Goal: Task Accomplishment & Management: Complete application form

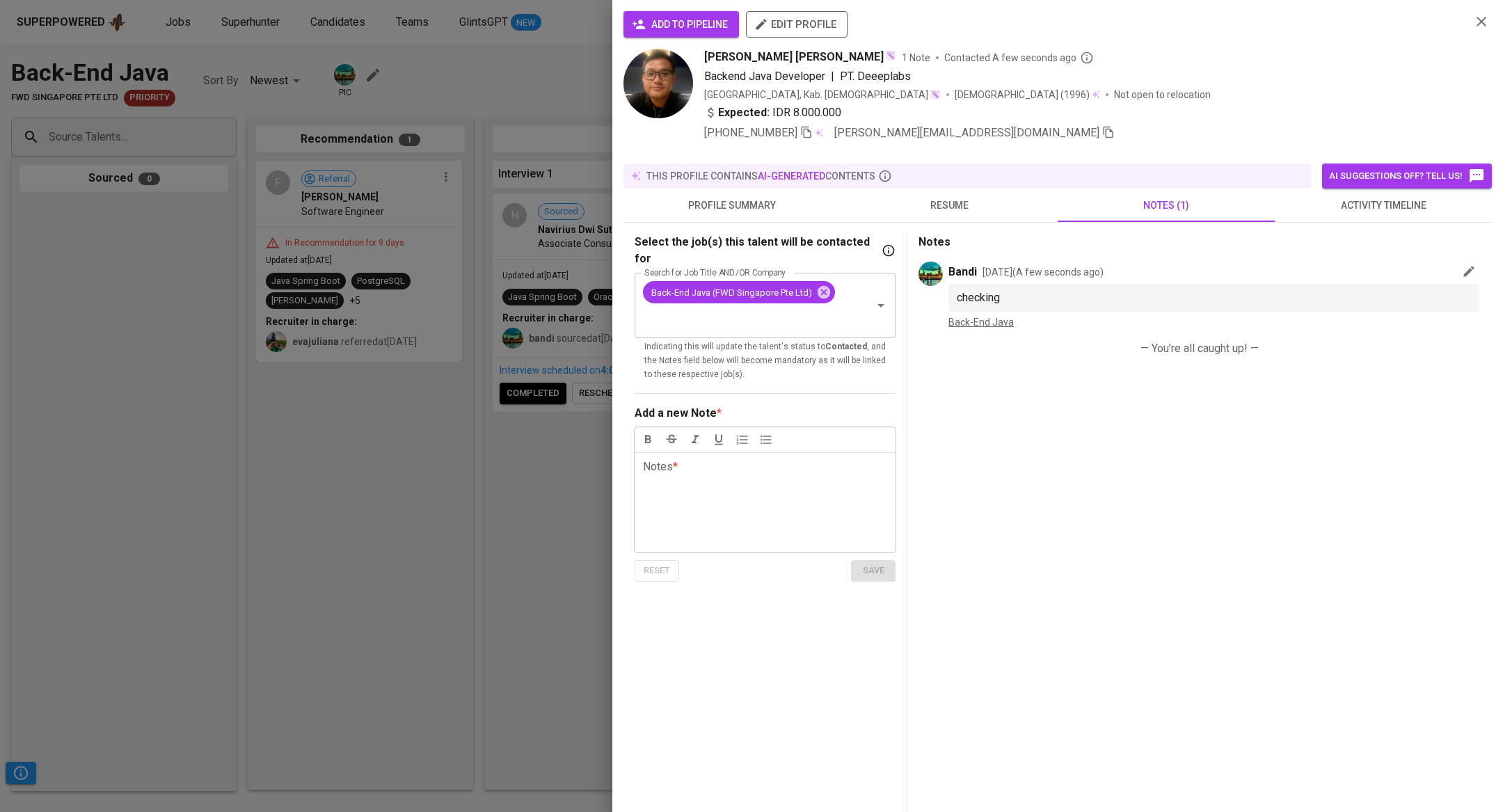
click at [342, 470] on div at bounding box center [752, 406] width 1503 height 812
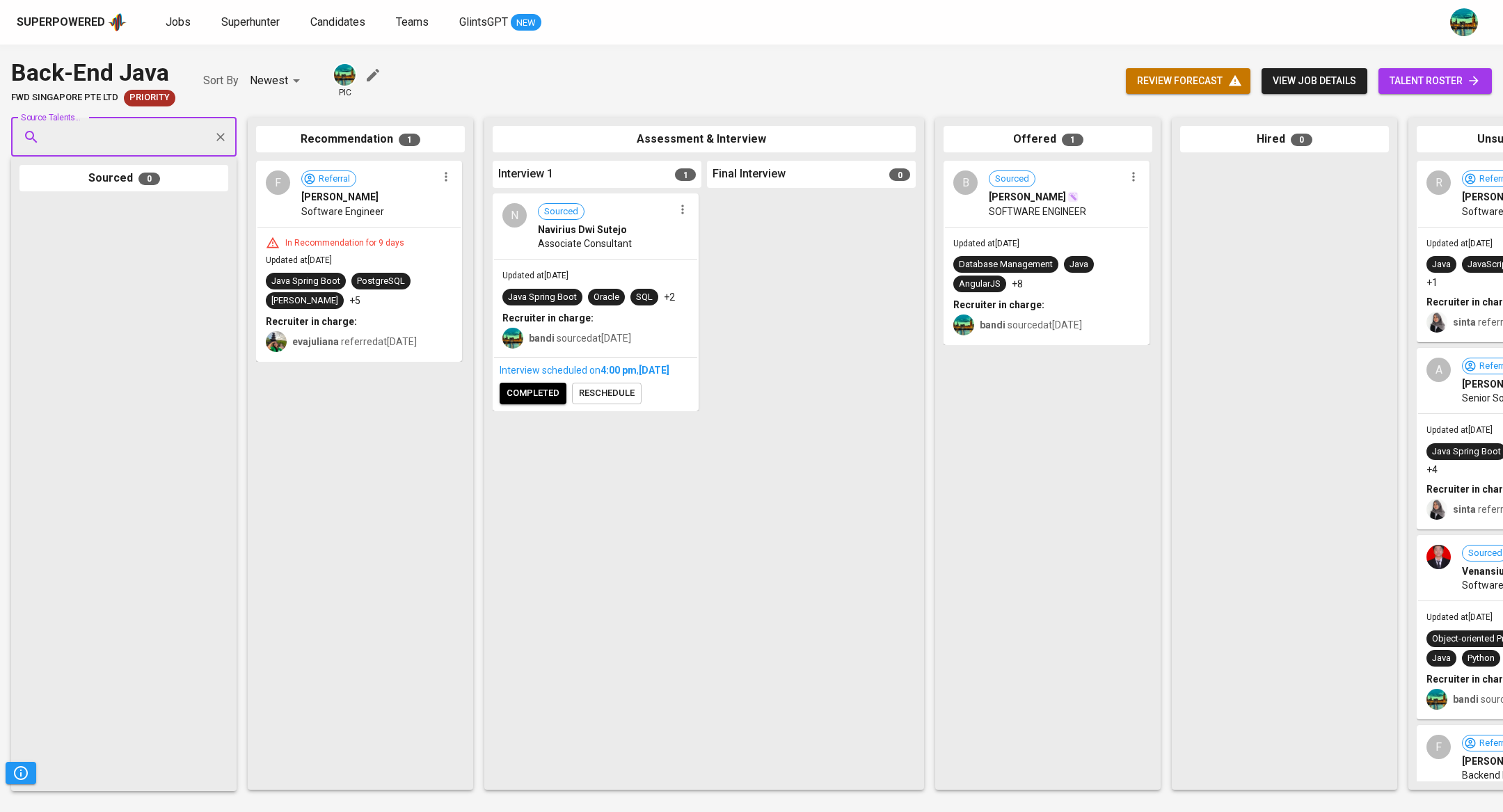
click at [1397, 93] on link "talent roster" at bounding box center [1435, 81] width 114 height 26
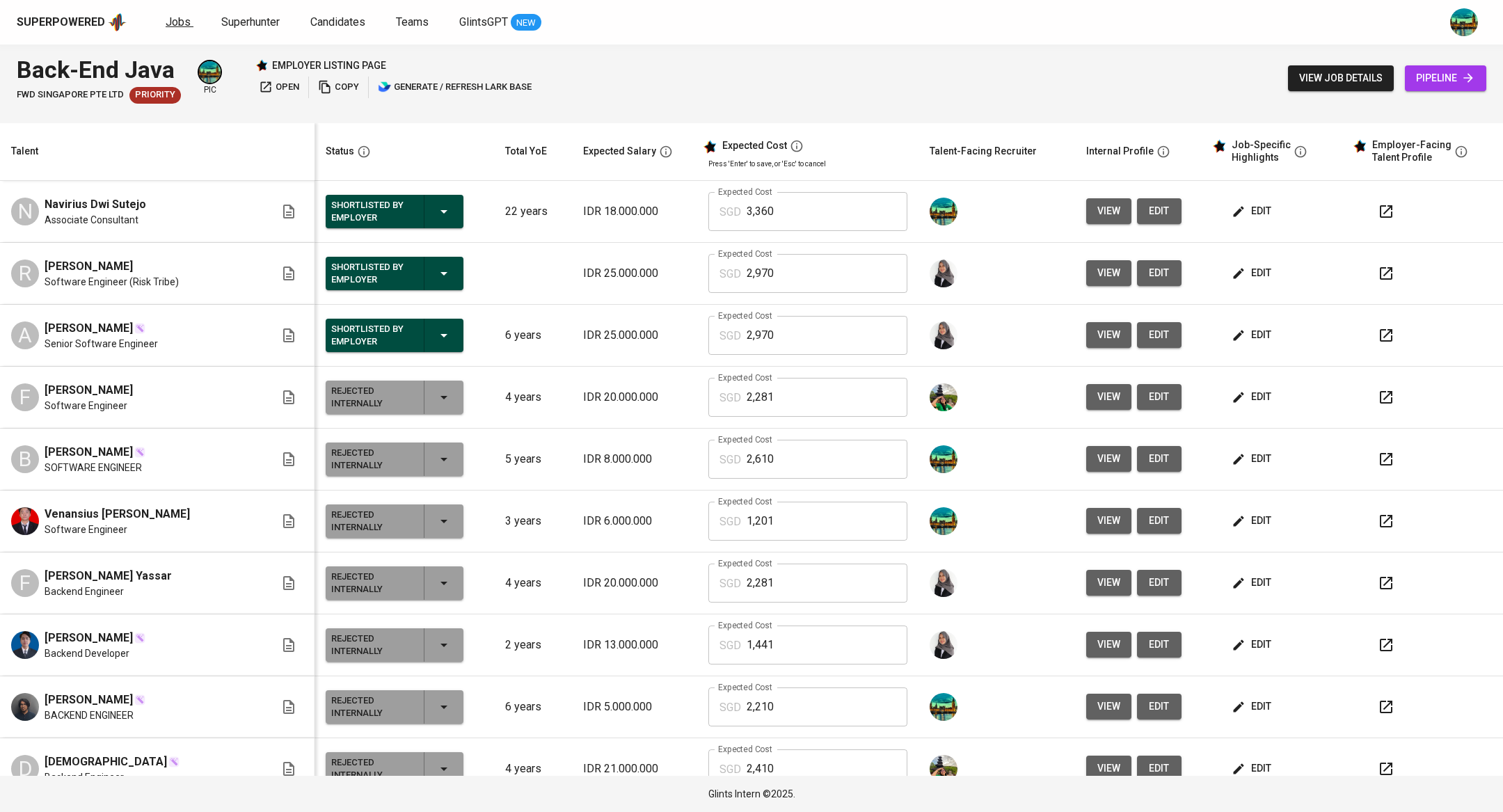
click at [177, 15] on span "Jobs" at bounding box center [178, 22] width 25 height 14
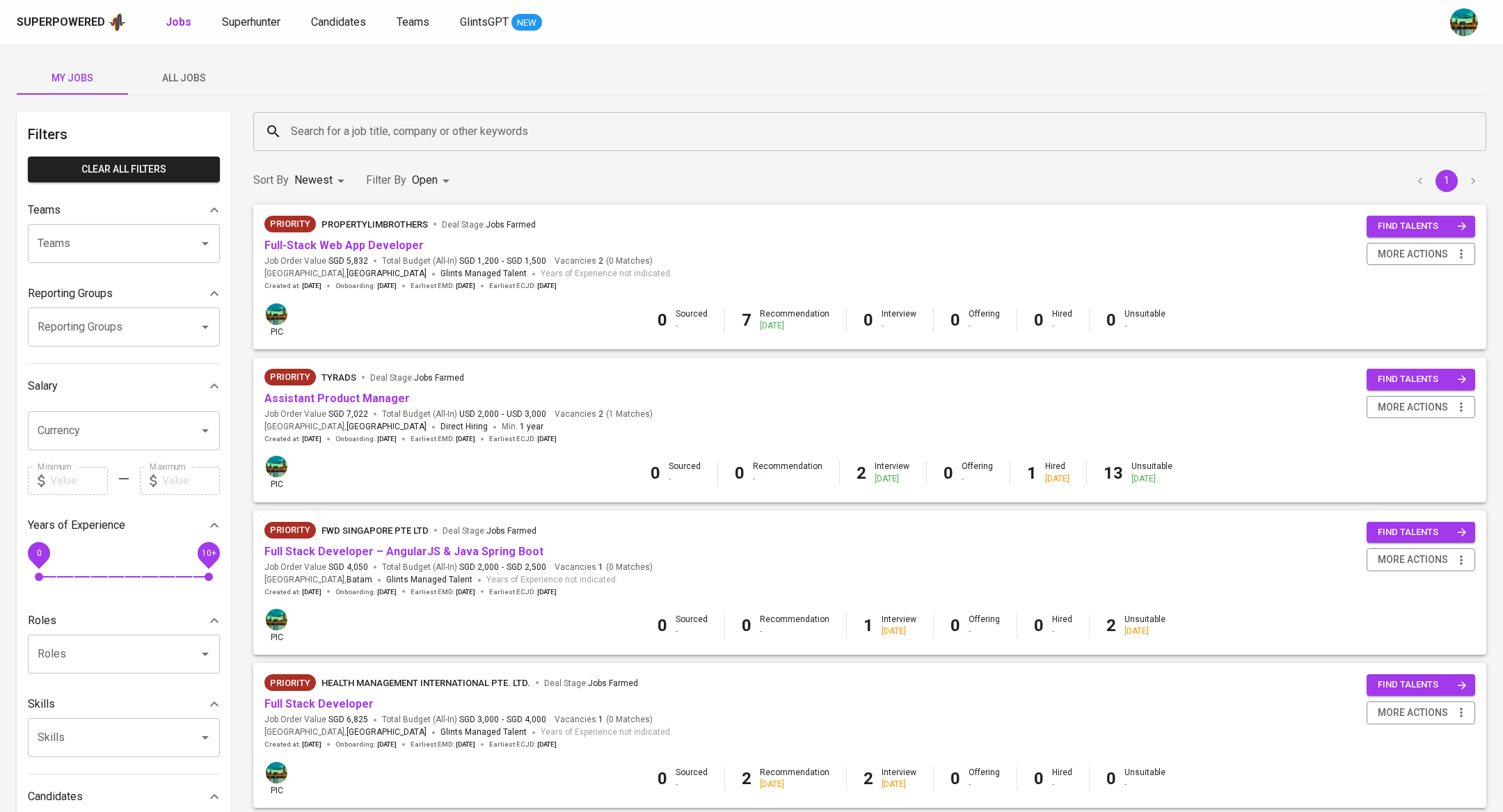
click at [405, 543] on div "Priority FWD Singapore Pte Ltd Deal Stage : Jobs Farmed" at bounding box center [458, 533] width 389 height 22
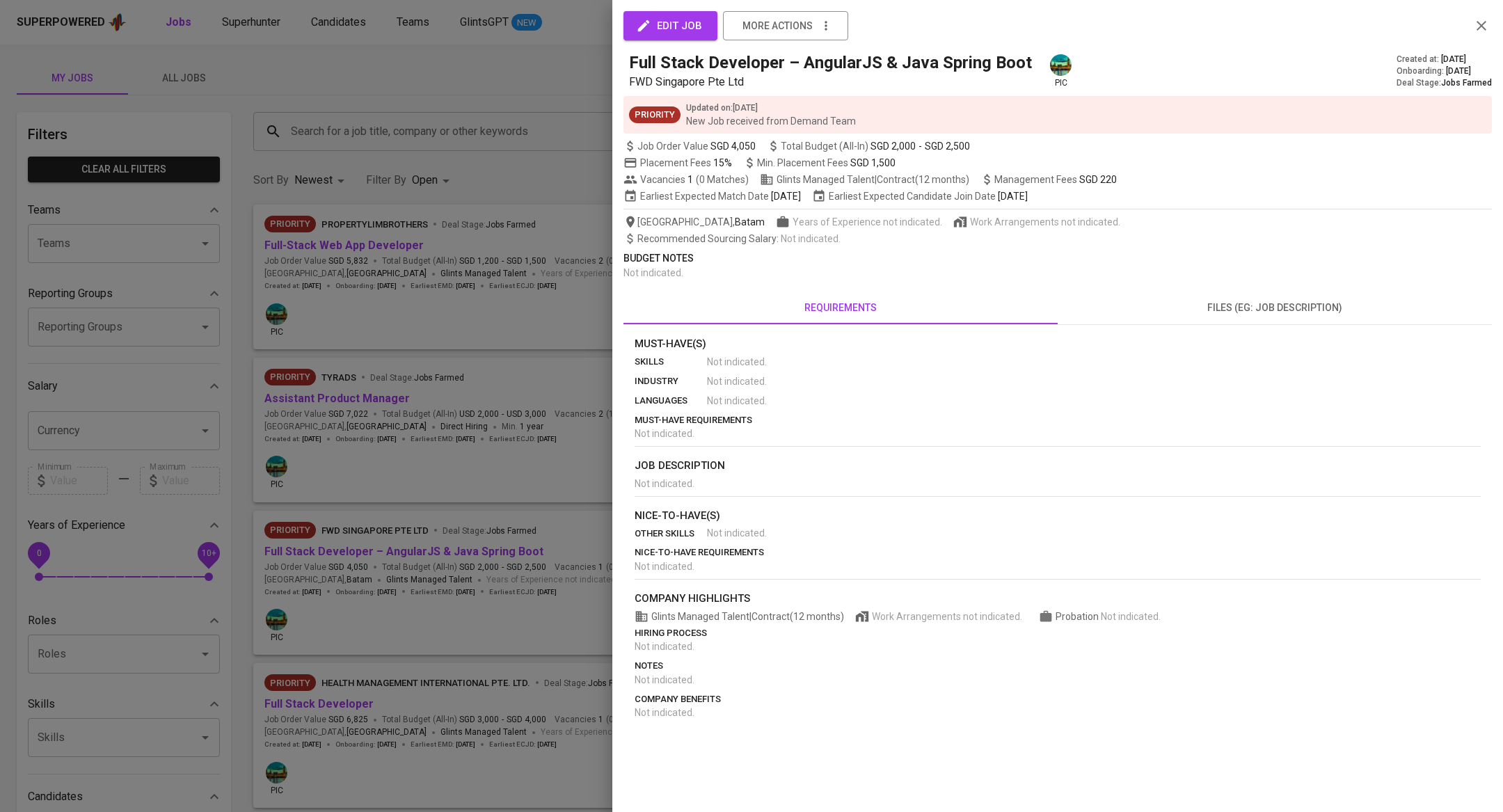
click at [413, 552] on div at bounding box center [752, 406] width 1503 height 812
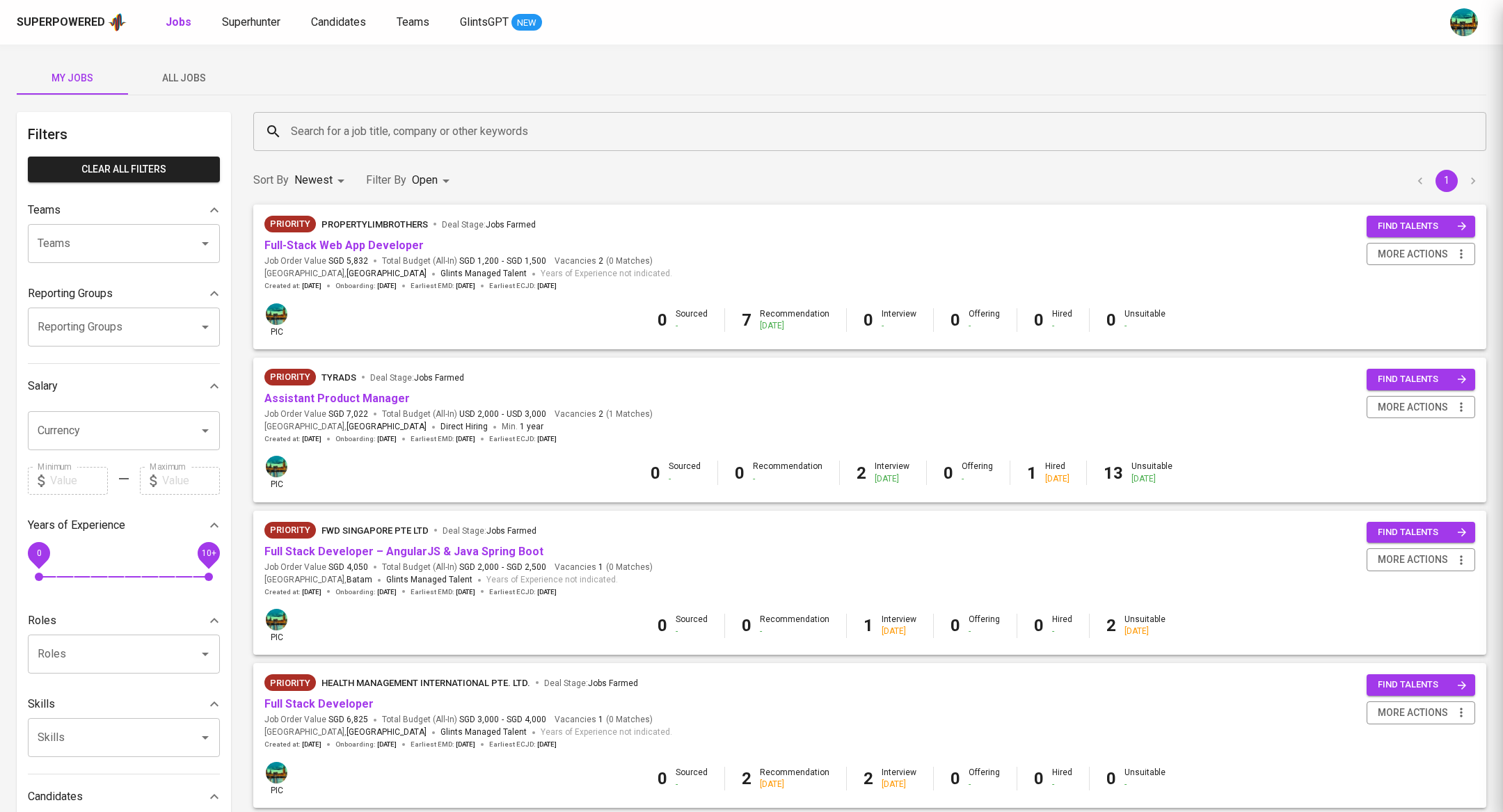
click at [413, 552] on div at bounding box center [752, 406] width 1503 height 812
click at [413, 552] on link "Full Stack Developer – AngularJS & Java Spring Boot" at bounding box center [404, 551] width 279 height 14
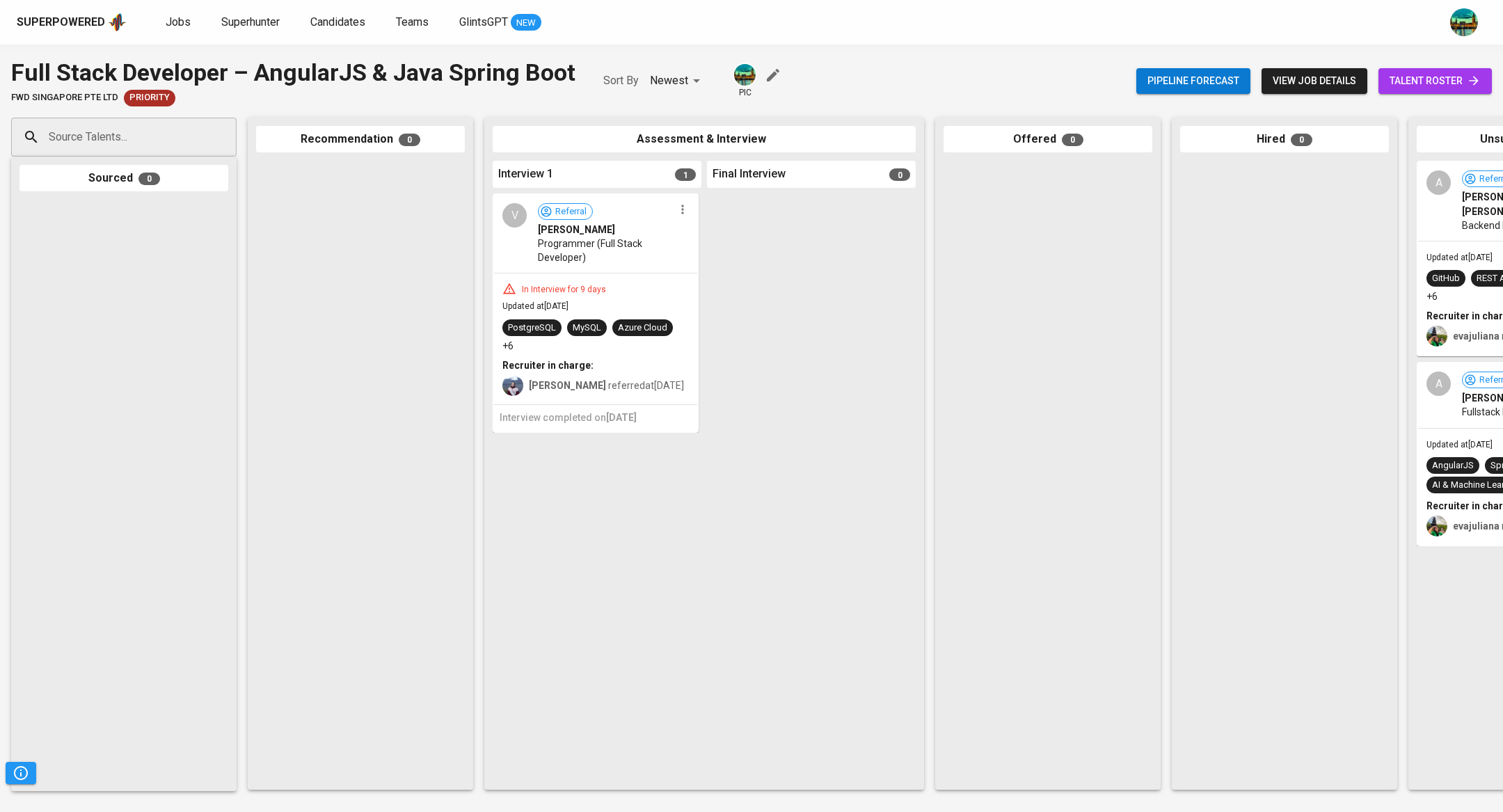
click at [1413, 81] on span "talent roster" at bounding box center [1435, 81] width 91 height 18
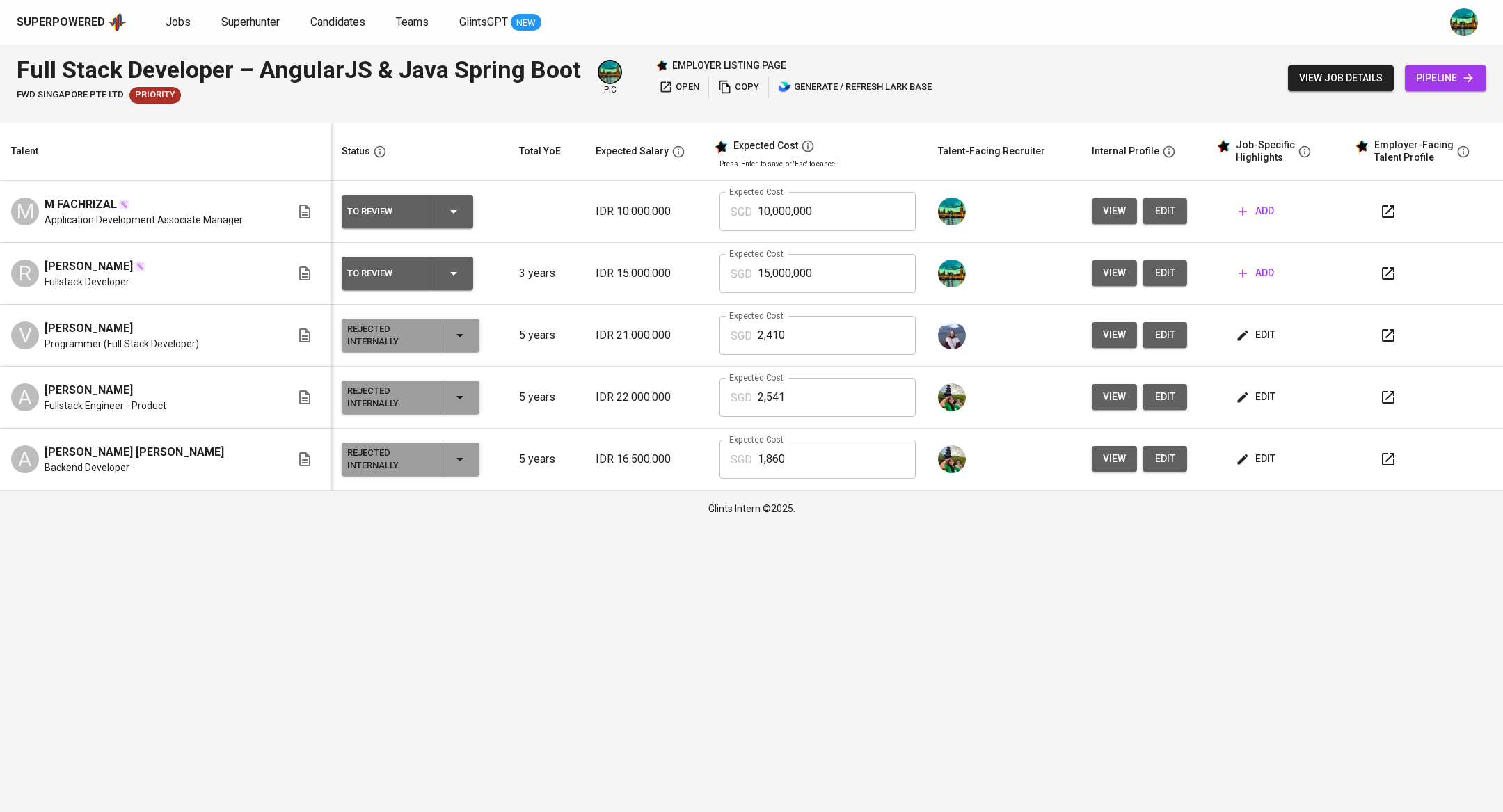
click at [1154, 273] on span "edit" at bounding box center [1165, 273] width 22 height 18
click at [1113, 278] on span "view" at bounding box center [1114, 273] width 23 height 18
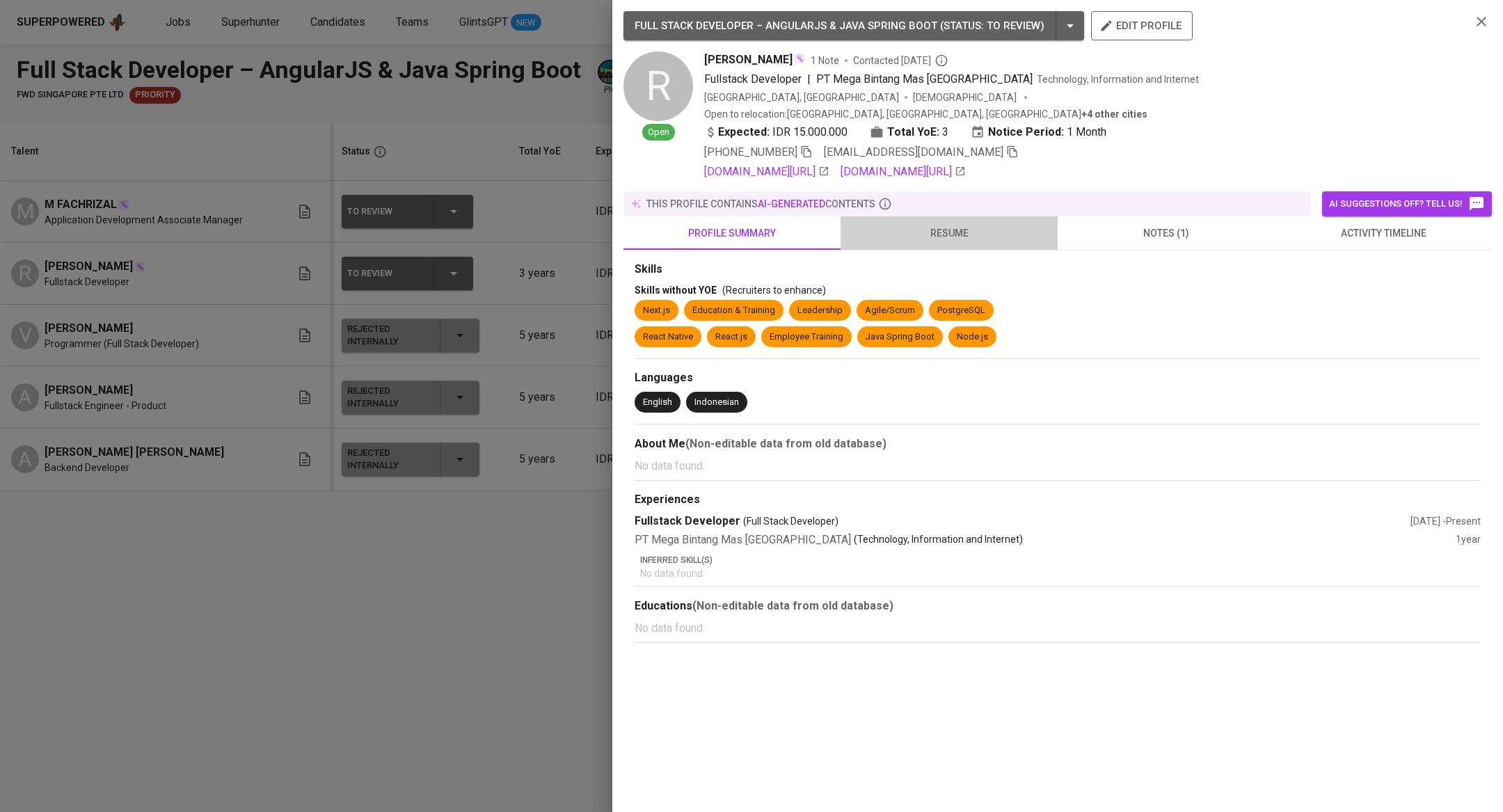
click at [960, 225] on span "resume" at bounding box center [949, 234] width 200 height 18
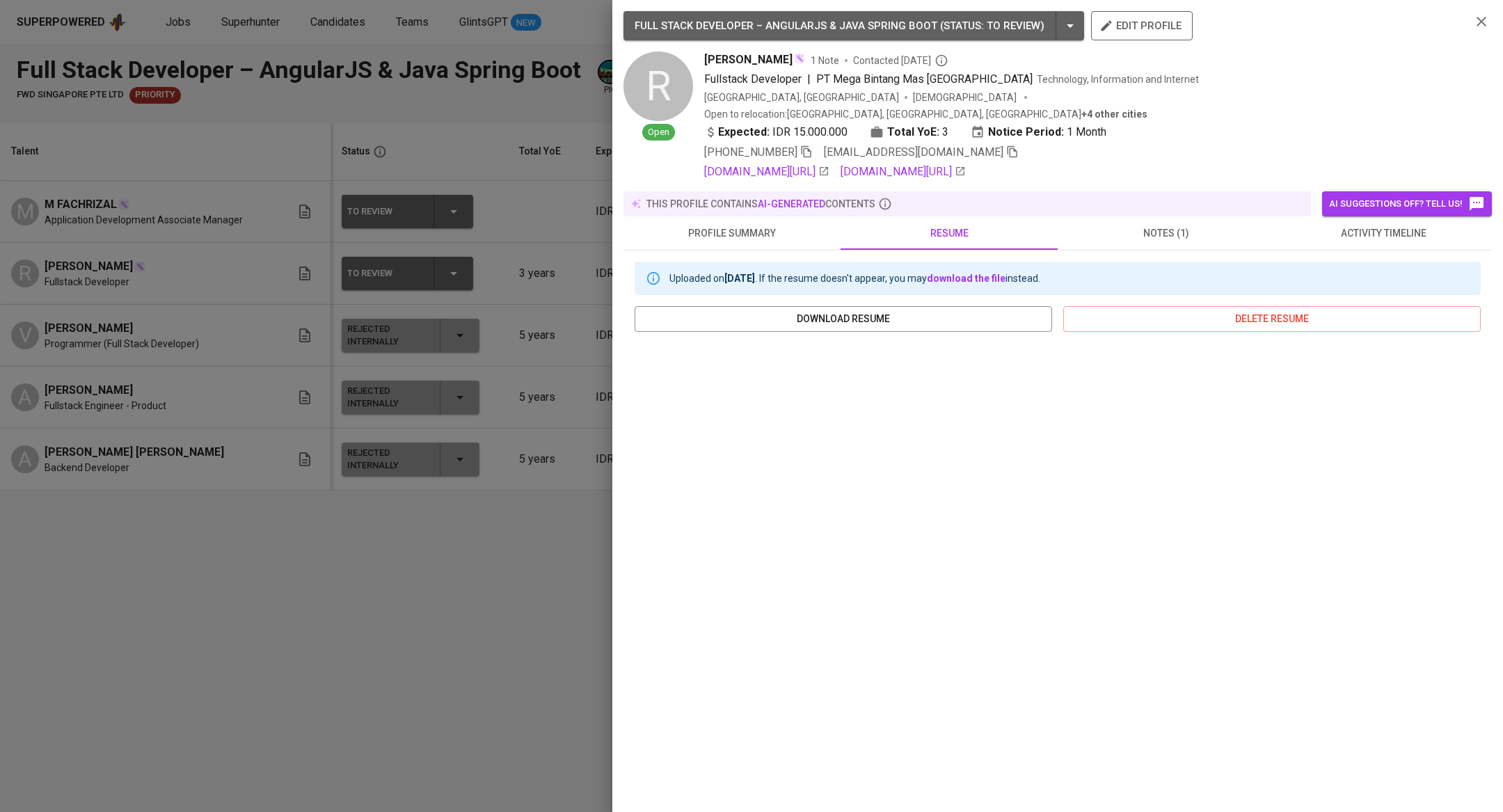
click at [949, 65] on span "Contacted [DATE]" at bounding box center [901, 60] width 95 height 14
click at [441, 436] on div at bounding box center [752, 406] width 1503 height 812
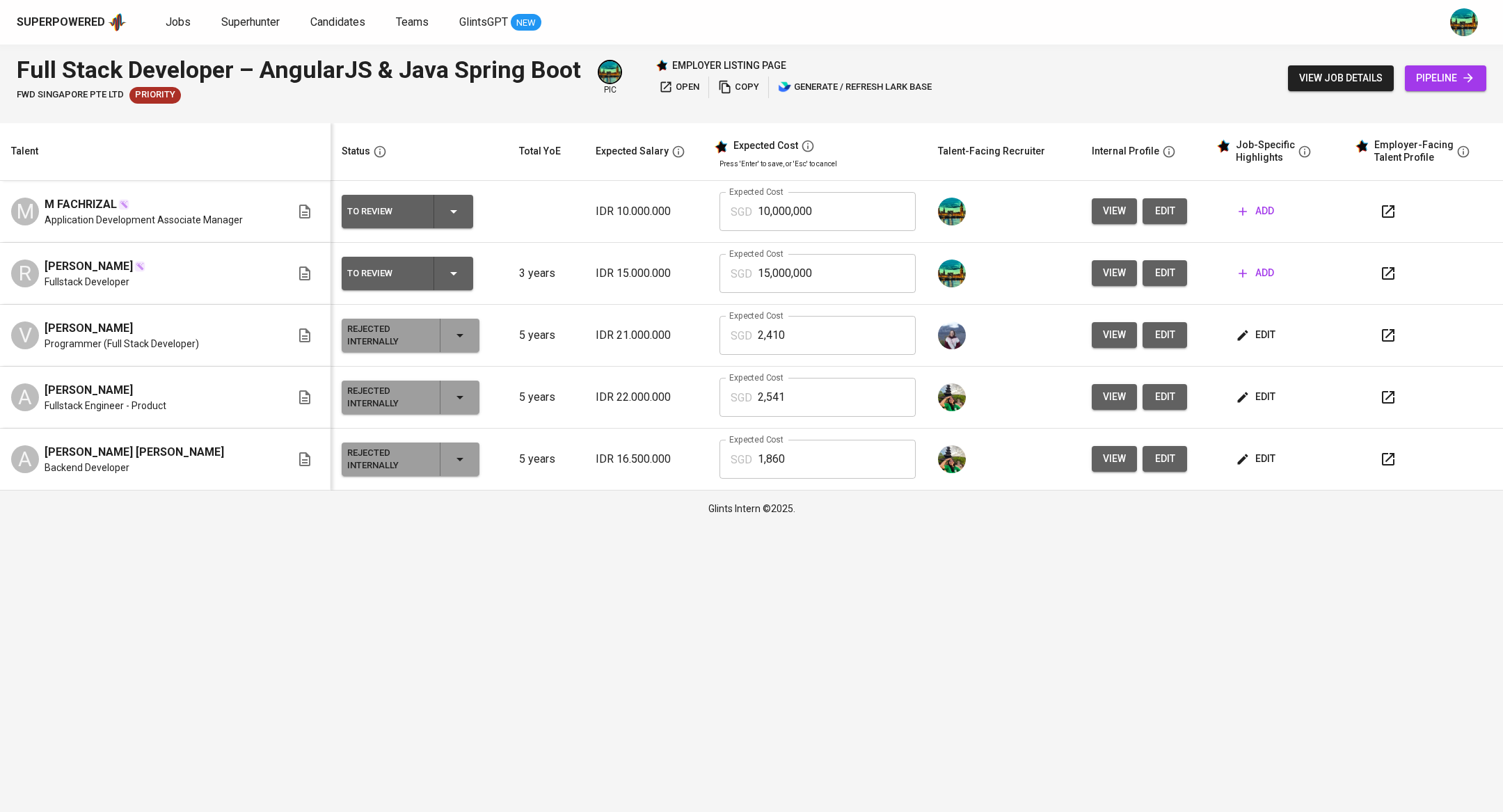
click at [1165, 272] on span "edit" at bounding box center [1165, 273] width 22 height 18
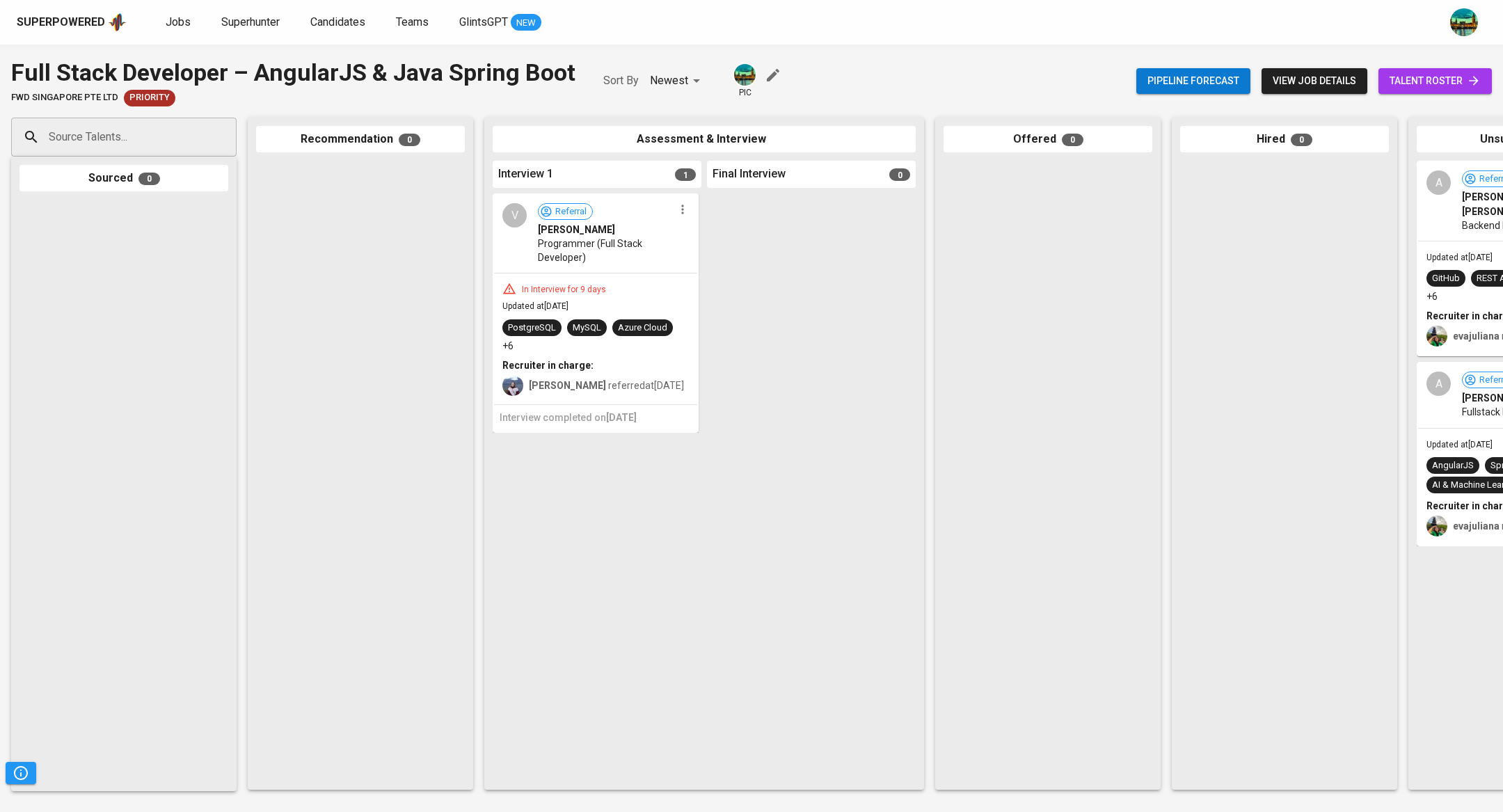
click at [174, 138] on input "Source Talents..." at bounding box center [118, 137] width 146 height 26
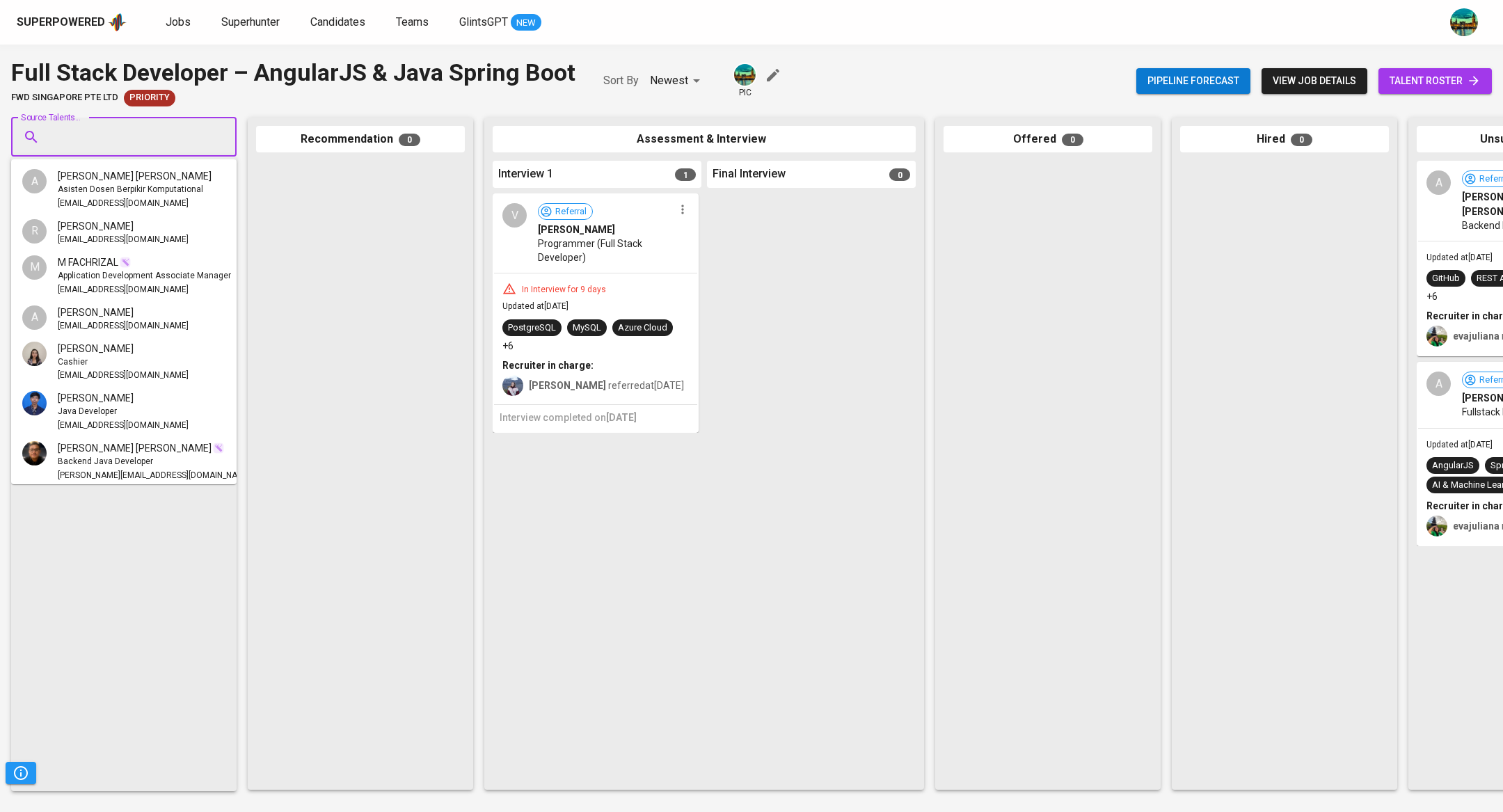
paste input "[EMAIL_ADDRESS][DOMAIN_NAME]"
type input "[EMAIL_ADDRESS][DOMAIN_NAME]"
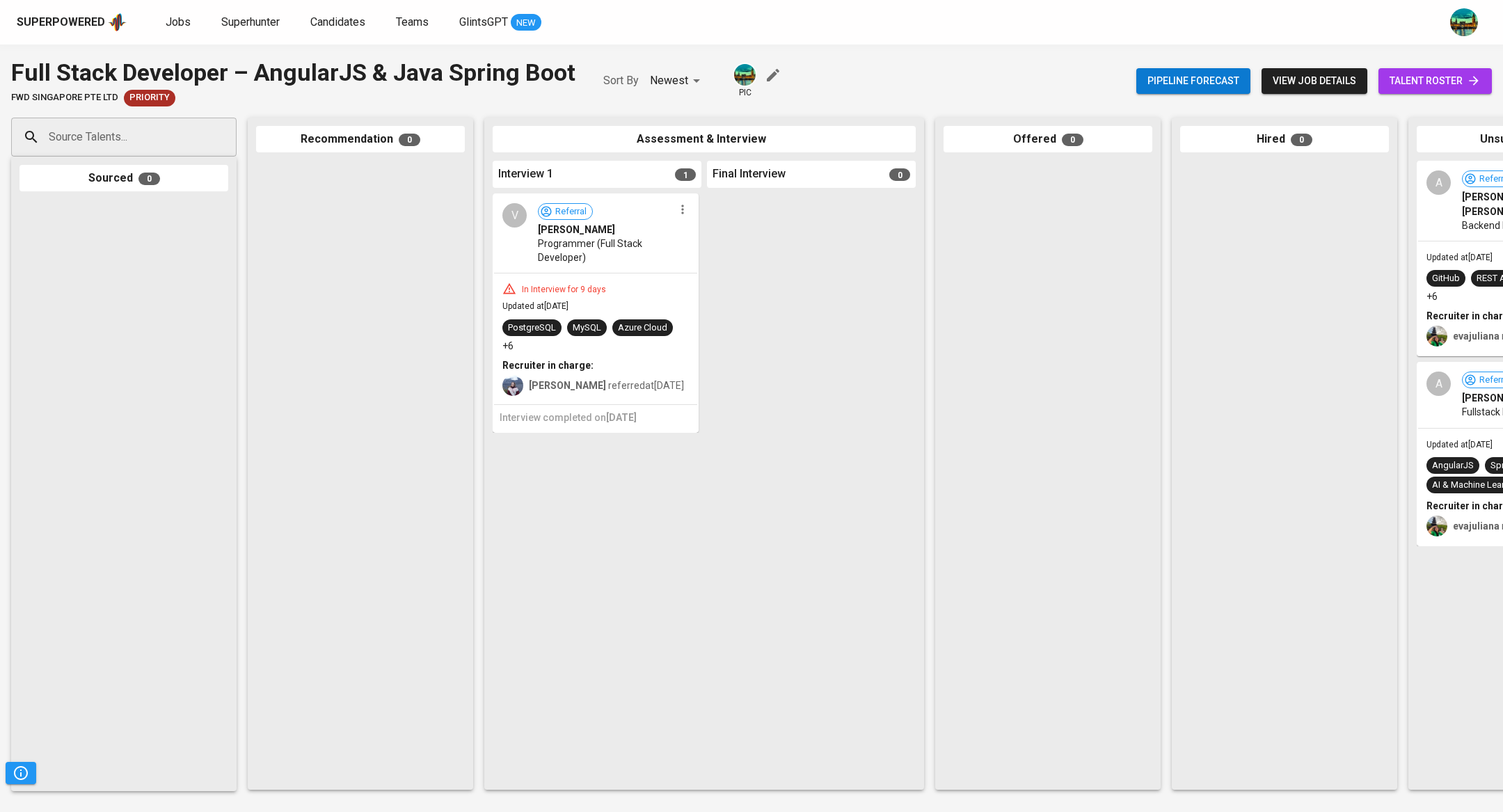
click at [1439, 75] on span "talent roster" at bounding box center [1435, 81] width 91 height 18
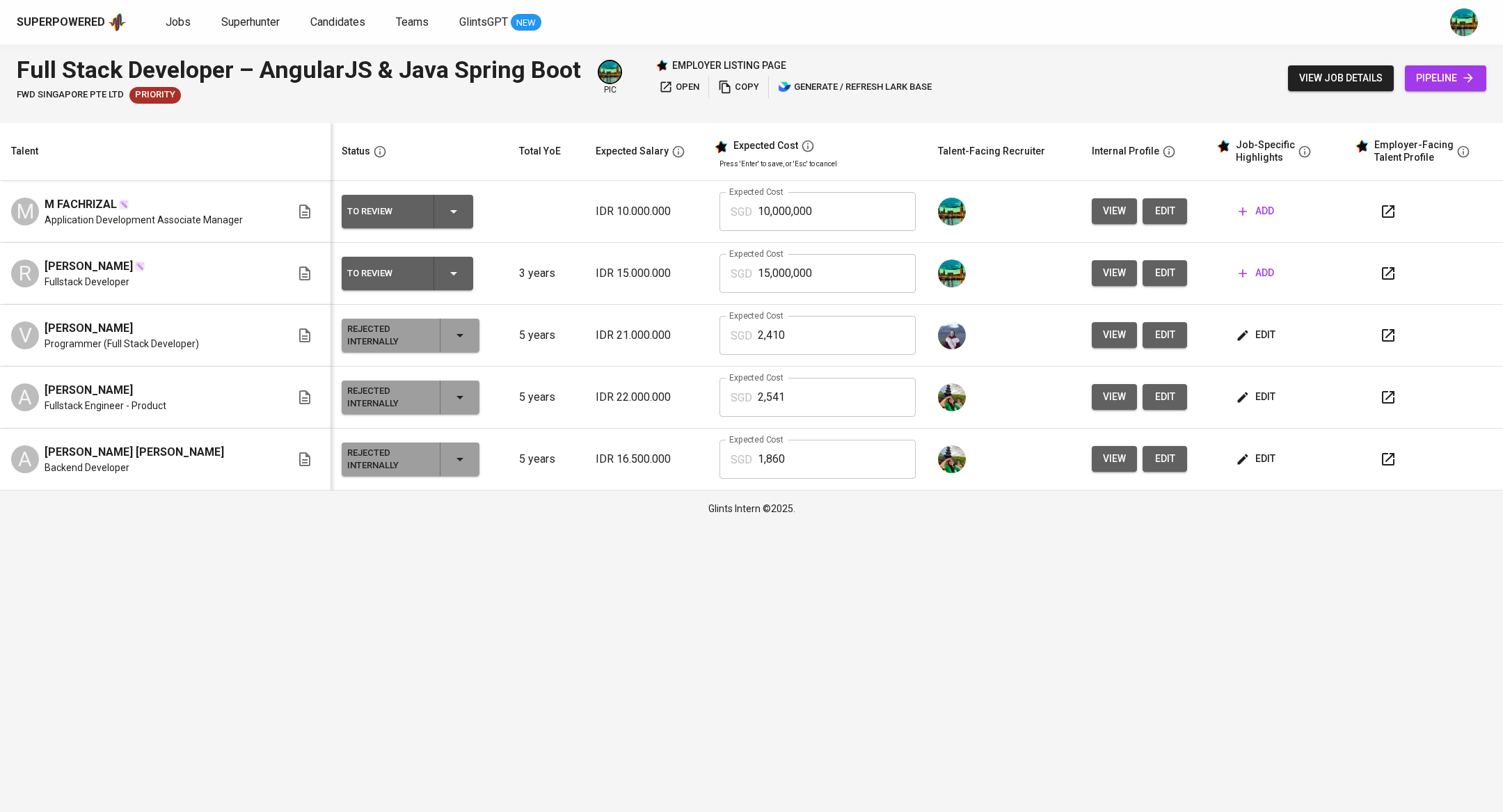
click at [1380, 268] on icon "button" at bounding box center [1388, 273] width 17 height 17
click at [1107, 208] on span "view" at bounding box center [1114, 211] width 23 height 18
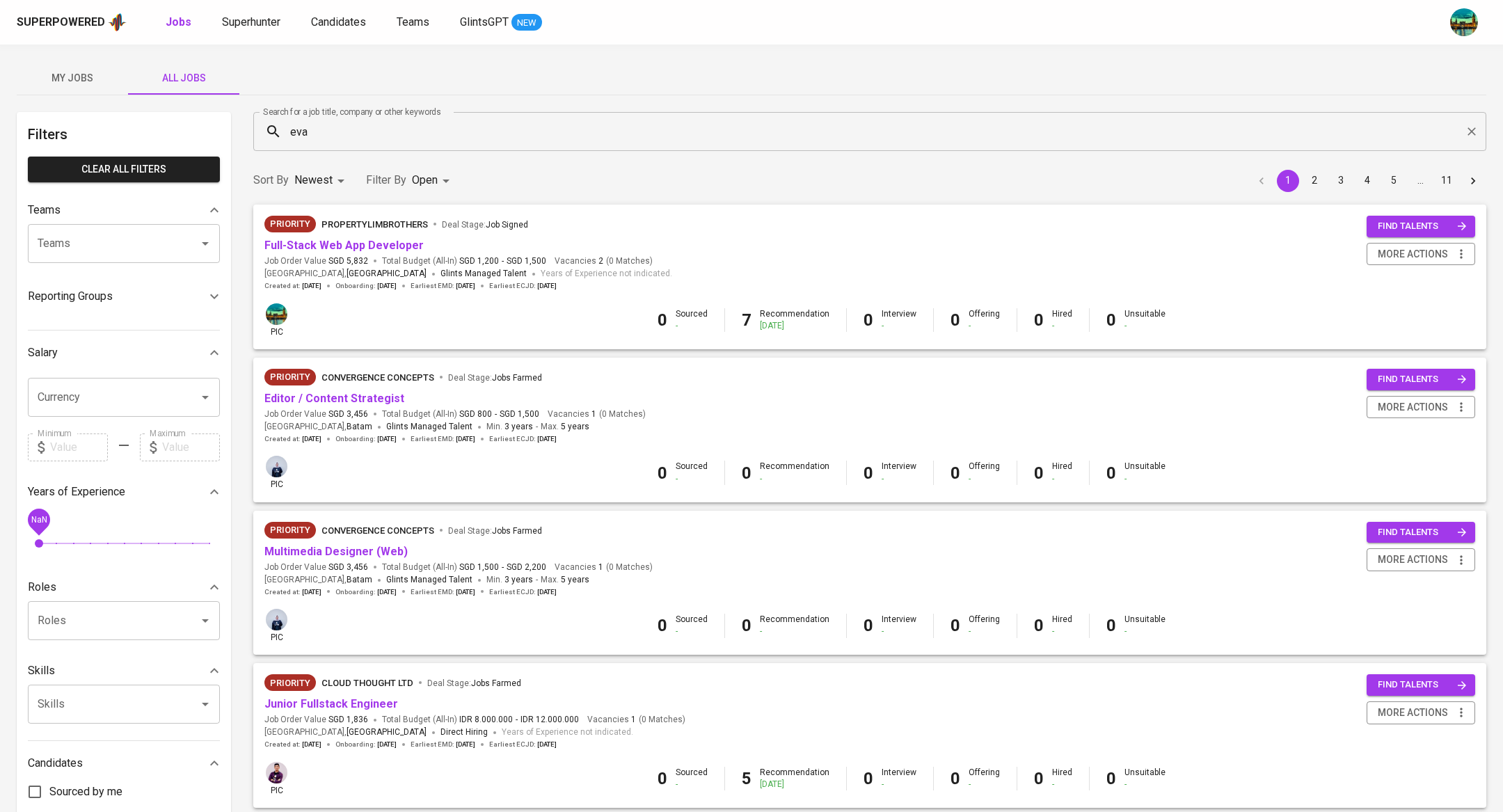
click at [75, 77] on span "My Jobs" at bounding box center [72, 78] width 95 height 18
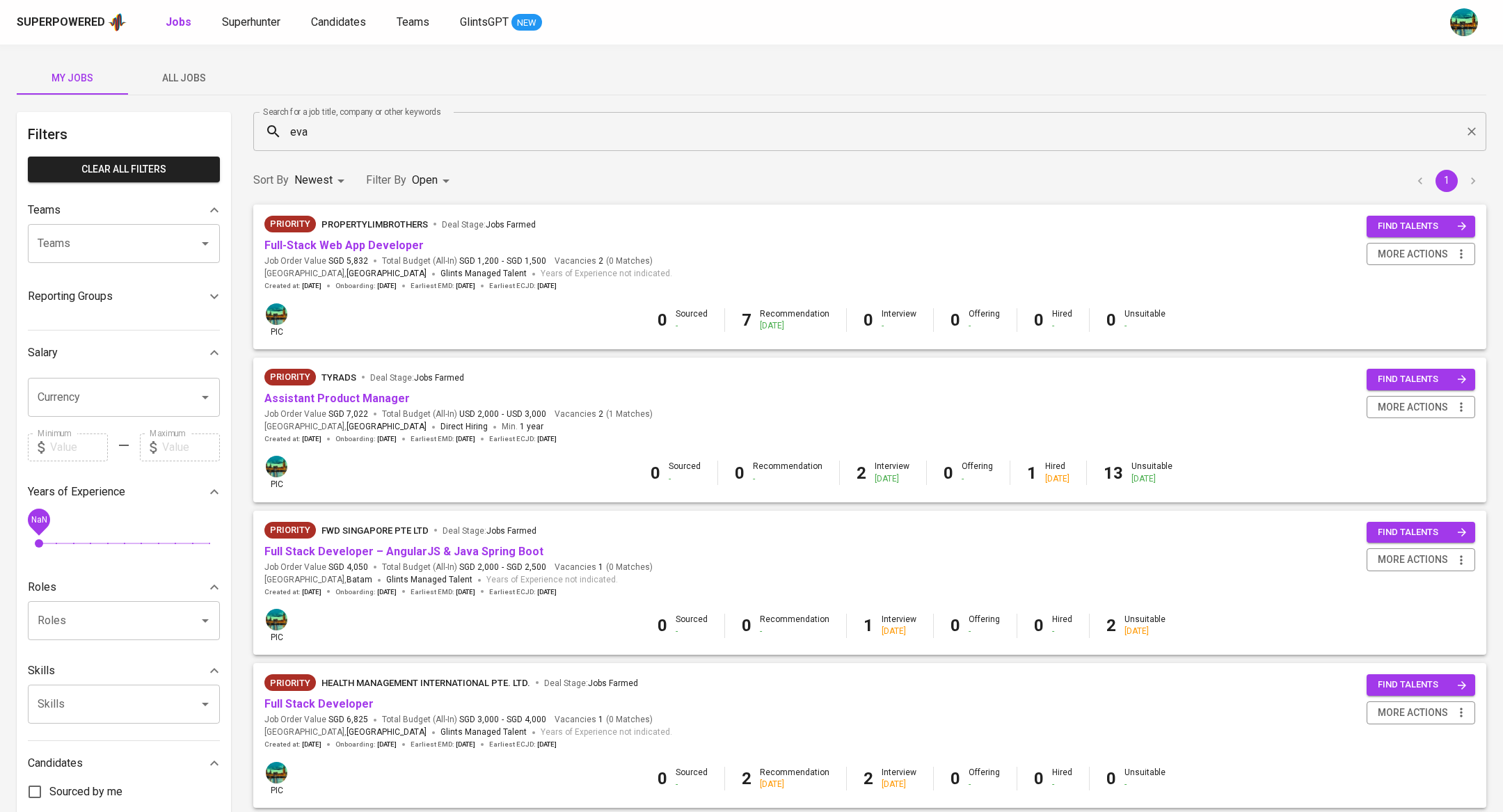
scroll to position [855, 0]
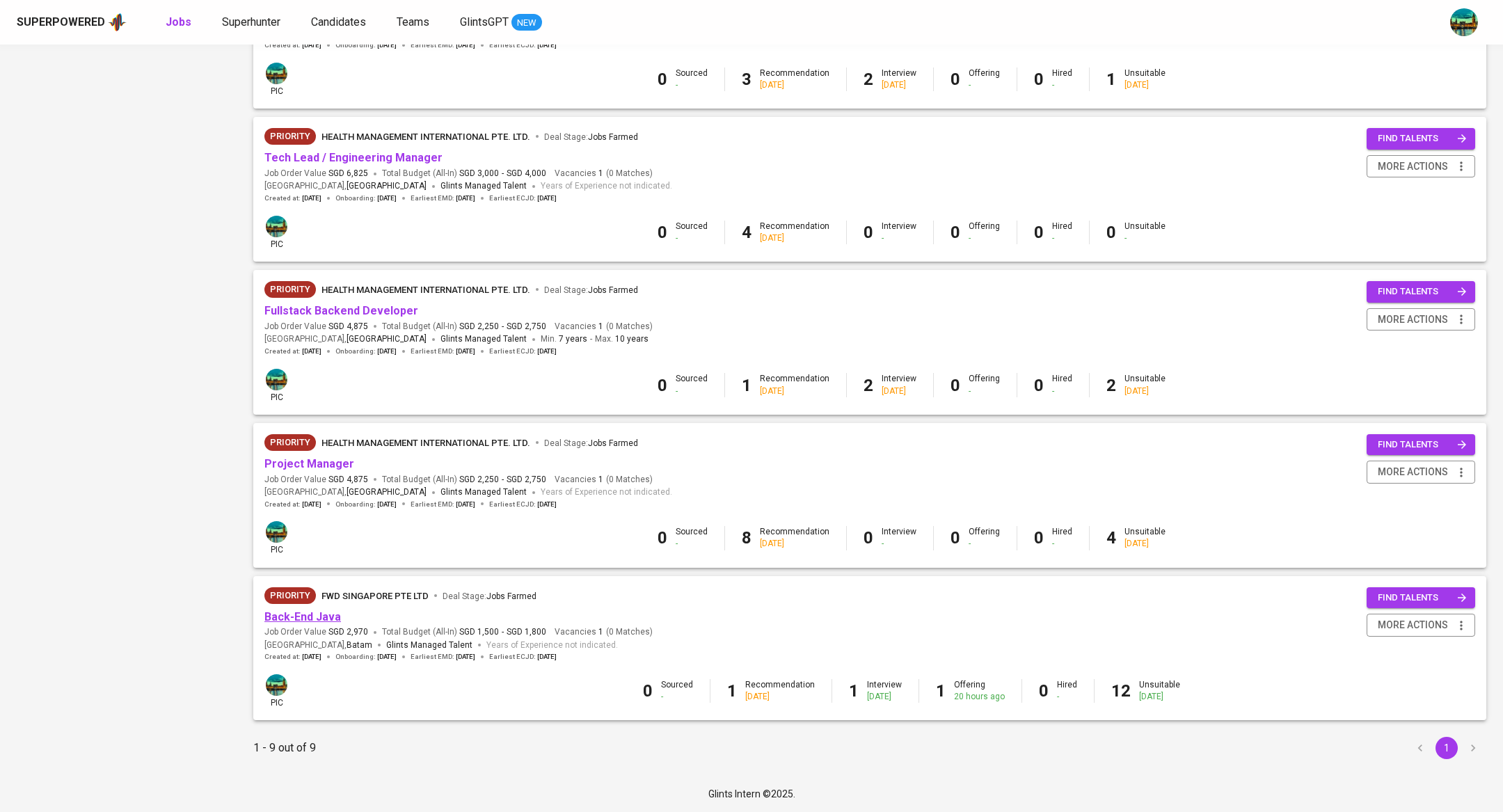
click at [332, 612] on link "Back-End Java" at bounding box center [303, 617] width 77 height 14
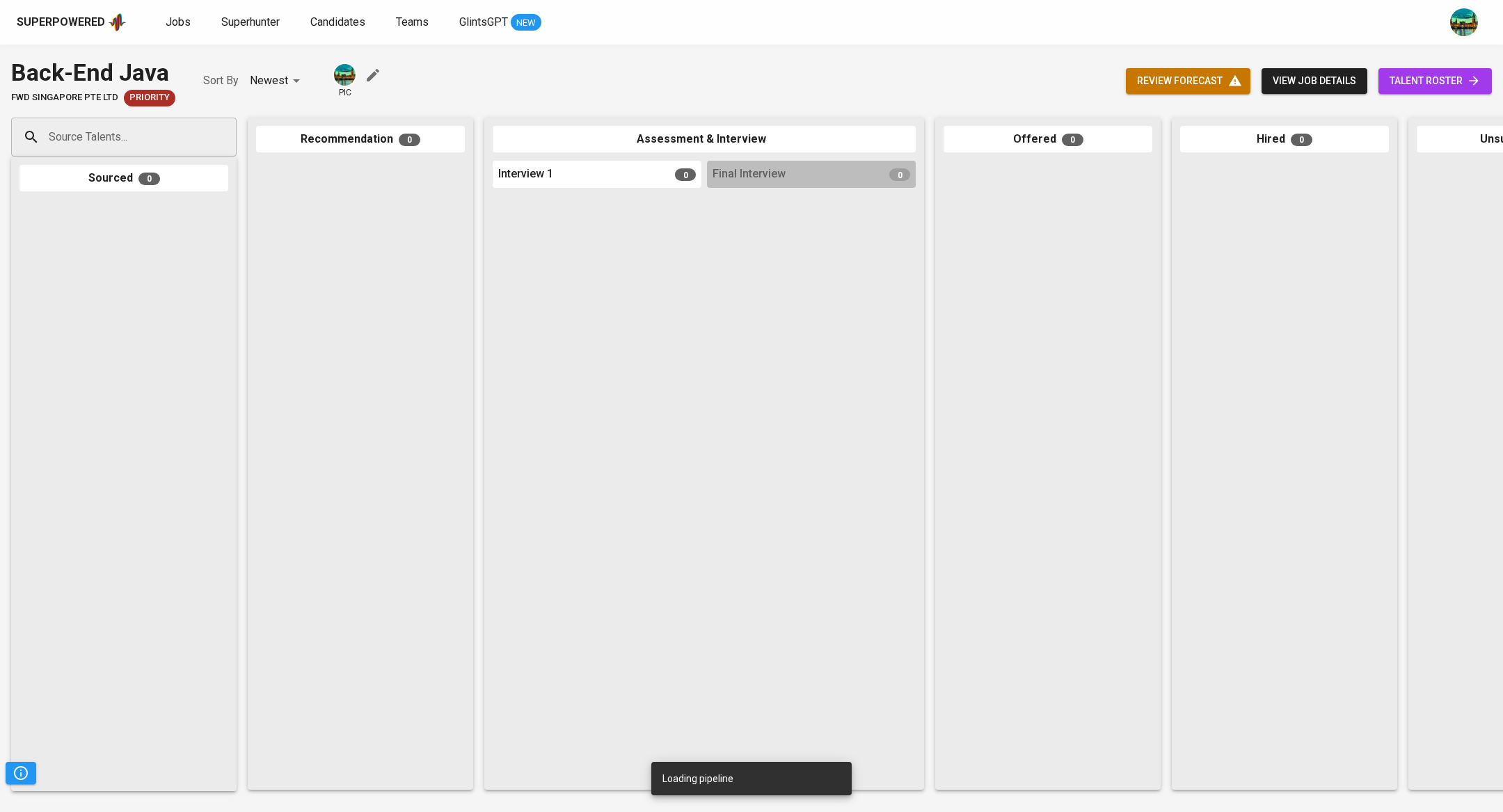
click at [190, 135] on input "Source Talents..." at bounding box center [118, 137] width 146 height 26
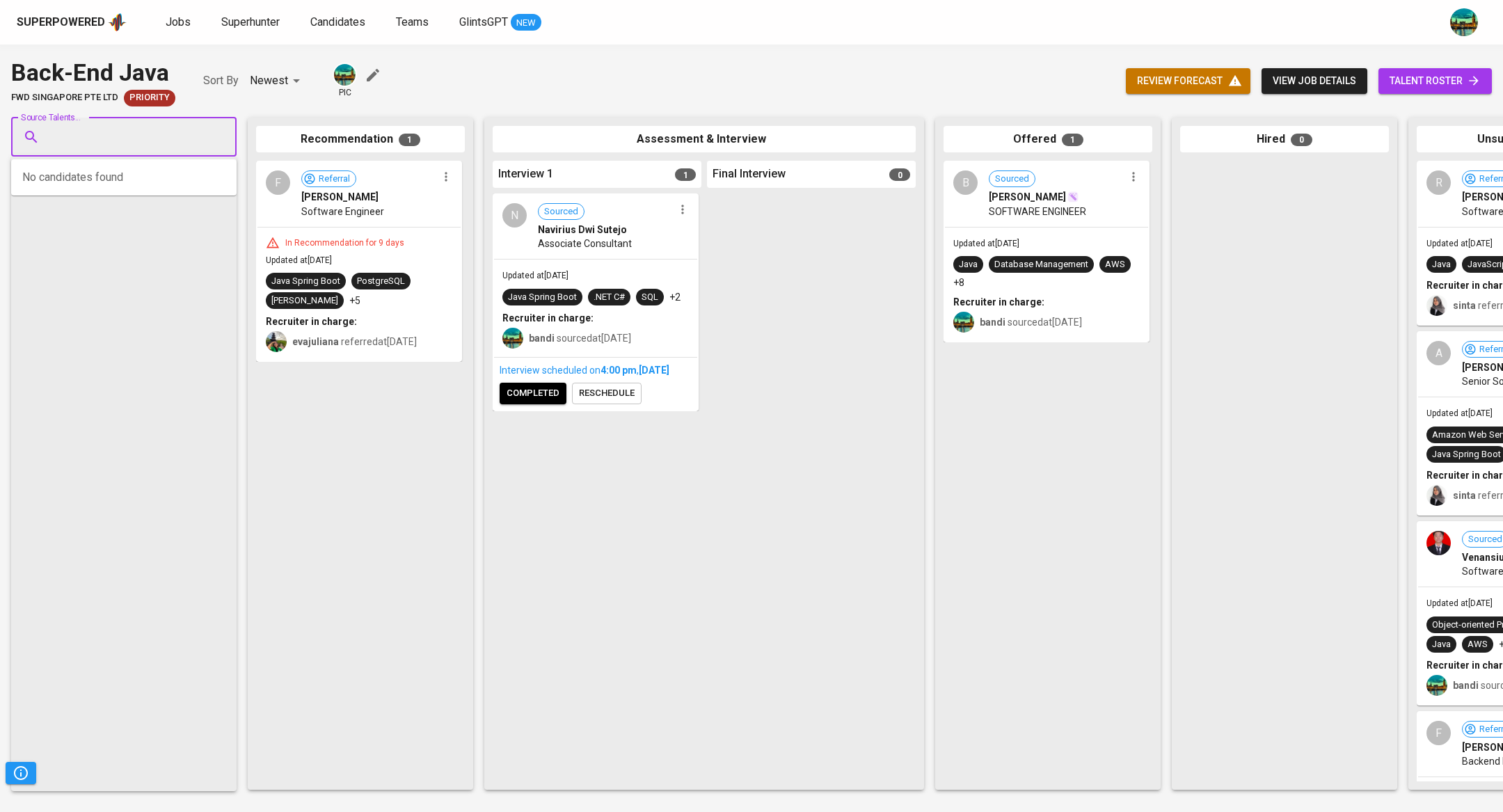
paste input "[EMAIL_ADDRESS][DOMAIN_NAME]"
type input "[EMAIL_ADDRESS][DOMAIN_NAME]"
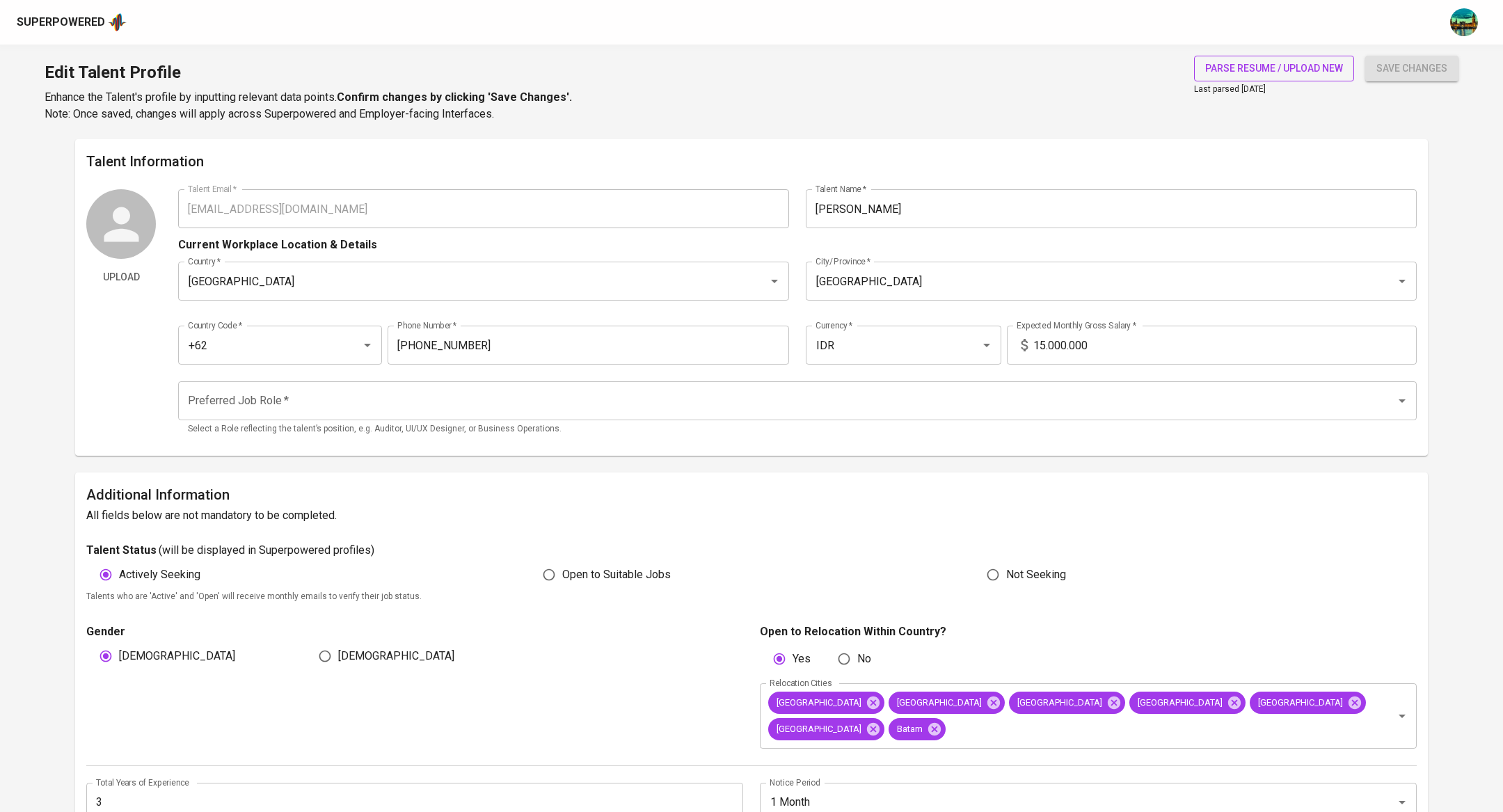
click at [1275, 64] on span "parse resume / upload new" at bounding box center [1274, 69] width 138 height 18
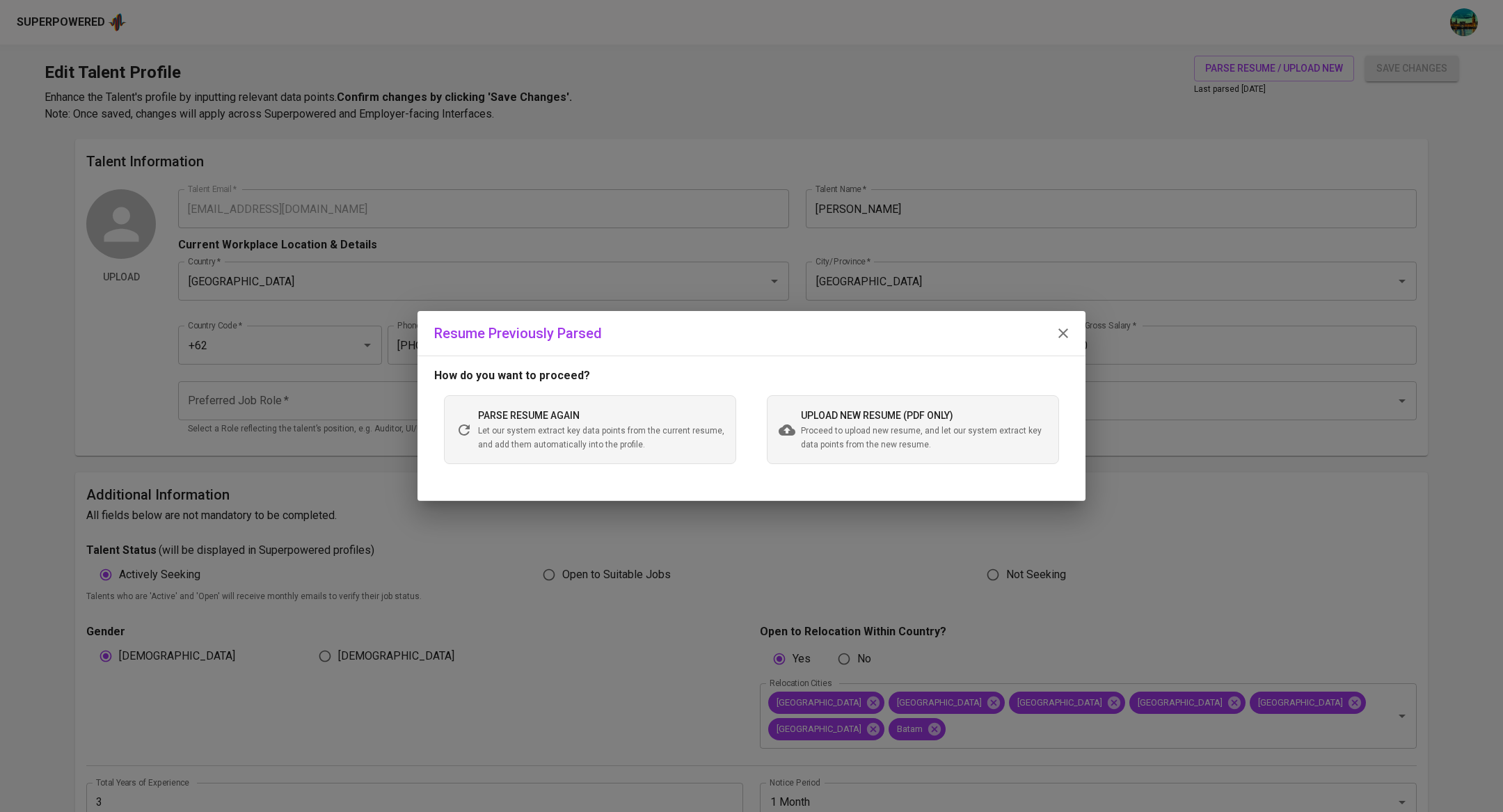
click at [853, 432] on span "Proceed to upload new resume, and let our system extract key data points from t…" at bounding box center [924, 438] width 246 height 28
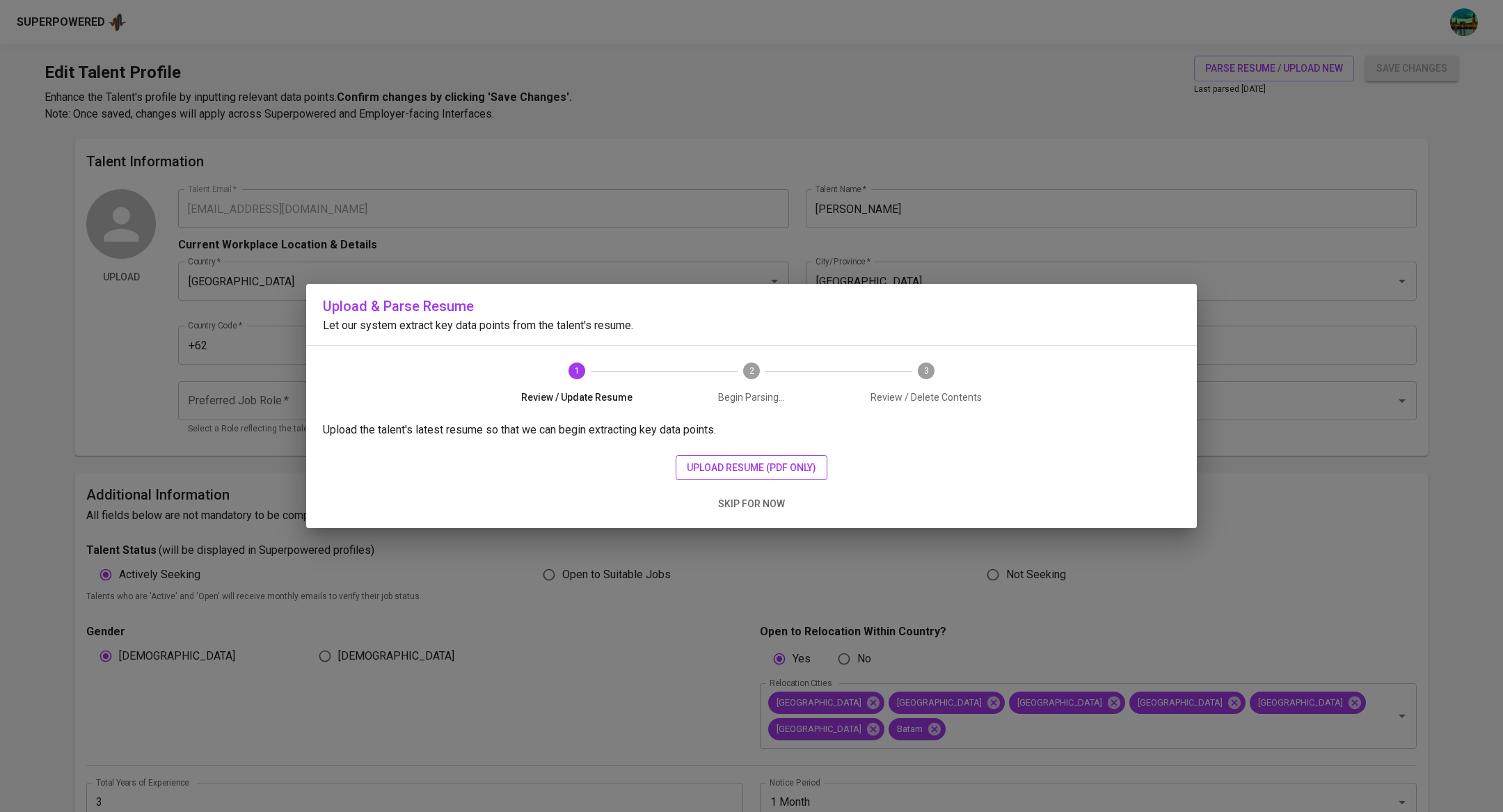
click at [785, 462] on span "upload resume (pdf only)" at bounding box center [752, 468] width 130 height 18
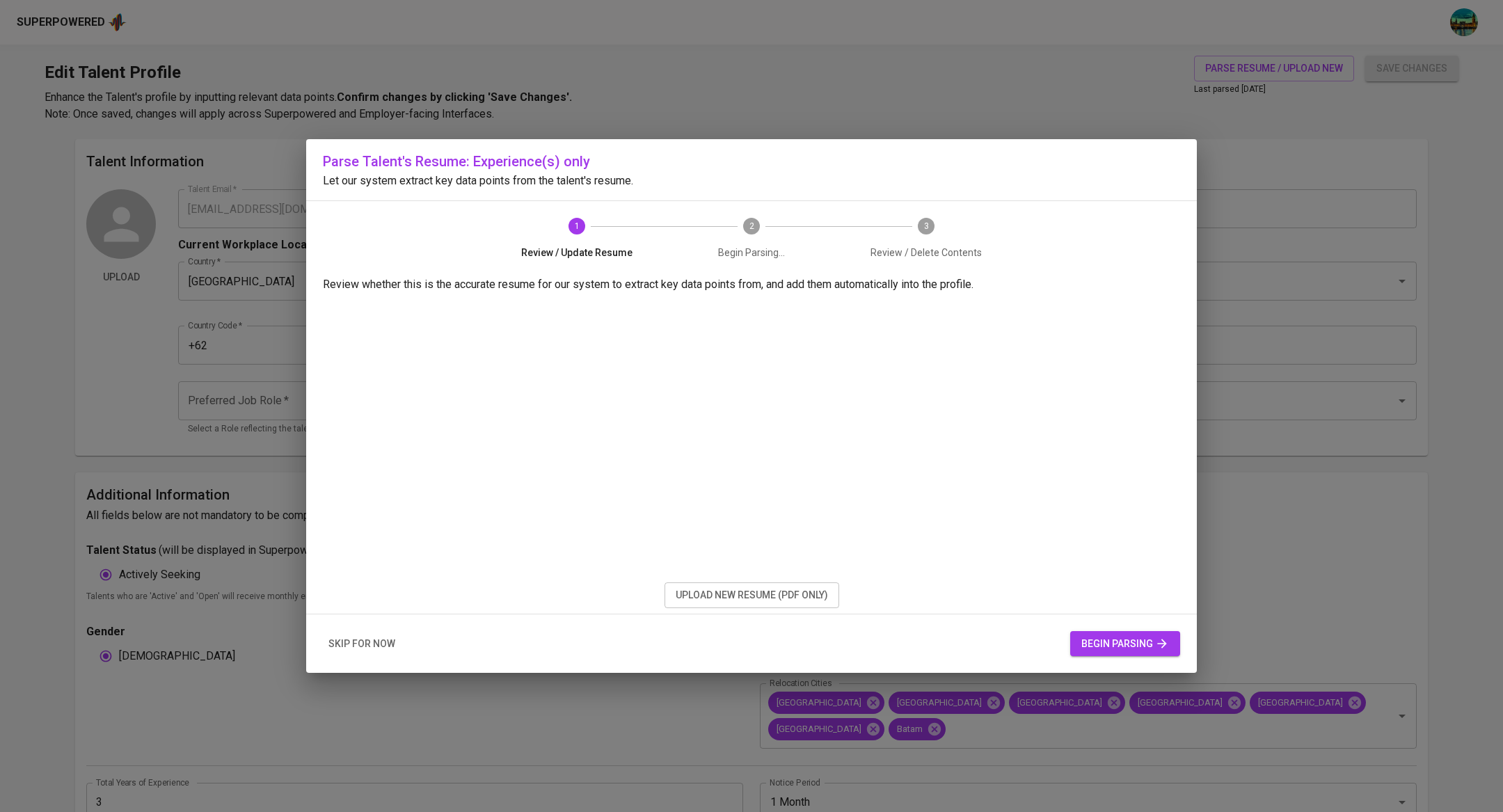
click at [1127, 641] on span "begin parsing" at bounding box center [1125, 644] width 87 height 18
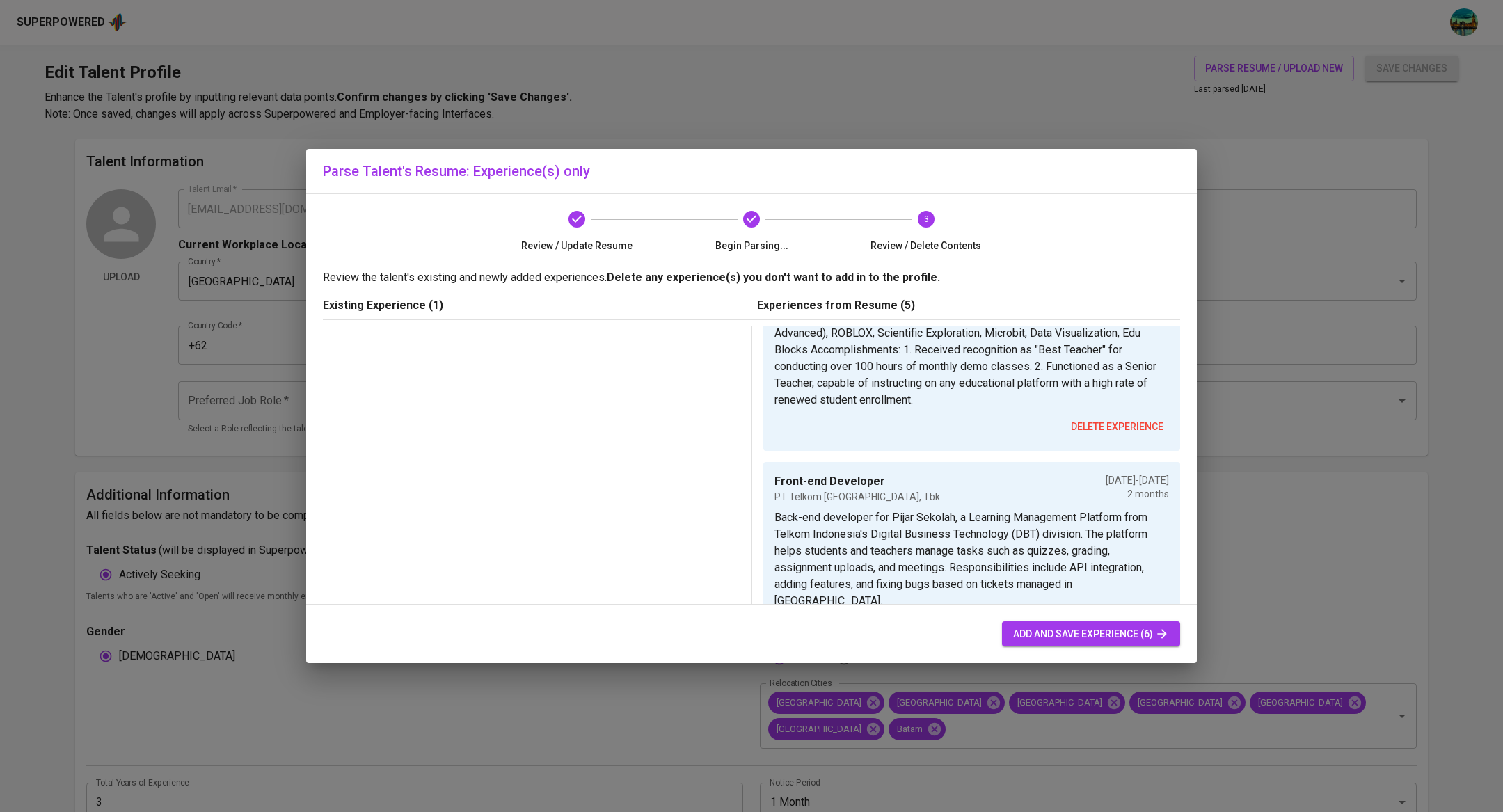
scroll to position [1055, 0]
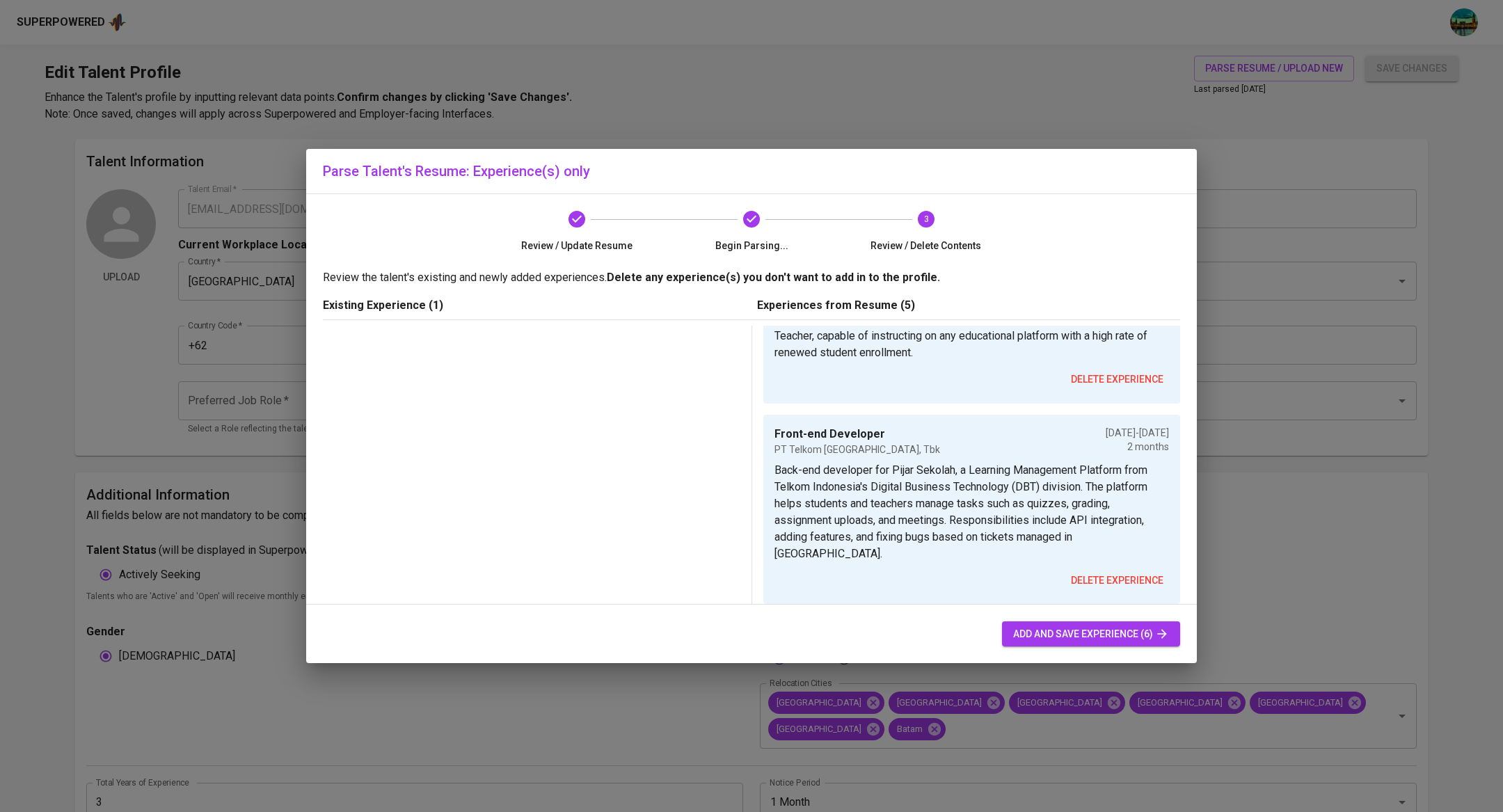
click at [1046, 637] on span "add and save experience (6)" at bounding box center [1090, 634] width 156 height 18
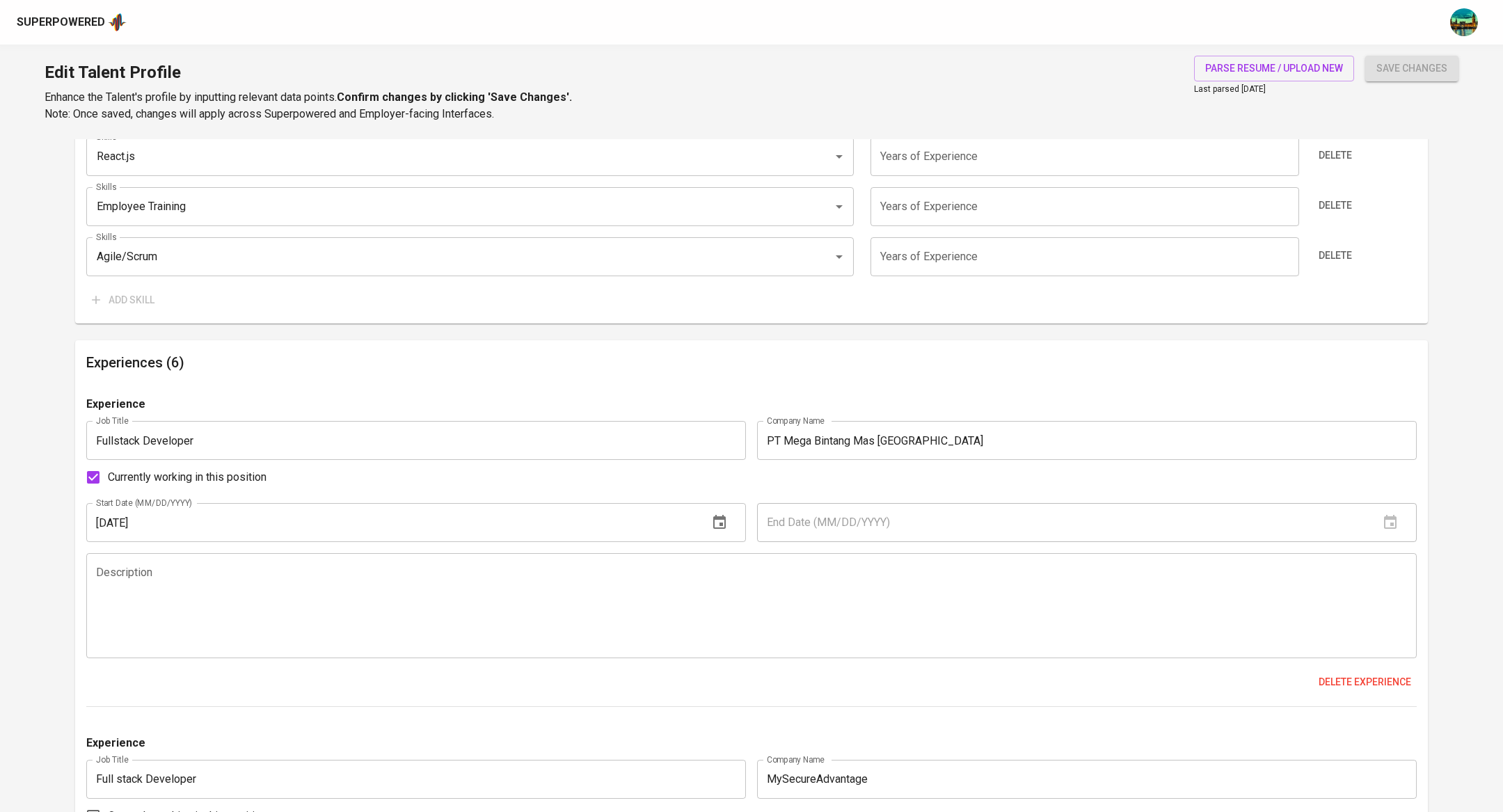
scroll to position [1187, 0]
click at [1340, 674] on span "Delete experience" at bounding box center [1365, 683] width 93 height 18
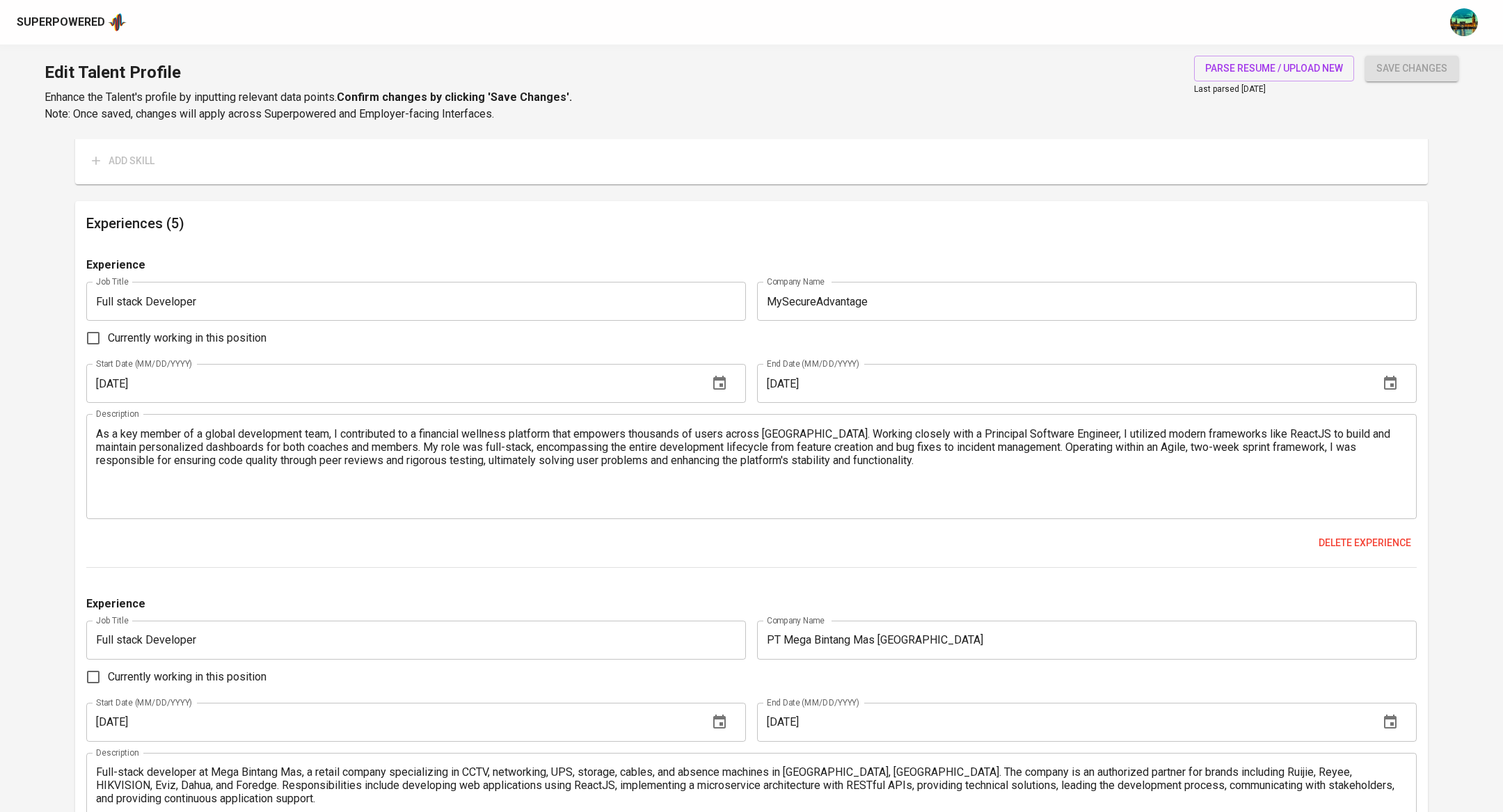
scroll to position [1358, 0]
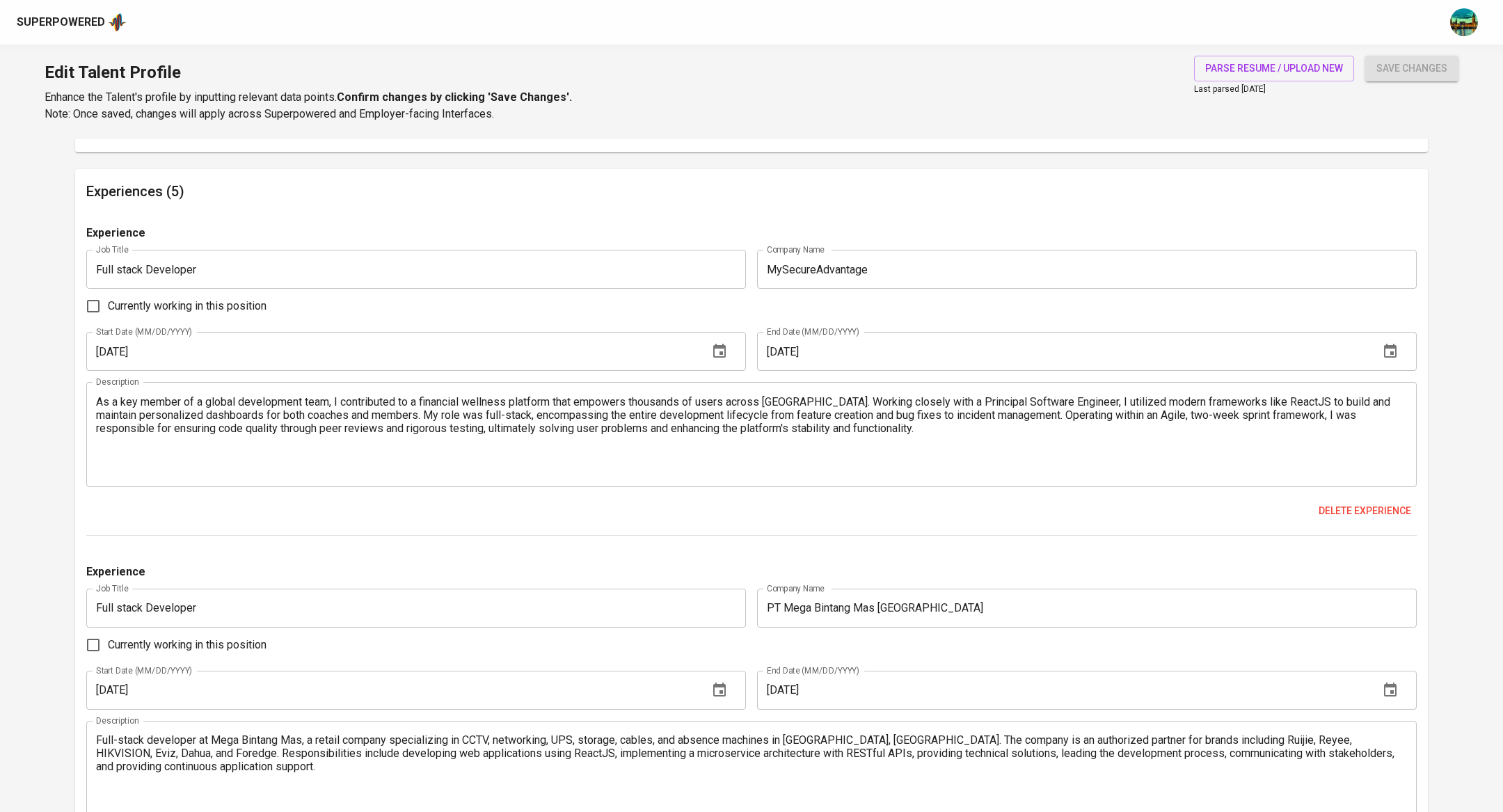
click at [240, 441] on textarea "As a key member of a global development team, I contributed to a financial well…" at bounding box center [752, 434] width 1311 height 79
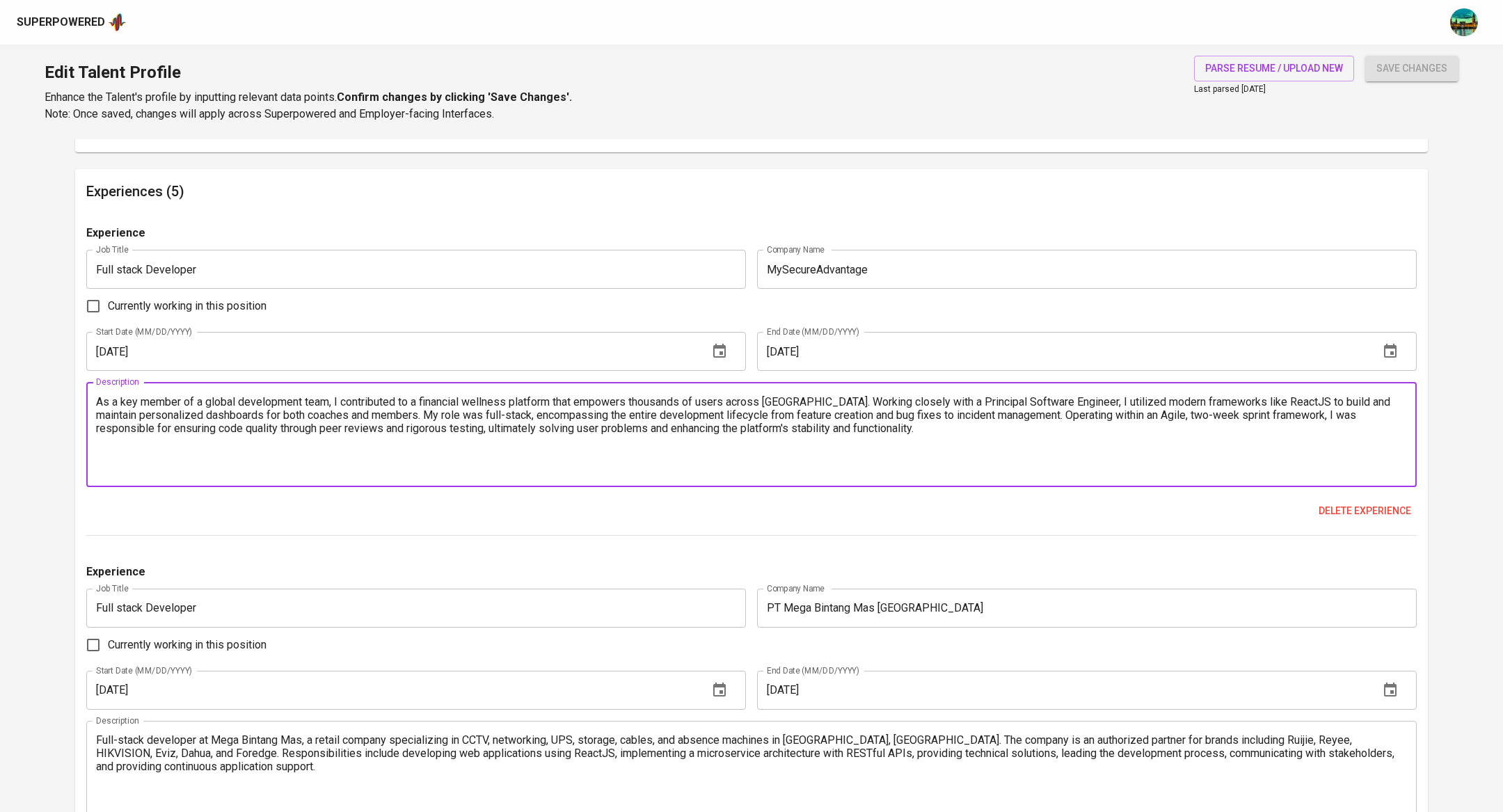
click at [320, 424] on textarea "As a key member of a global development team, I contributed to a financial well…" at bounding box center [752, 434] width 1311 height 79
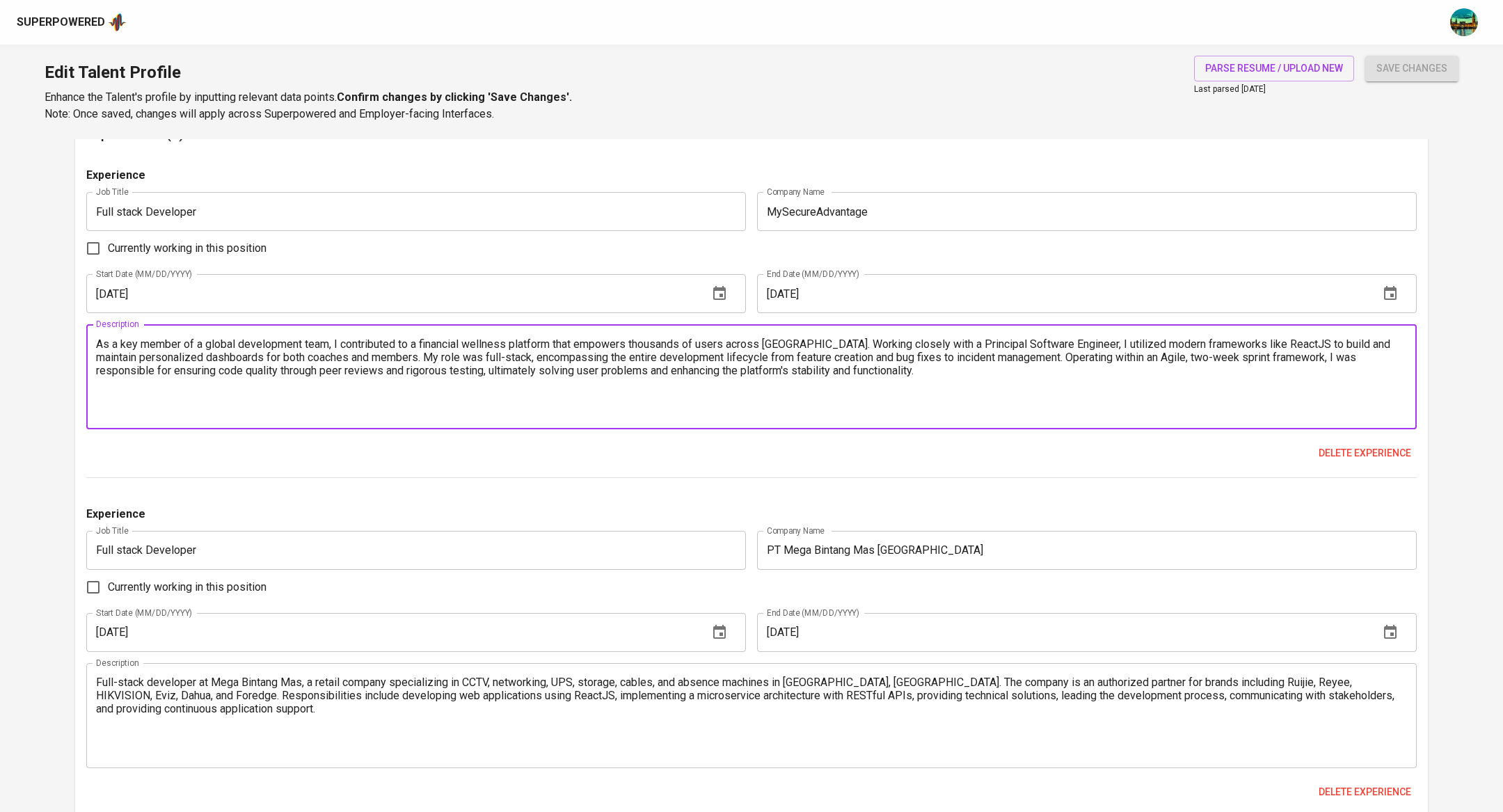
scroll to position [1542, 0]
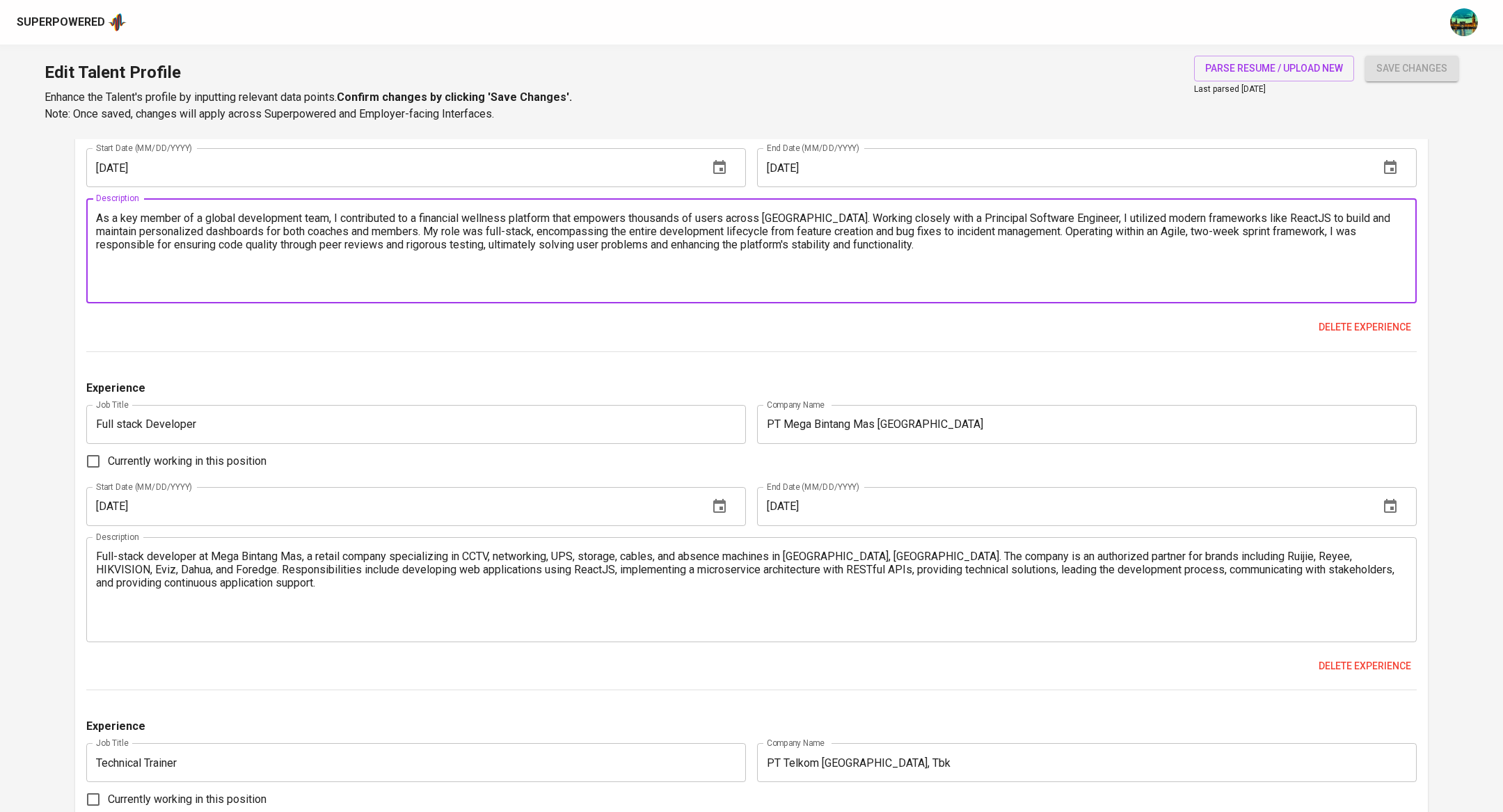
click at [206, 593] on textarea "Full-stack developer at Mega Bintang Mas, a retail company specializing in CCTV…" at bounding box center [752, 589] width 1311 height 79
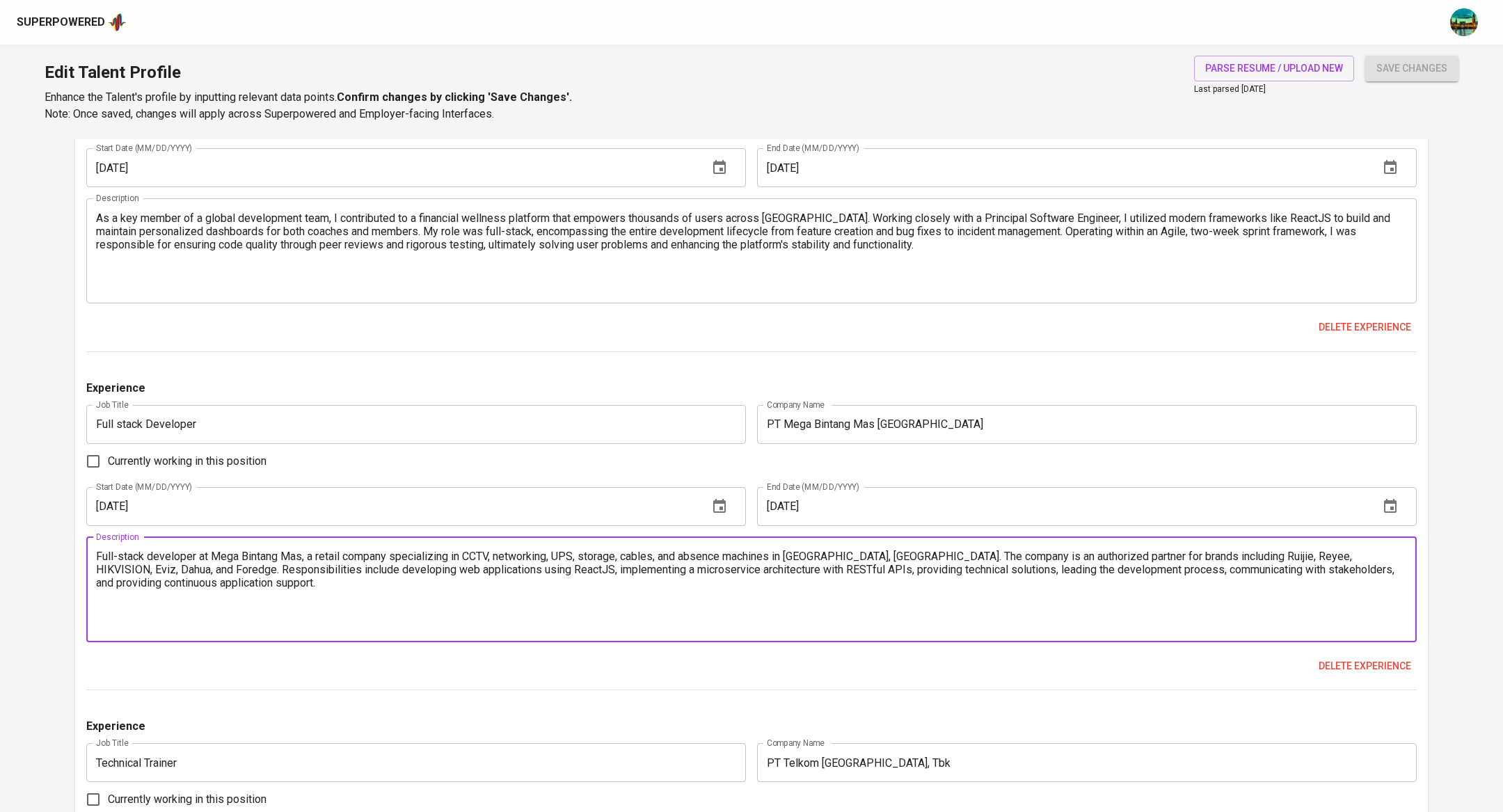
paste textarea "Skills: Spring Boot · Presentation Skills · React JS · PostgreSQL · HTML 5 · No…"
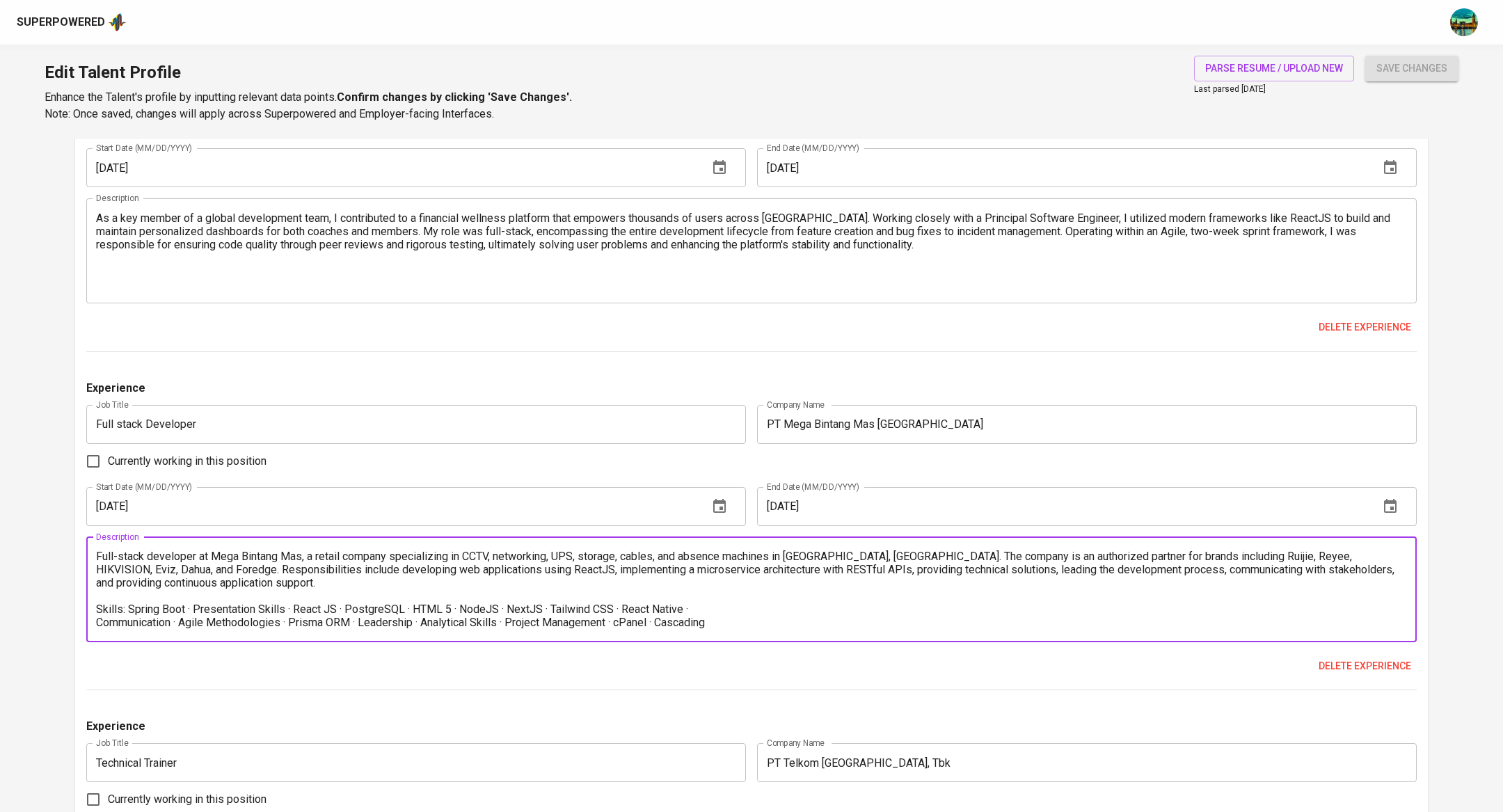
scroll to position [26, 0]
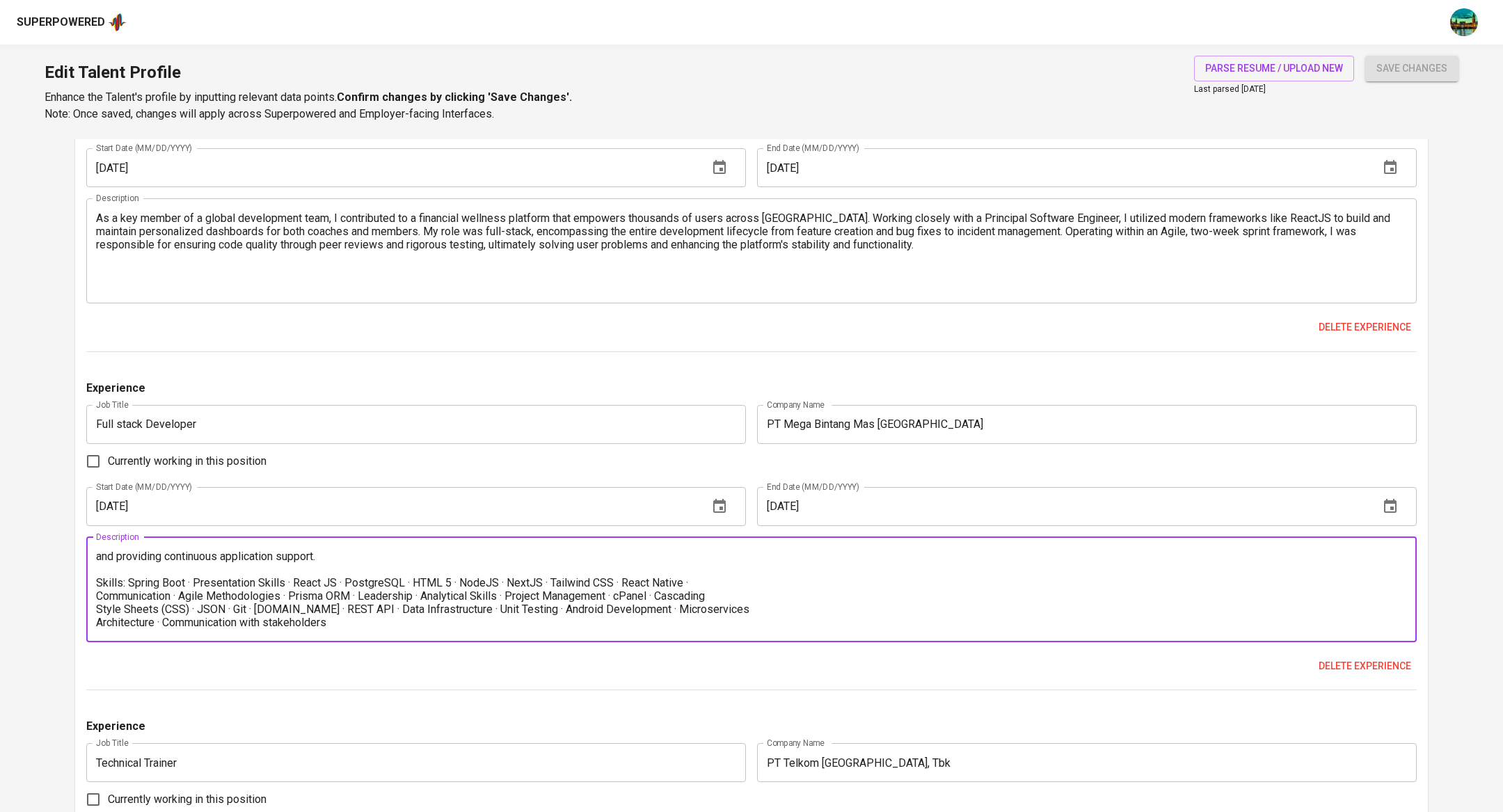
click at [97, 569] on textarea "Full-stack developer at Mega Bintang Mas, a retail company specializing in CCTV…" at bounding box center [752, 589] width 1311 height 79
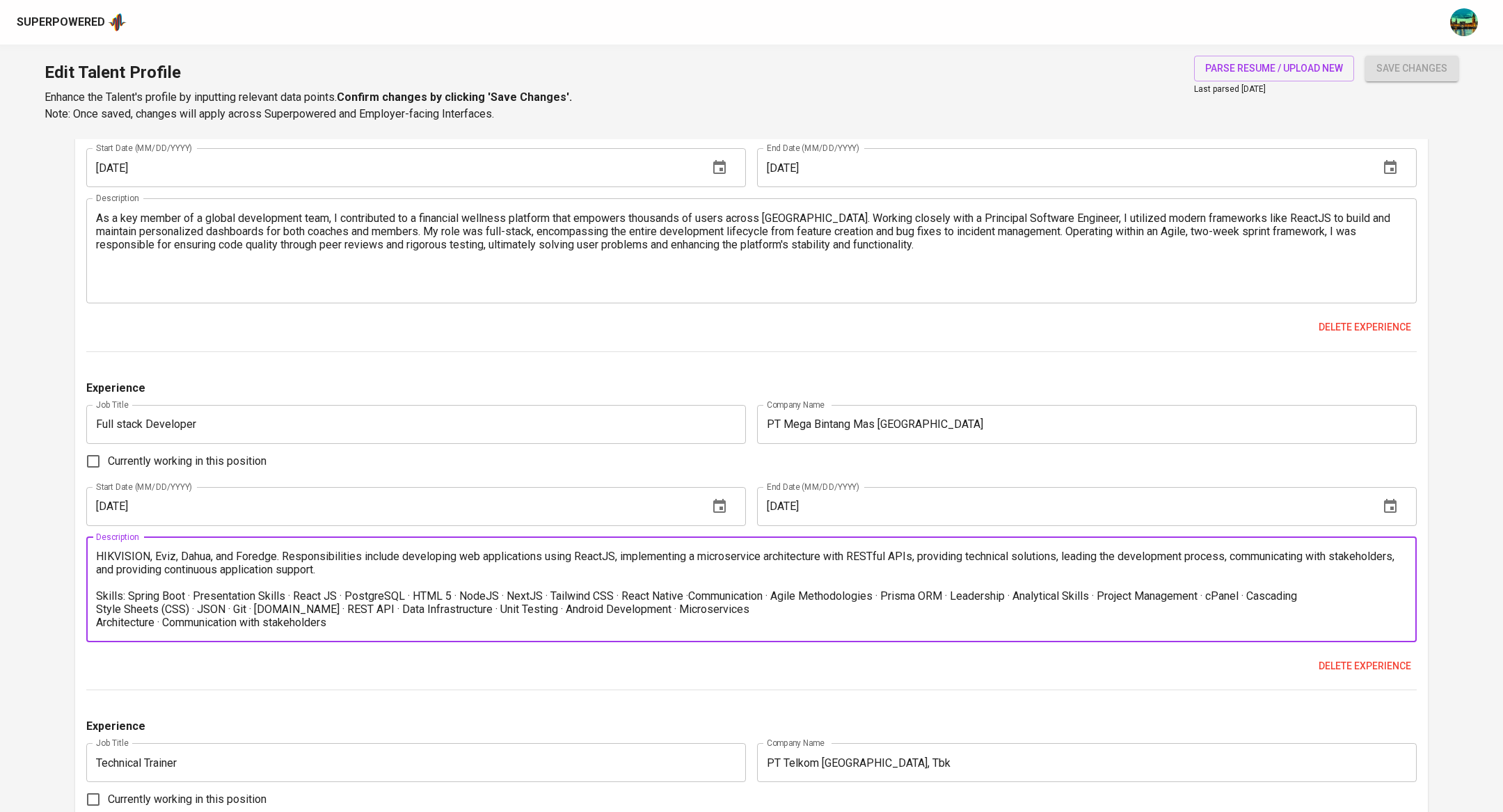
scroll to position [13, 0]
click at [98, 593] on textarea "Full-stack developer at Mega Bintang Mas, a retail company specializing in CCTV…" at bounding box center [752, 589] width 1311 height 79
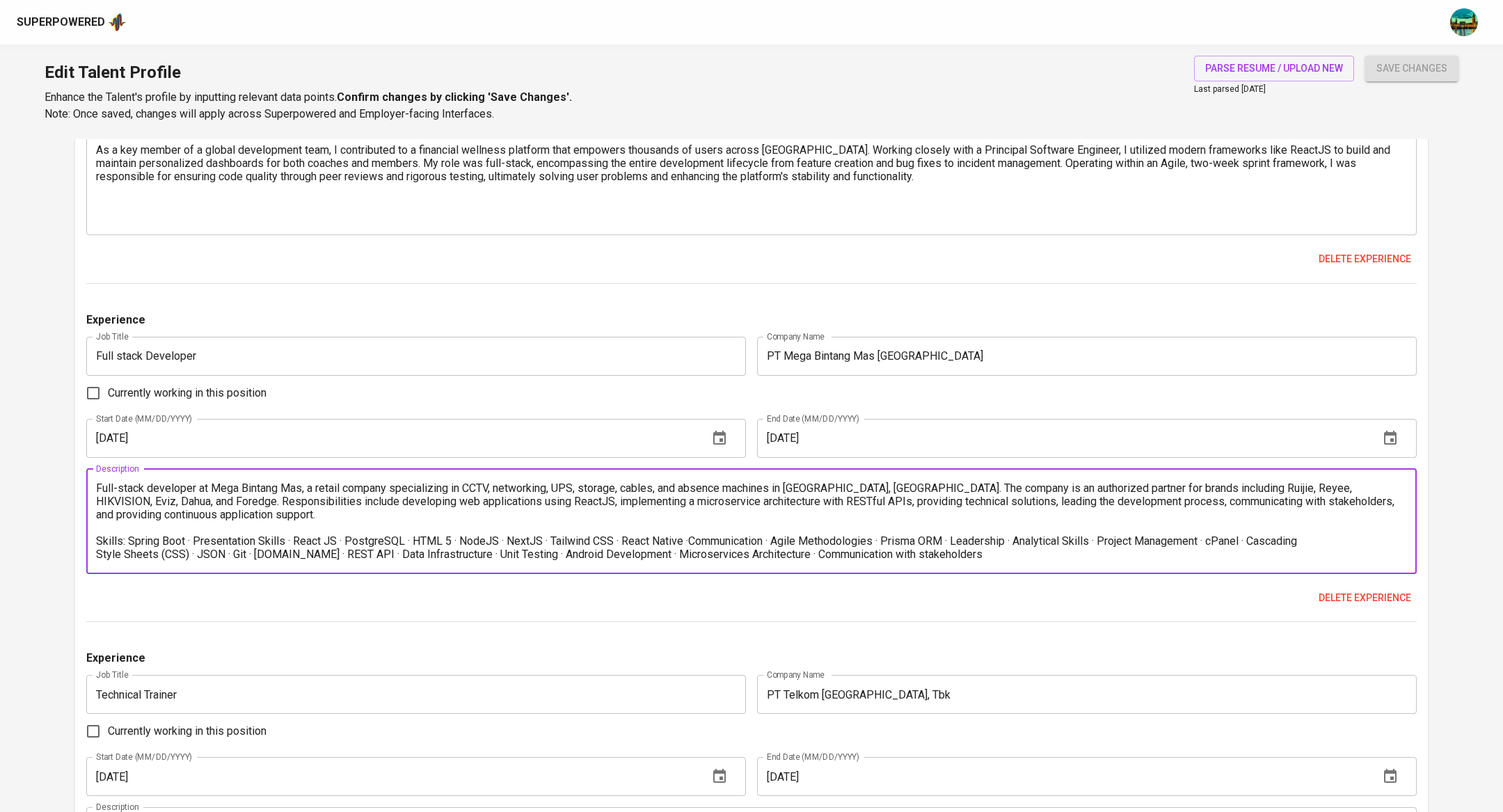
scroll to position [1612, 0]
type textarea "Full-stack developer at Mega Bintang Mas, a retail company specializing in CCTV…"
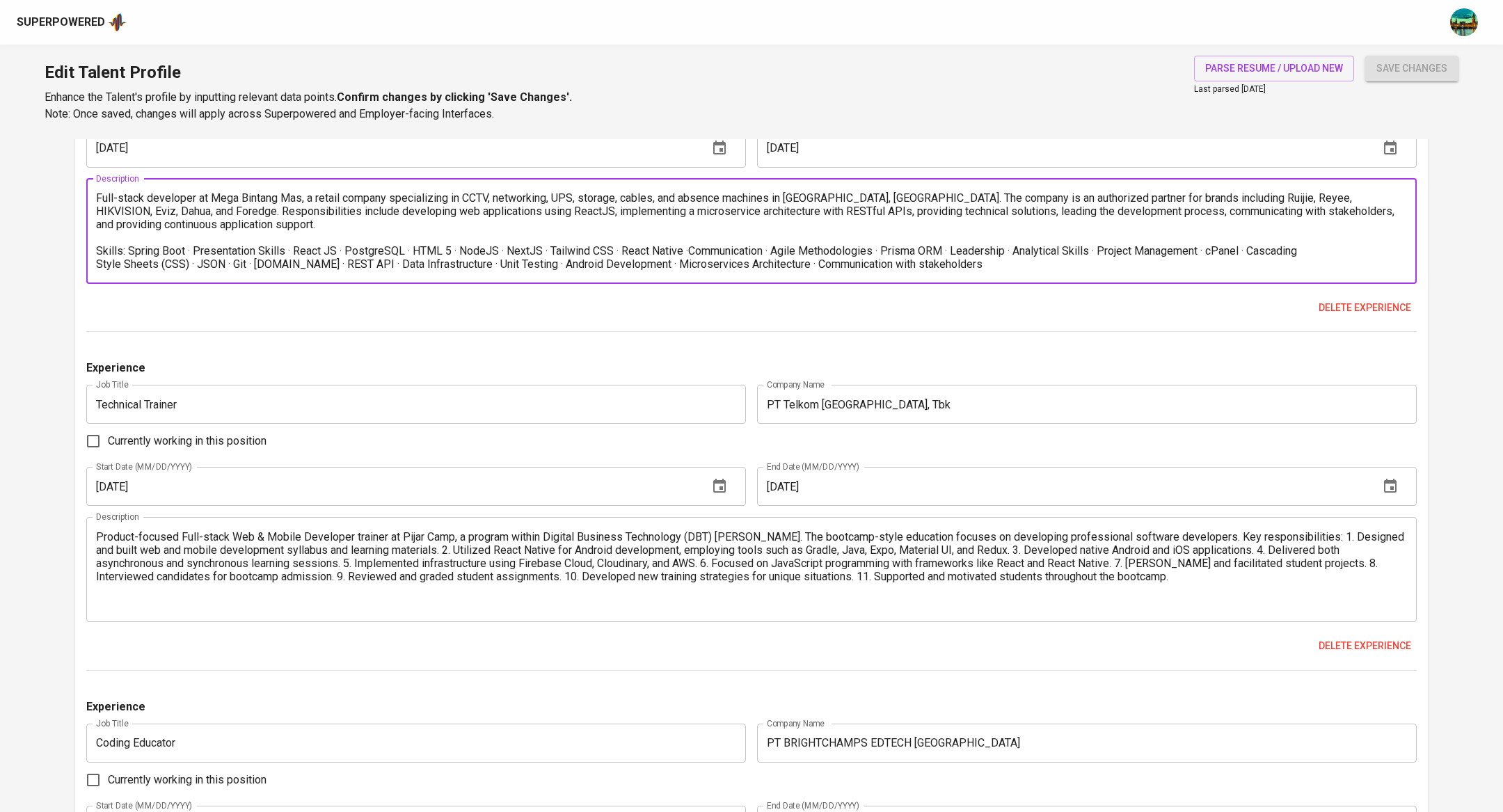
scroll to position [1915, 0]
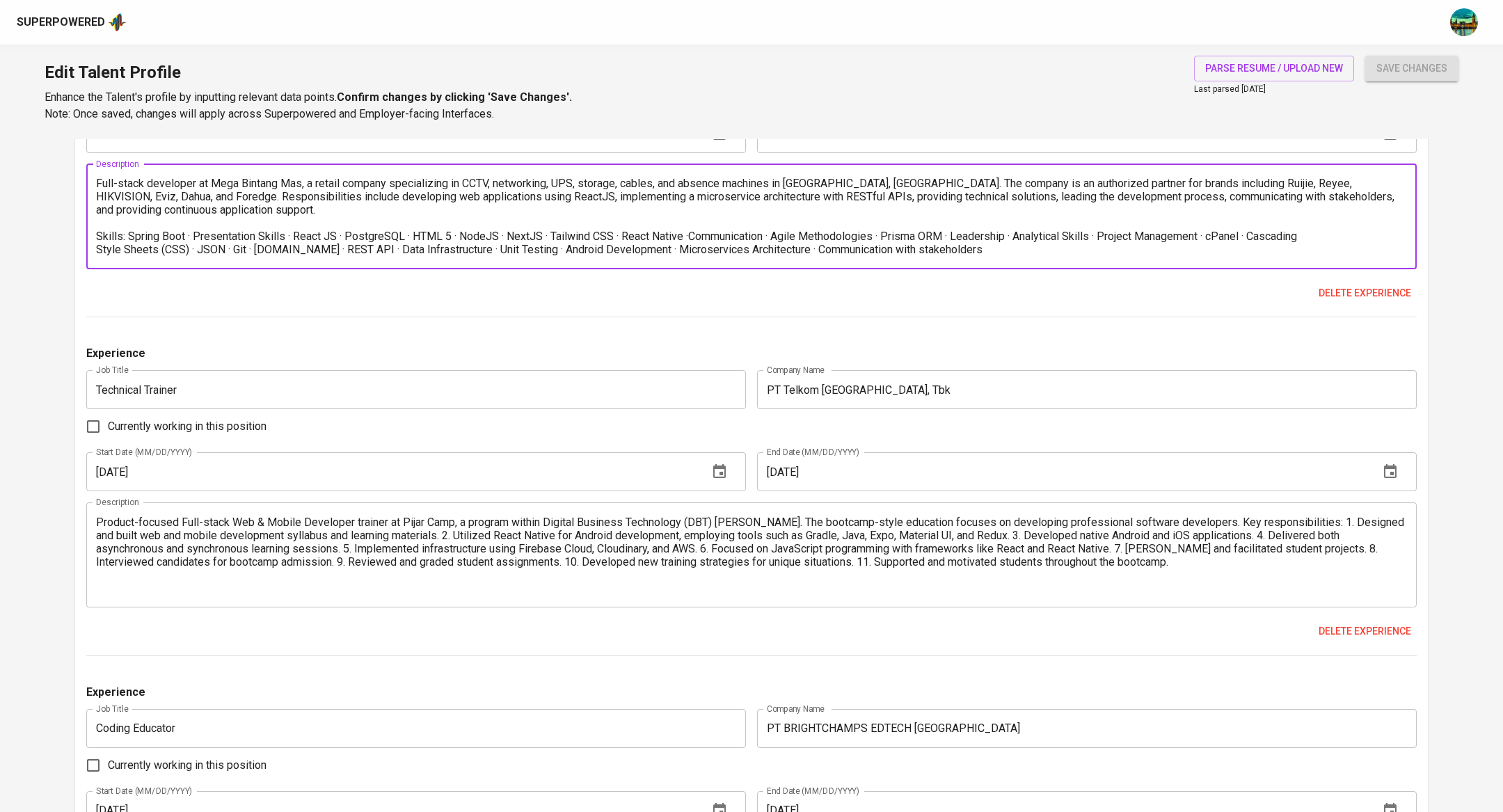
click at [1223, 538] on textarea "Product-focused Full-stack Web & Mobile Developer trainer at Pijar Camp, a prog…" at bounding box center [752, 555] width 1311 height 79
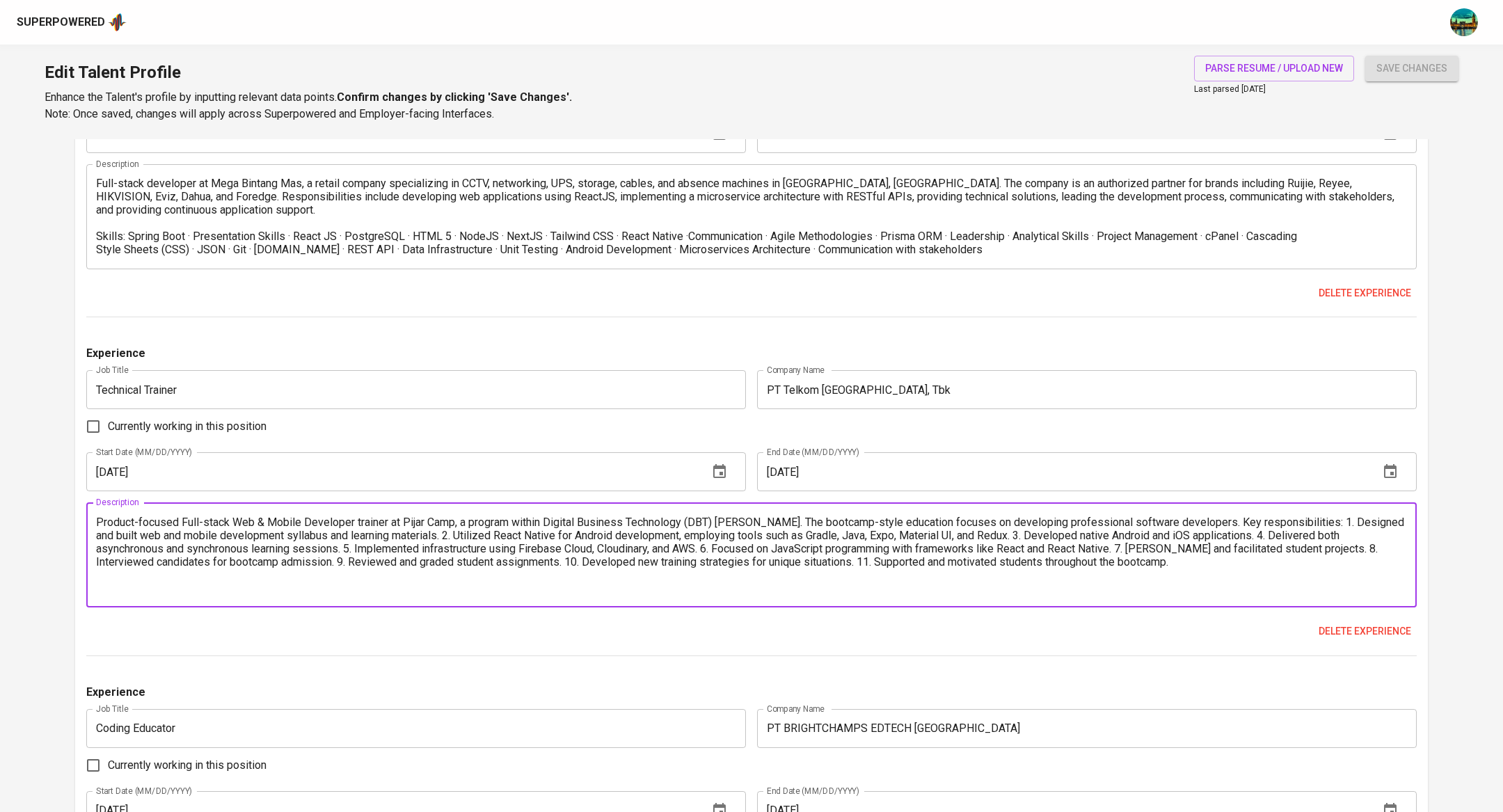
paste textarea "Skills: Computer Science · People Development · JavaScript · Presentation Skill…"
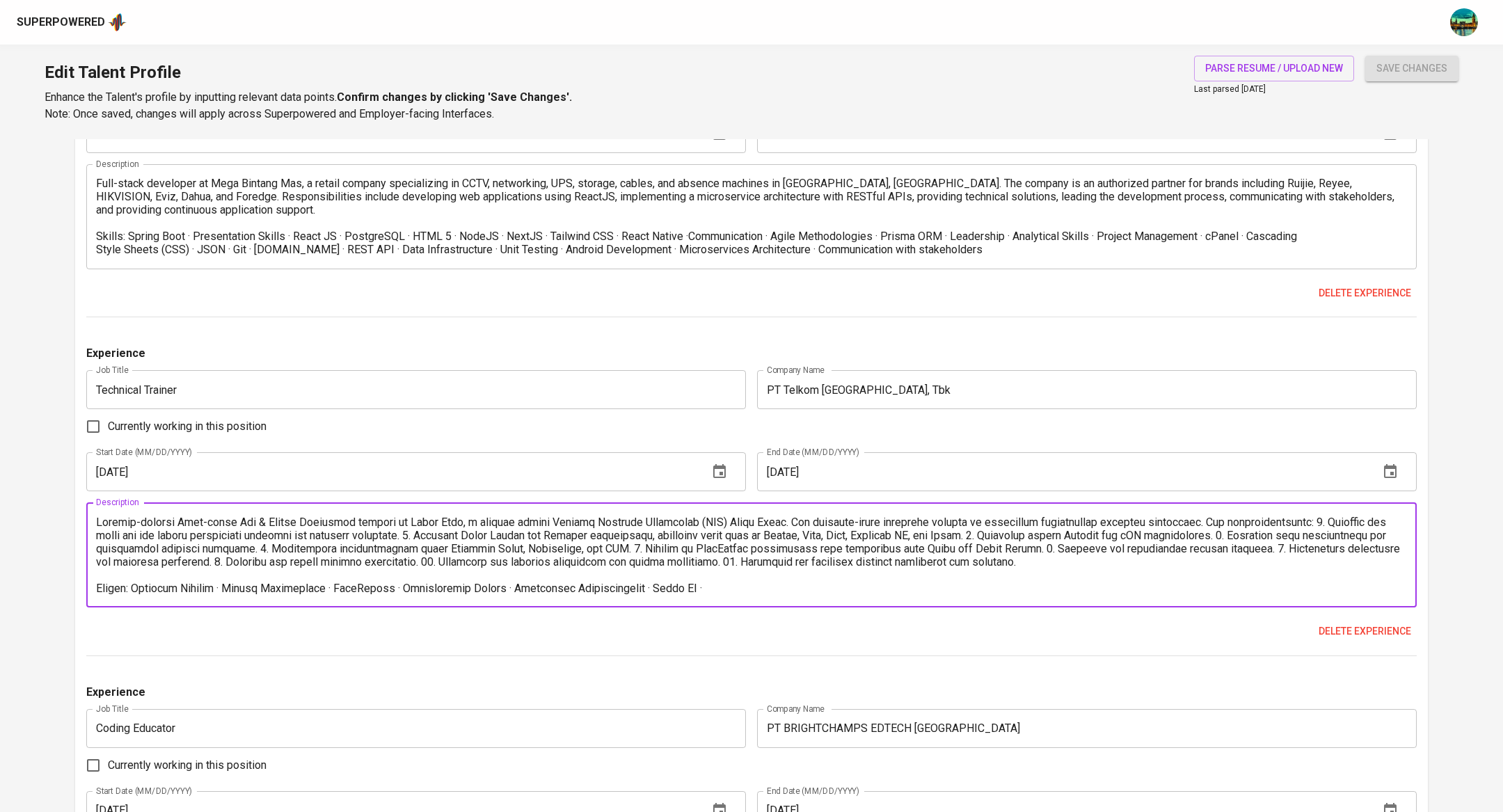
scroll to position [66, 0]
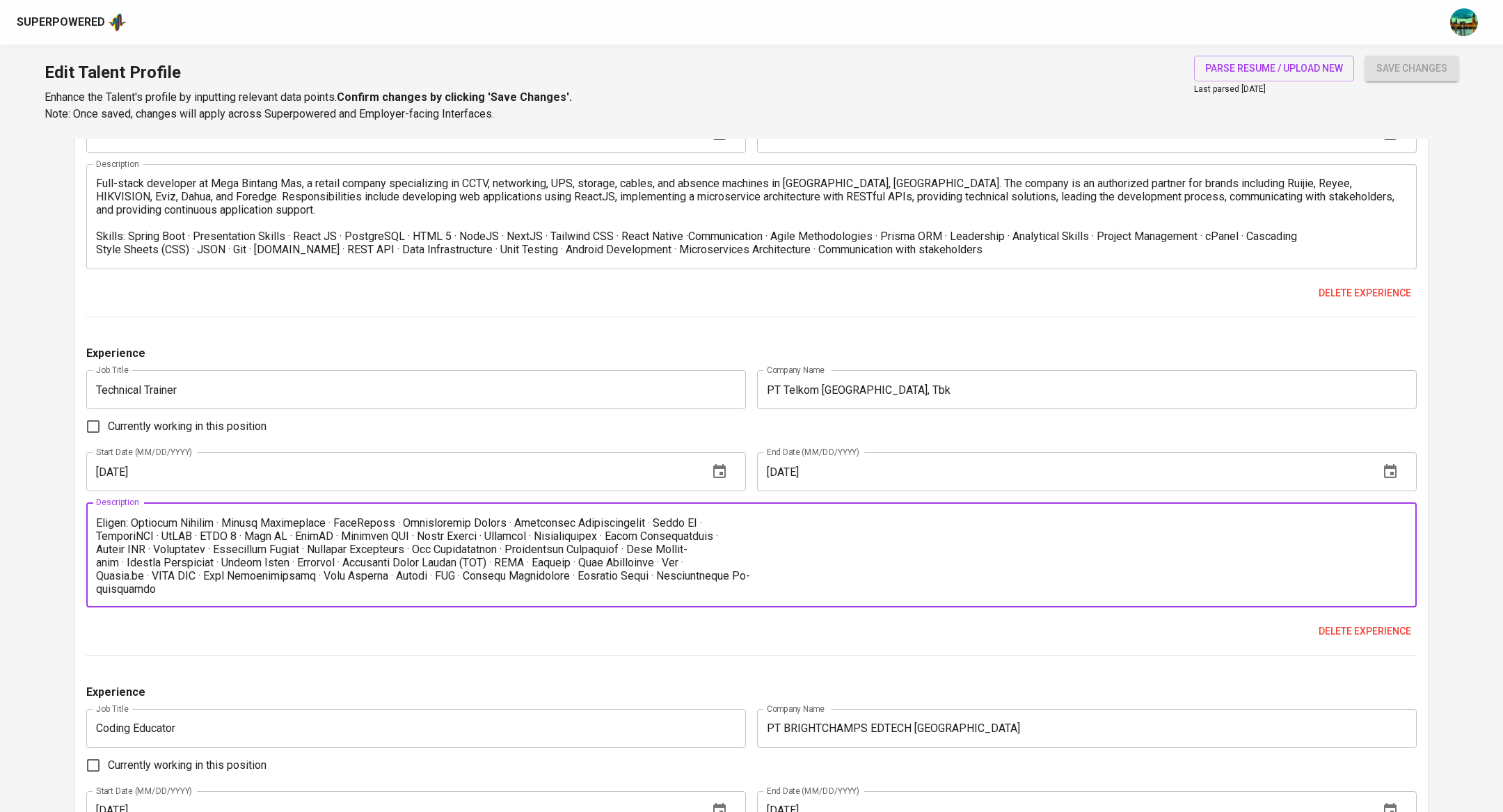
click at [97, 516] on textarea at bounding box center [752, 555] width 1311 height 79
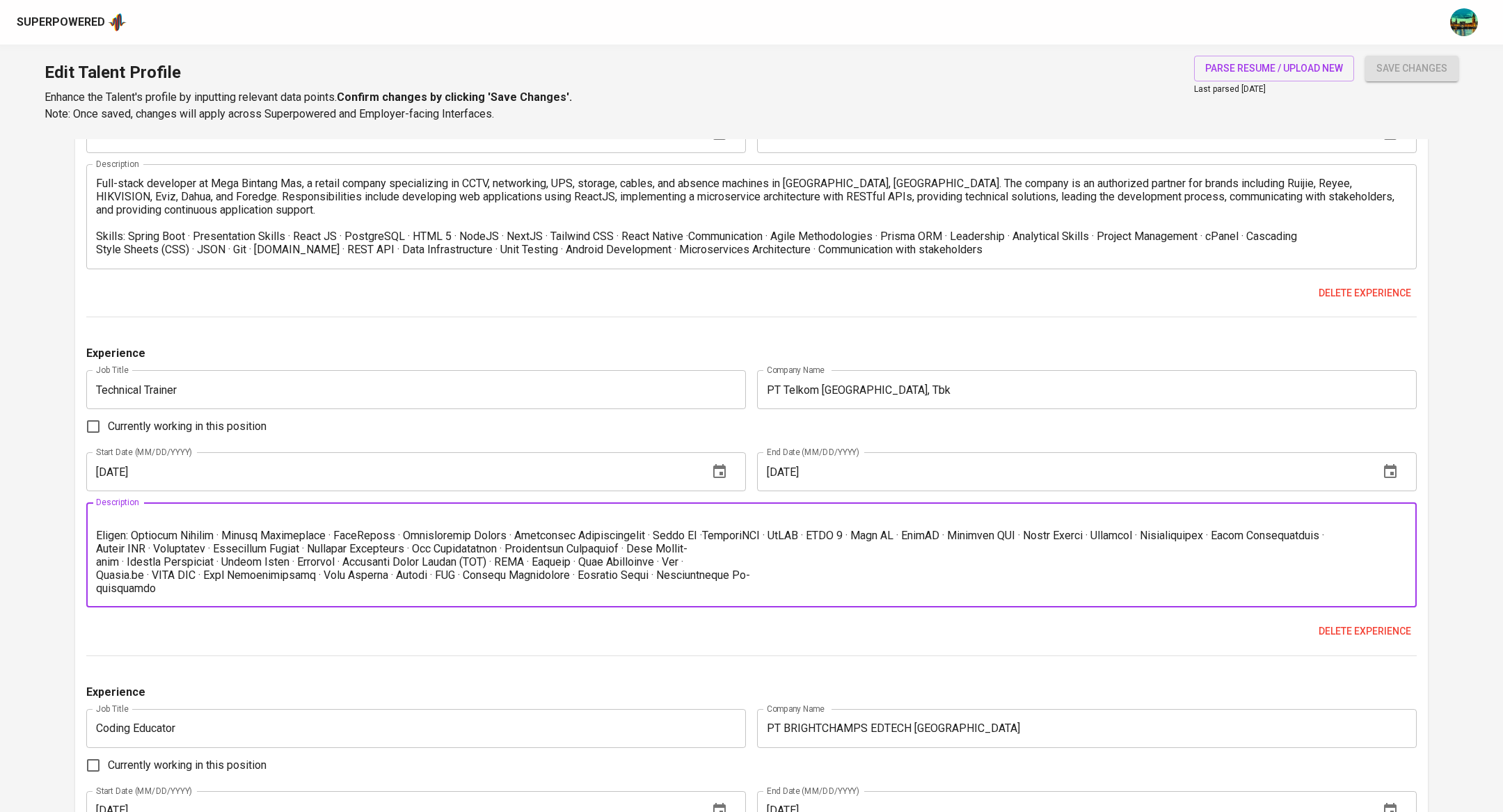
scroll to position [52, 0]
click at [96, 522] on textarea at bounding box center [752, 555] width 1311 height 79
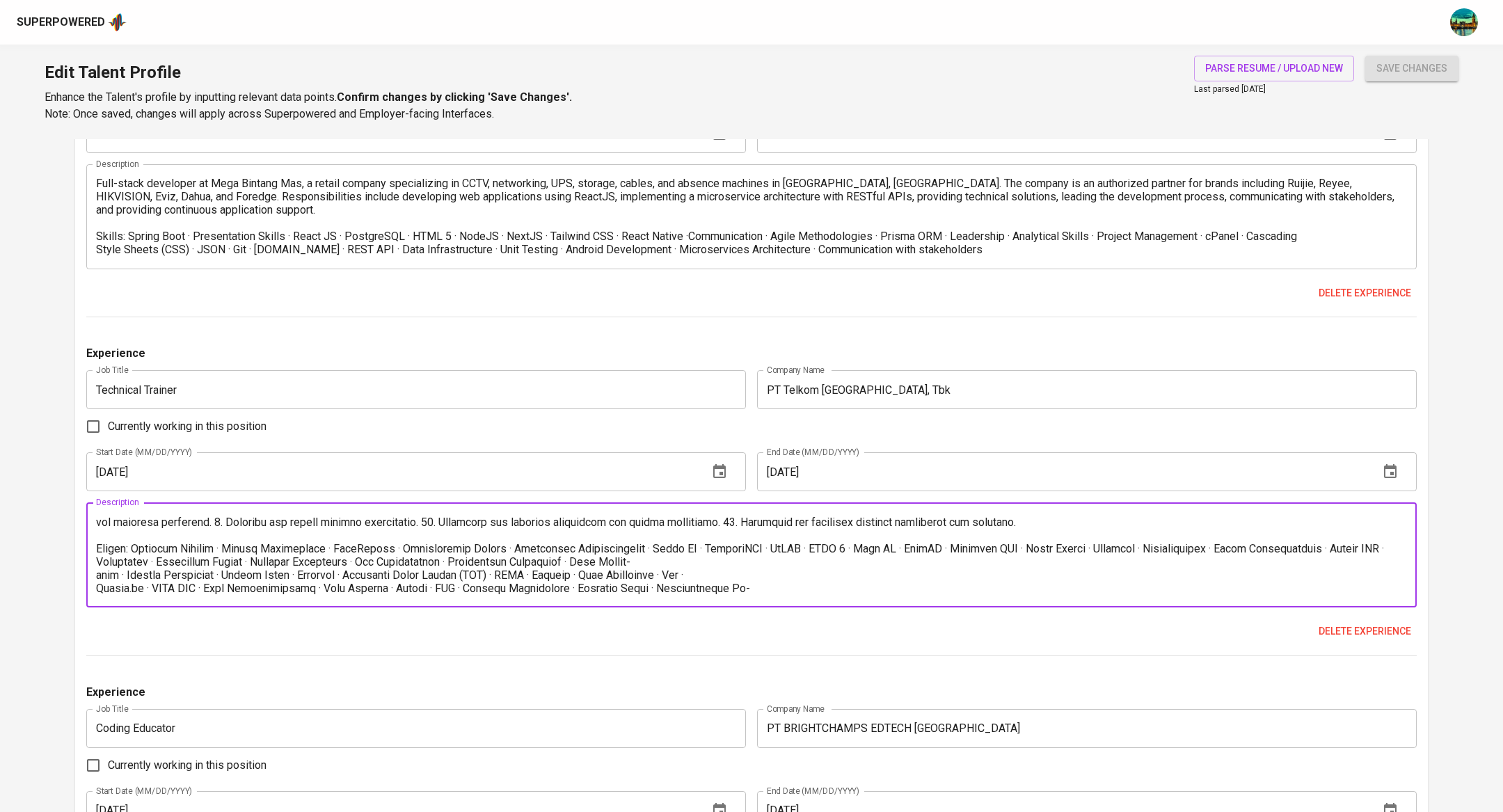
click at [98, 537] on textarea at bounding box center [752, 555] width 1311 height 79
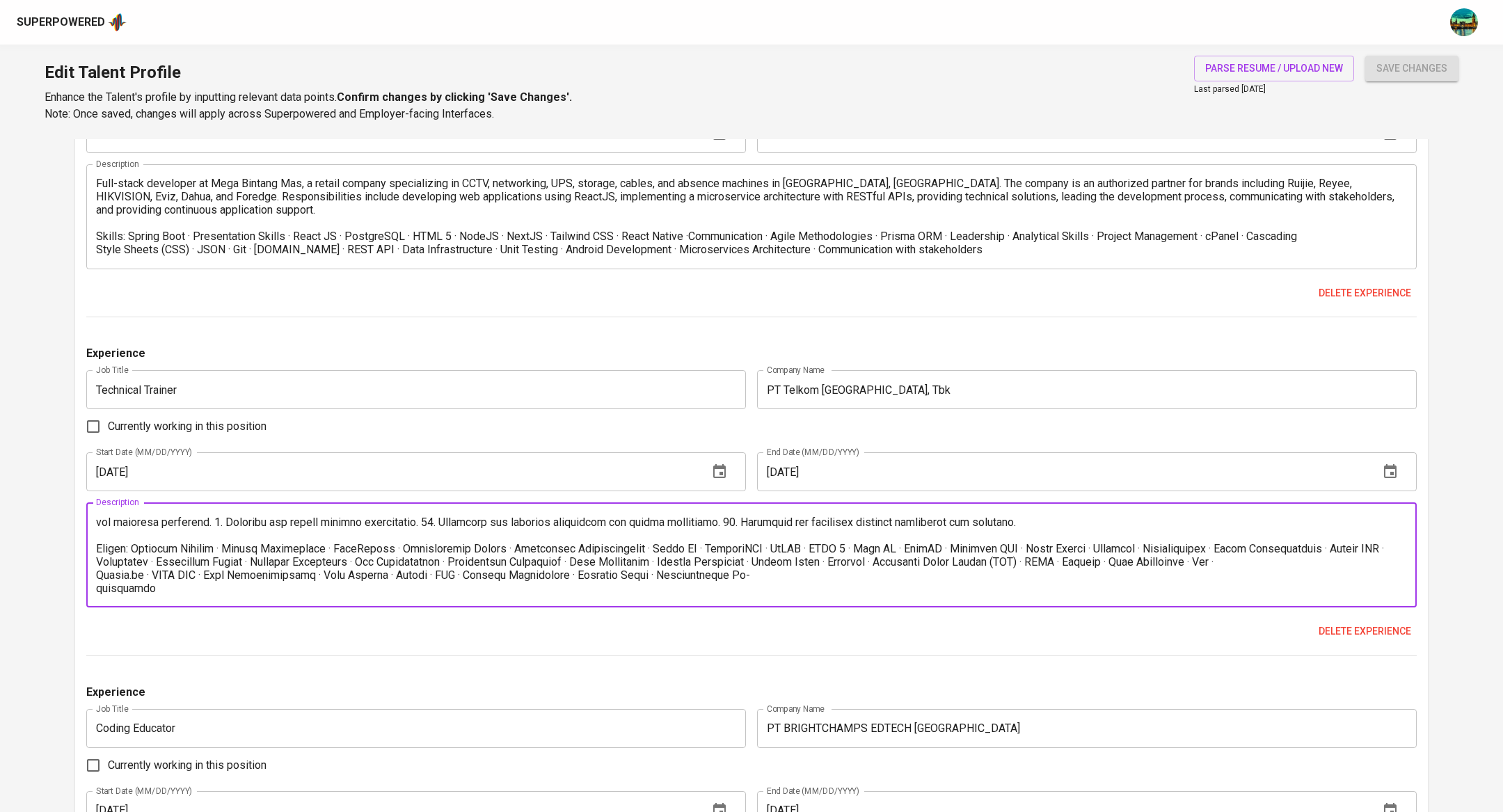
click at [103, 549] on textarea at bounding box center [752, 555] width 1311 height 79
click at [97, 560] on textarea at bounding box center [752, 555] width 1311 height 79
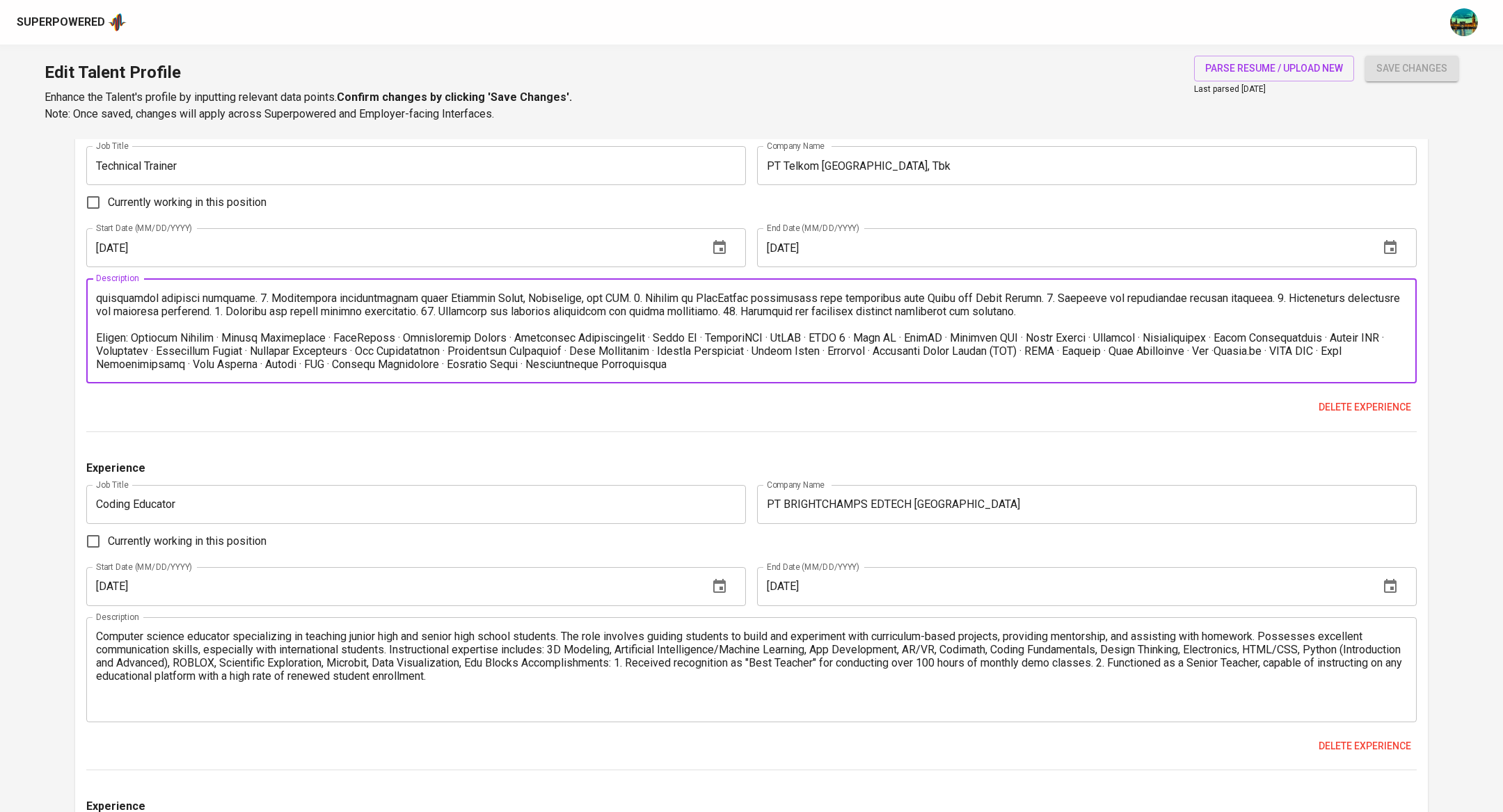
scroll to position [2157, 0]
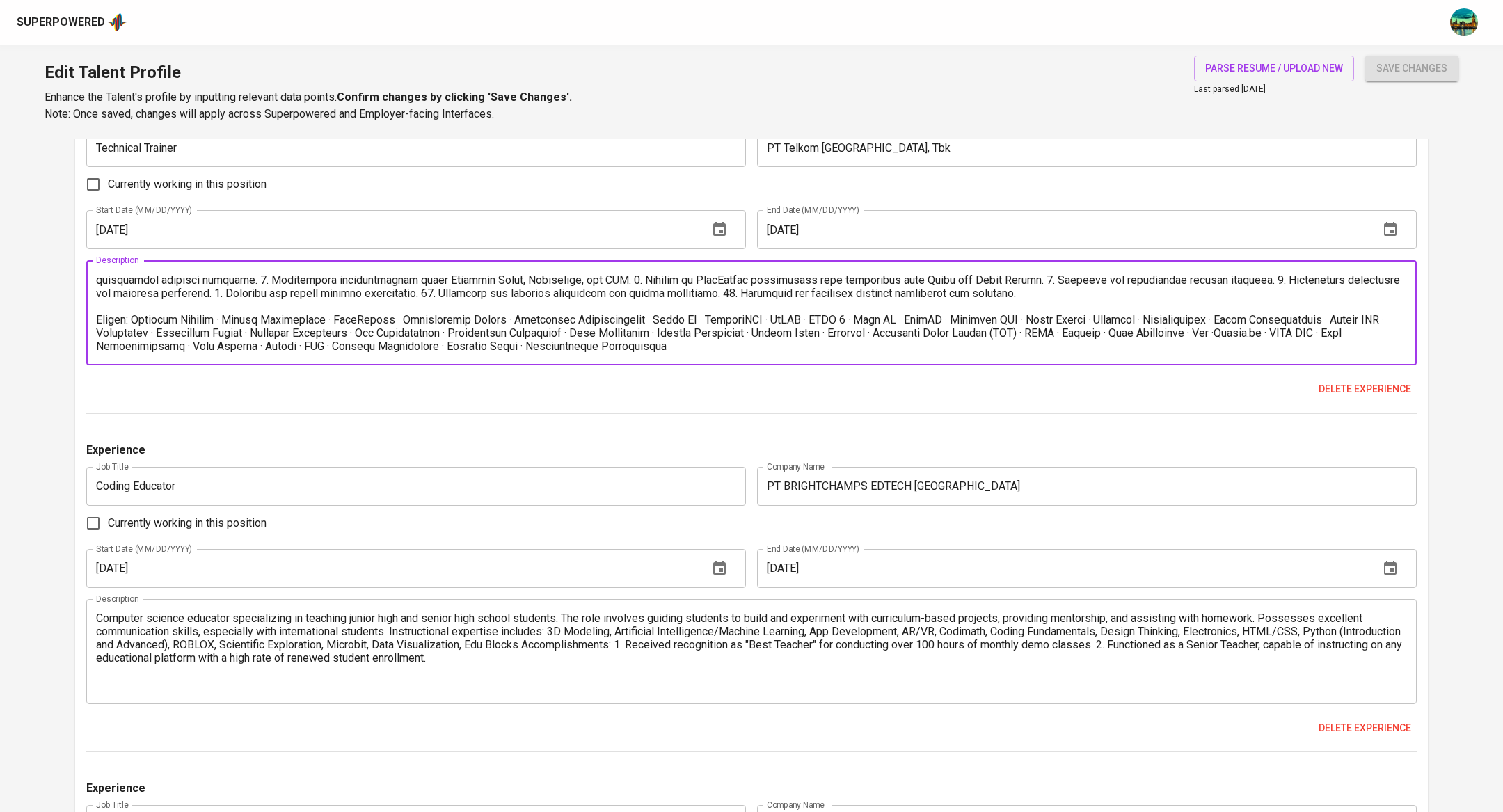
type textarea "Product-focused Full-stack Web & Mobile Developer trainer at Pijar Camp, a prog…"
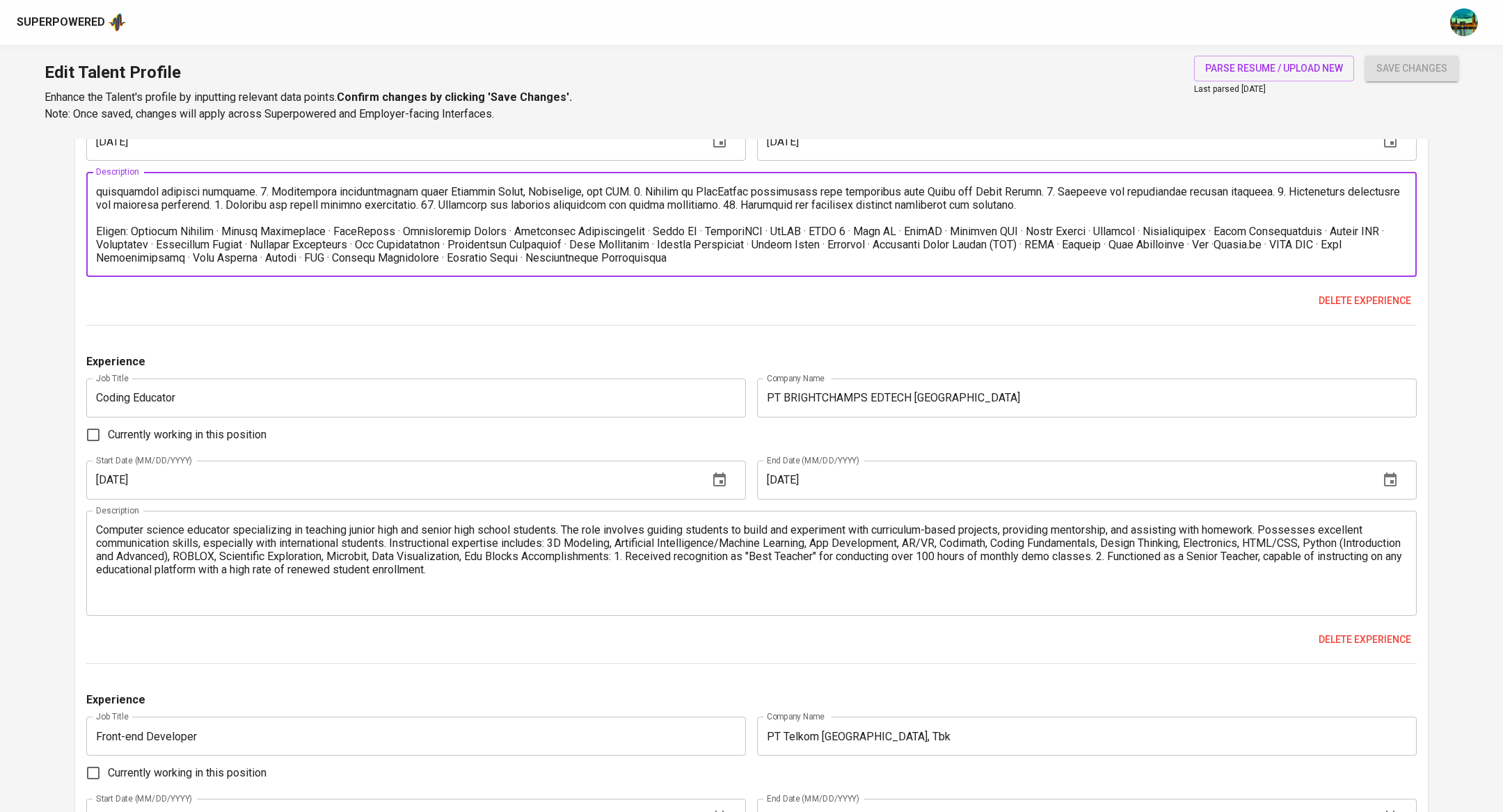
scroll to position [2260, 0]
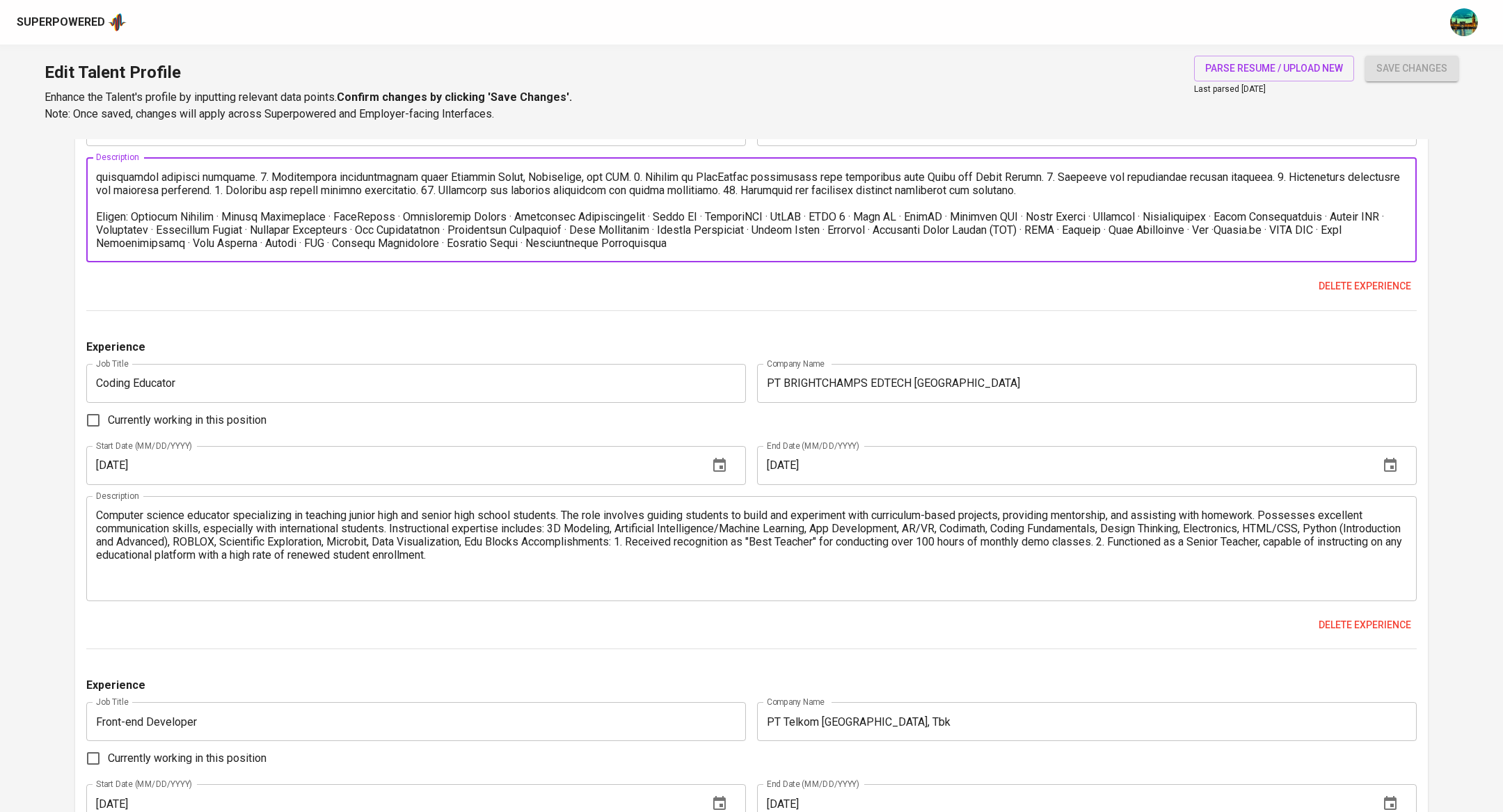
click at [555, 549] on textarea "Computer science educator specializing in teaching junior high and senior high …" at bounding box center [752, 548] width 1311 height 79
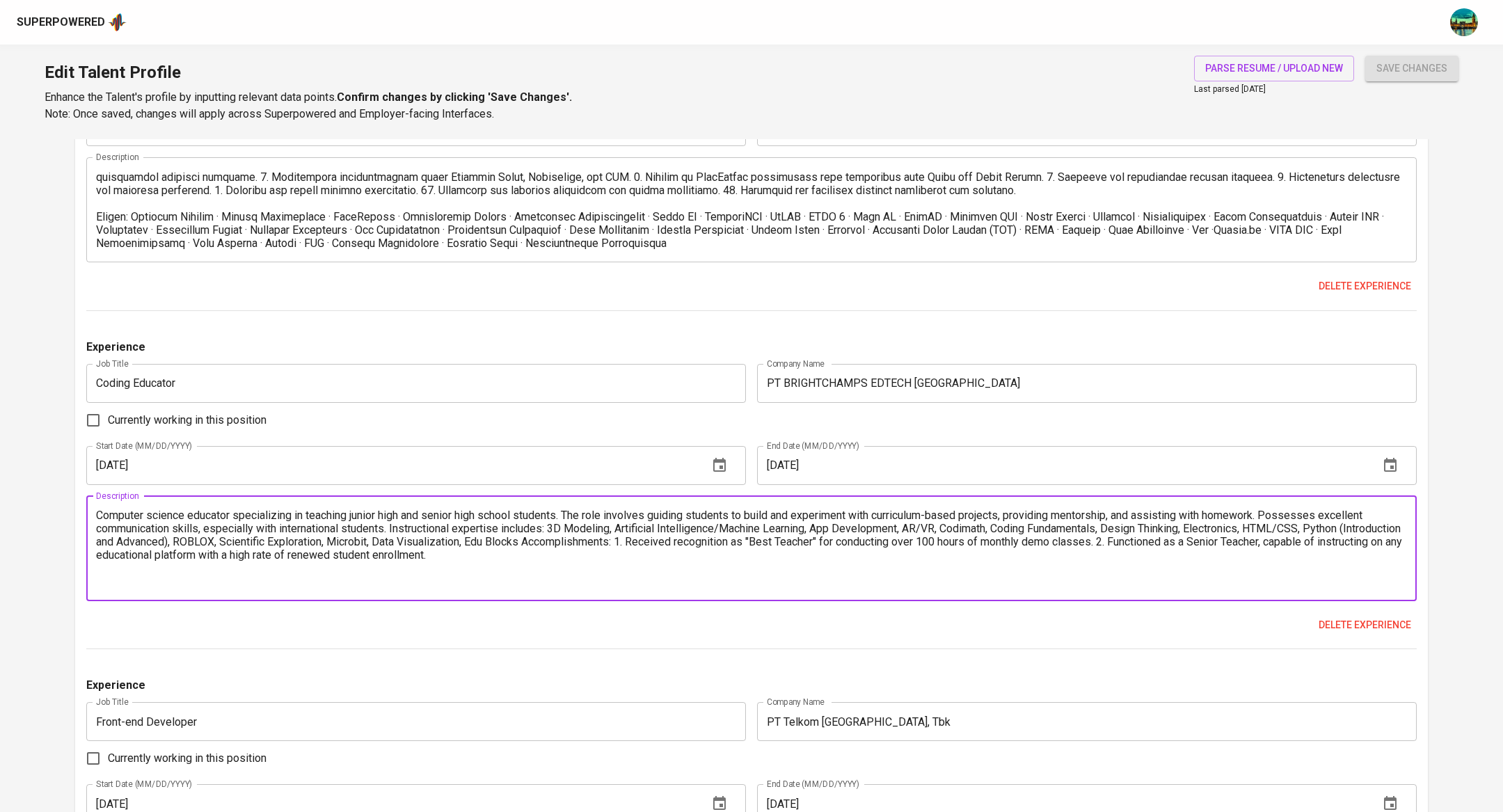
paste textarea "Skills: Computer Science · Machine Learning · People Development · JavaScript ·…"
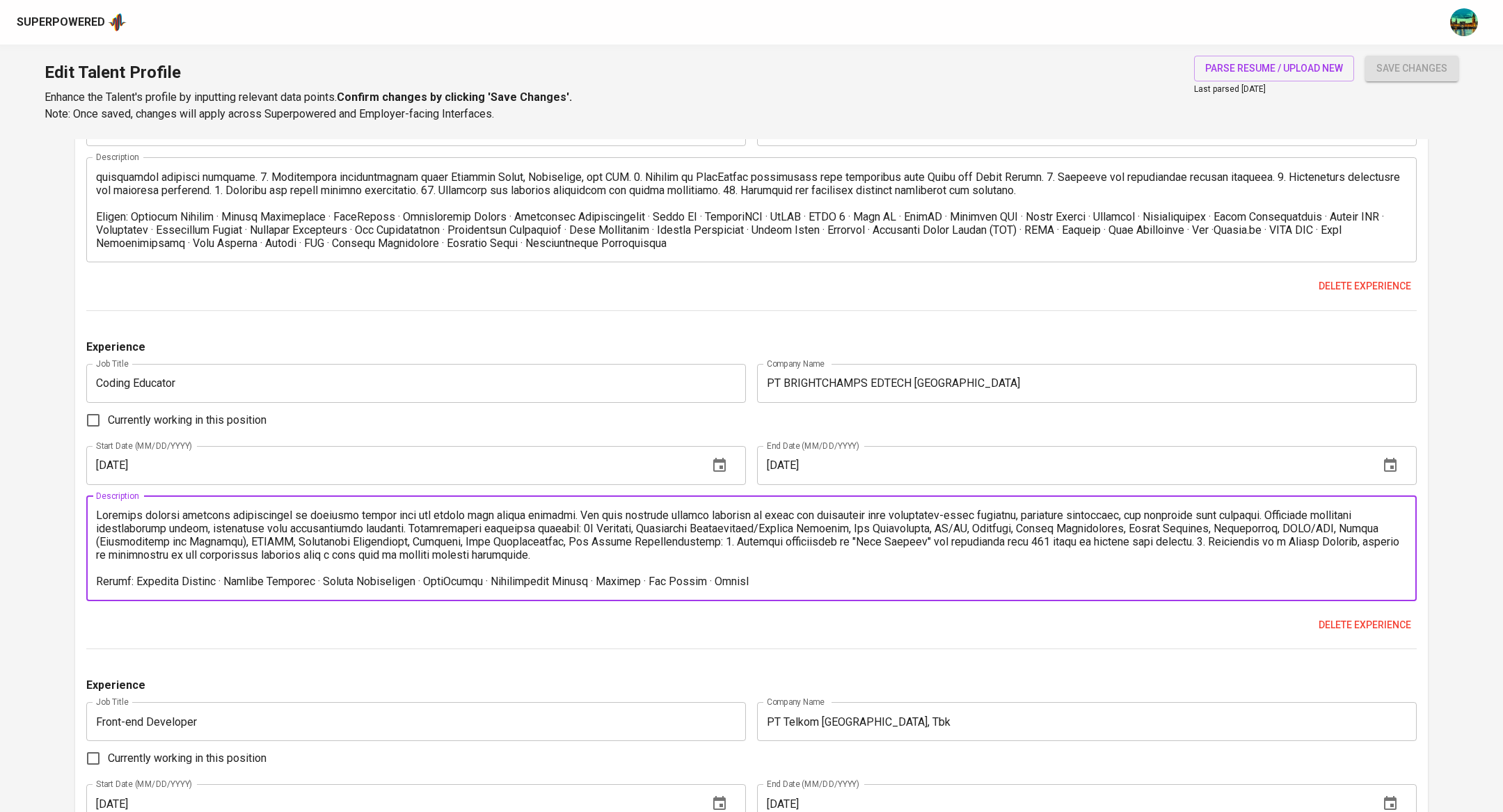
scroll to position [40, 0]
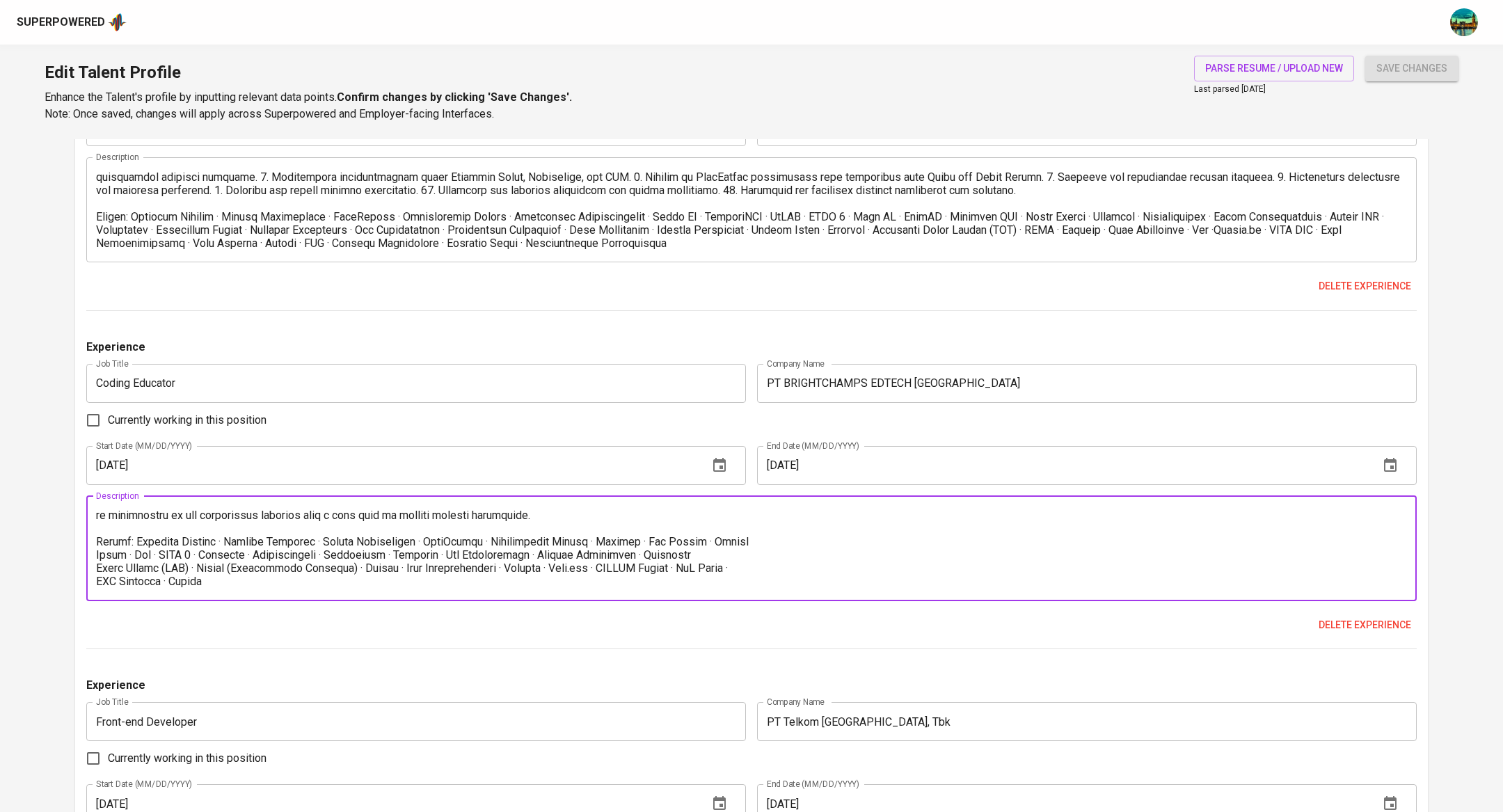
click at [134, 526] on textarea at bounding box center [752, 548] width 1311 height 79
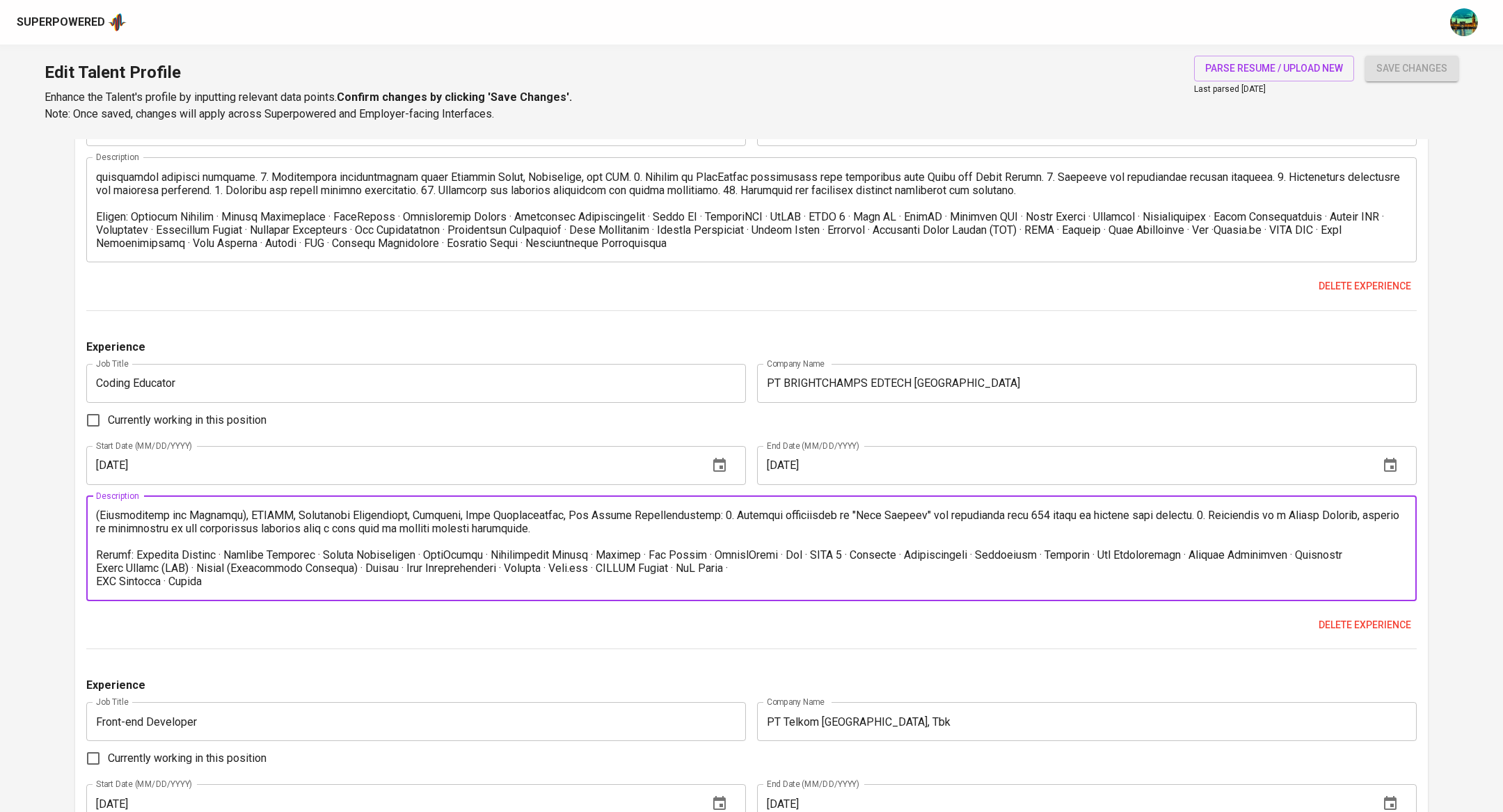
scroll to position [26, 0]
click at [98, 553] on textarea at bounding box center [752, 548] width 1311 height 79
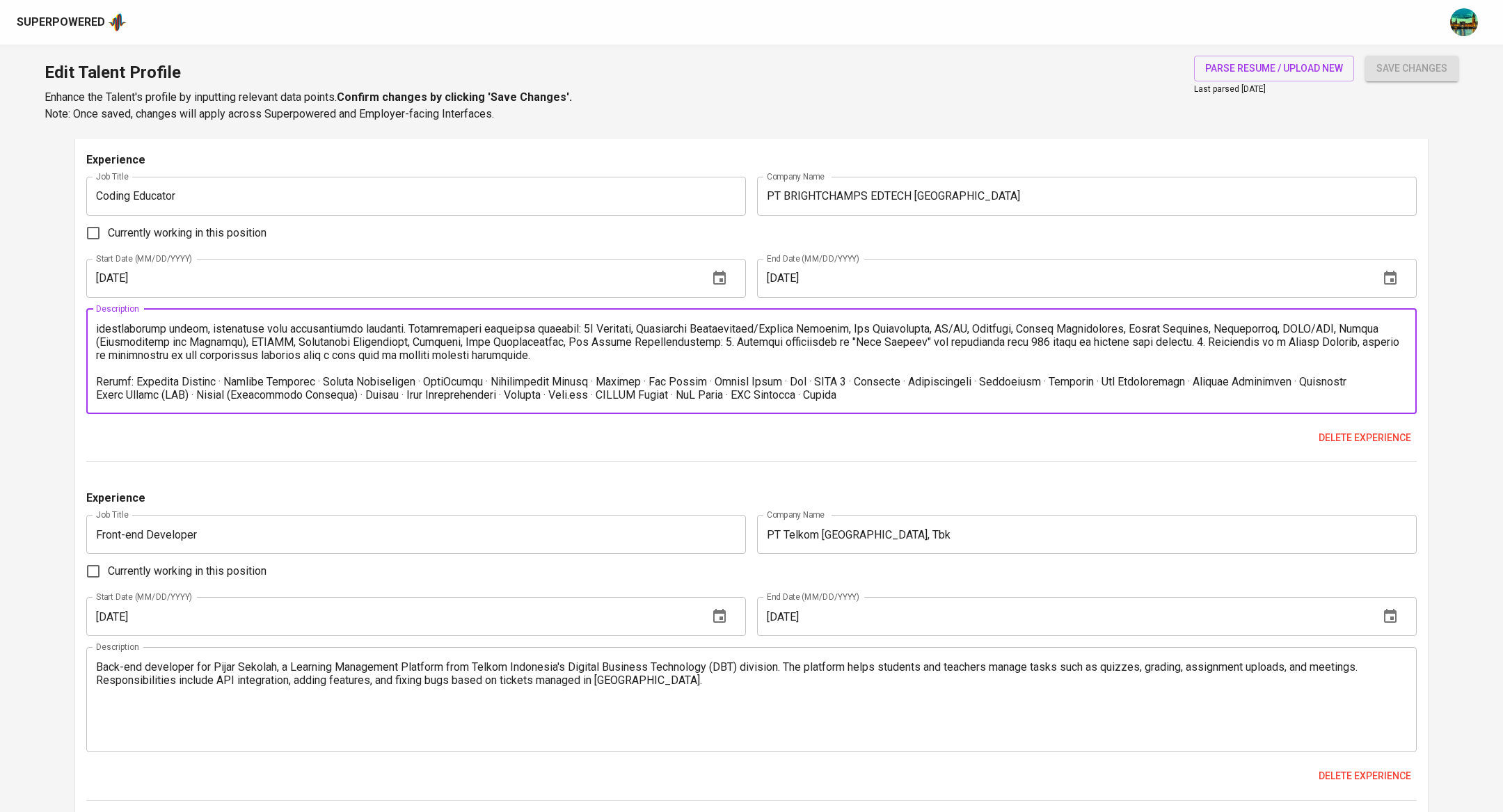
scroll to position [2528, 0]
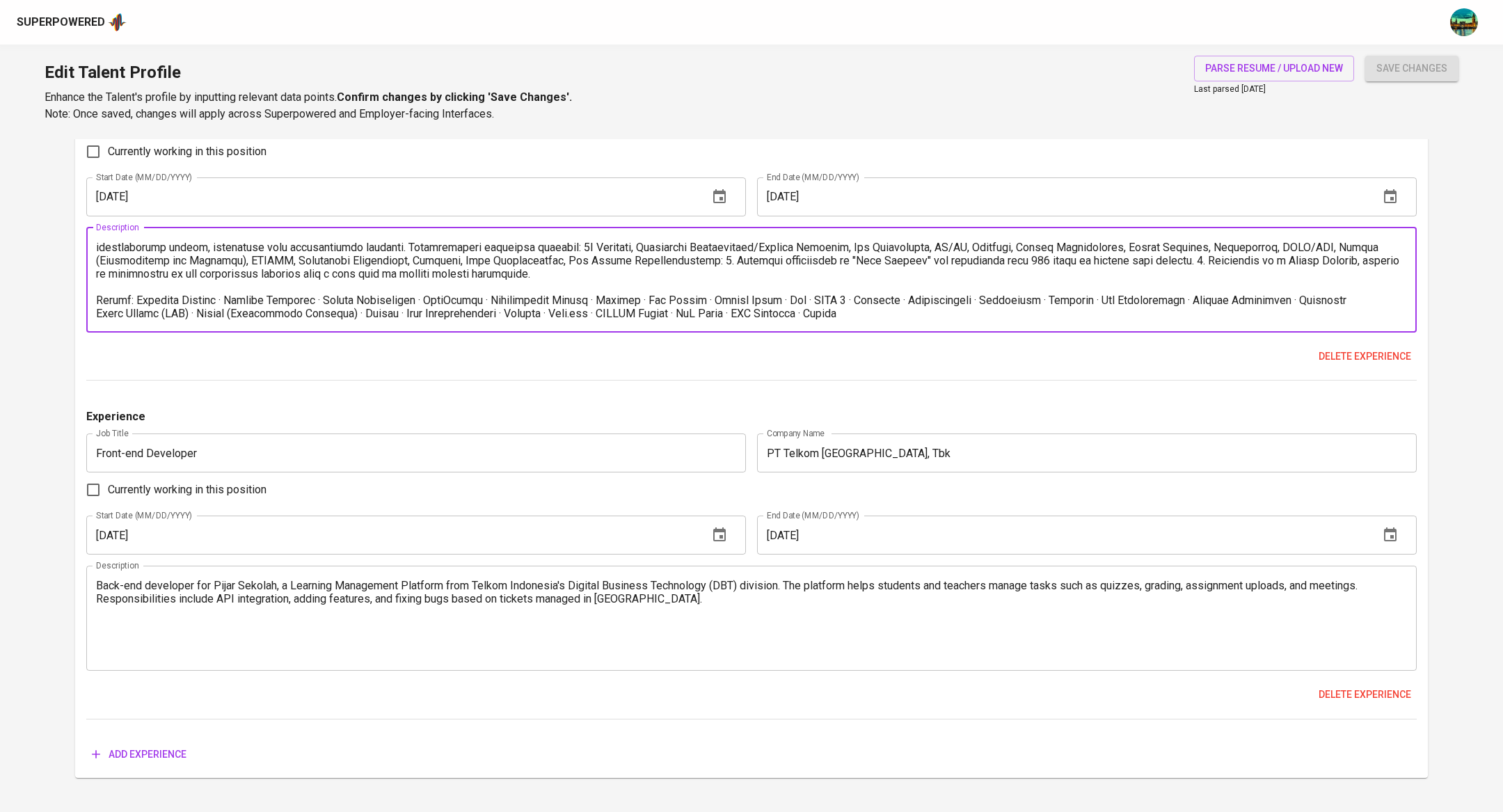
type textarea "Computer science educator specializing in teaching junior high and senior high …"
click at [381, 600] on textarea "Back-end developer for Pijar Sekolah, a Learning Management Platform from Telko…" at bounding box center [752, 618] width 1311 height 79
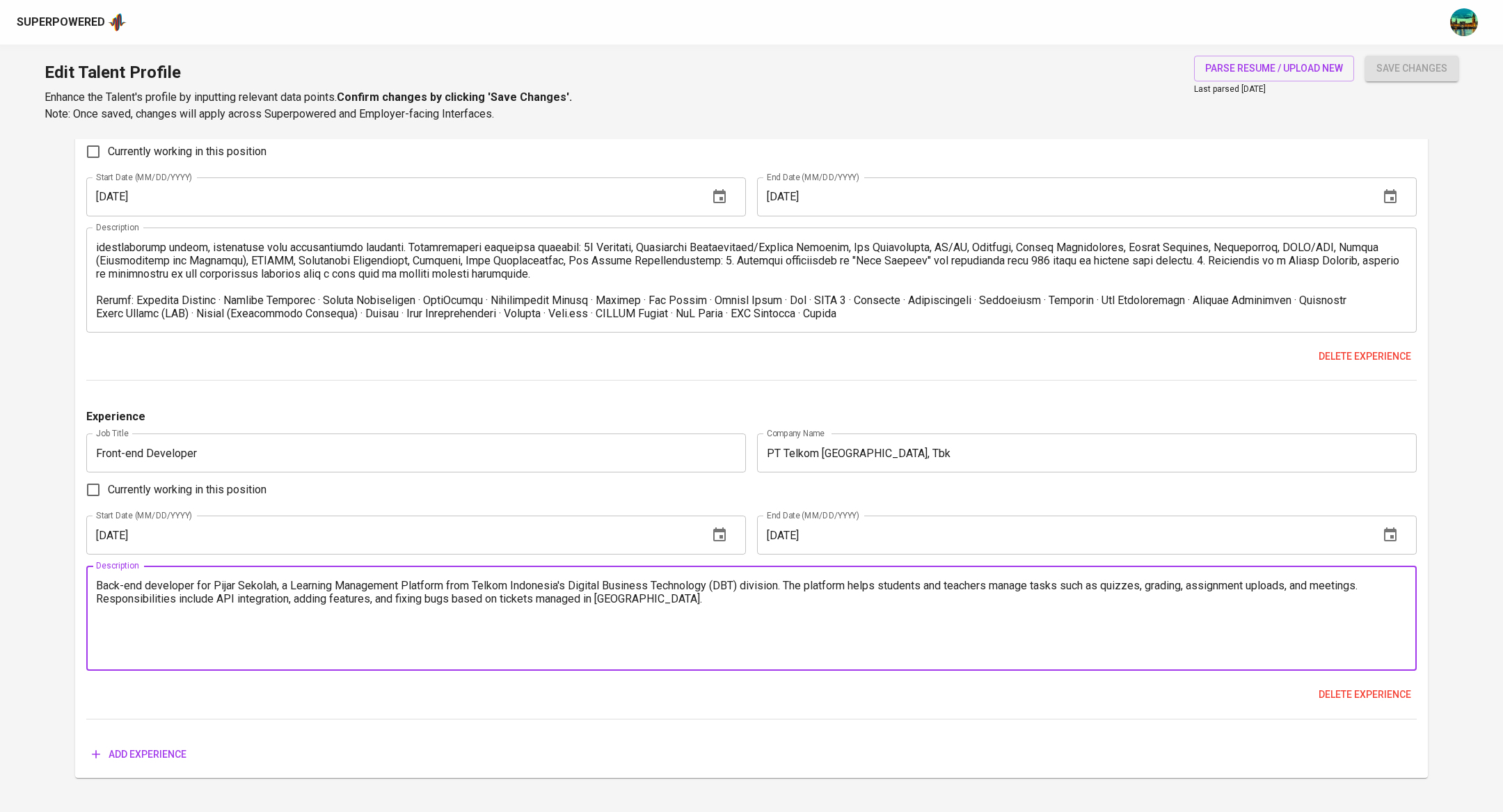
paste textarea "Skills: Computer Science · People Development · Presentation Skills · English ·…"
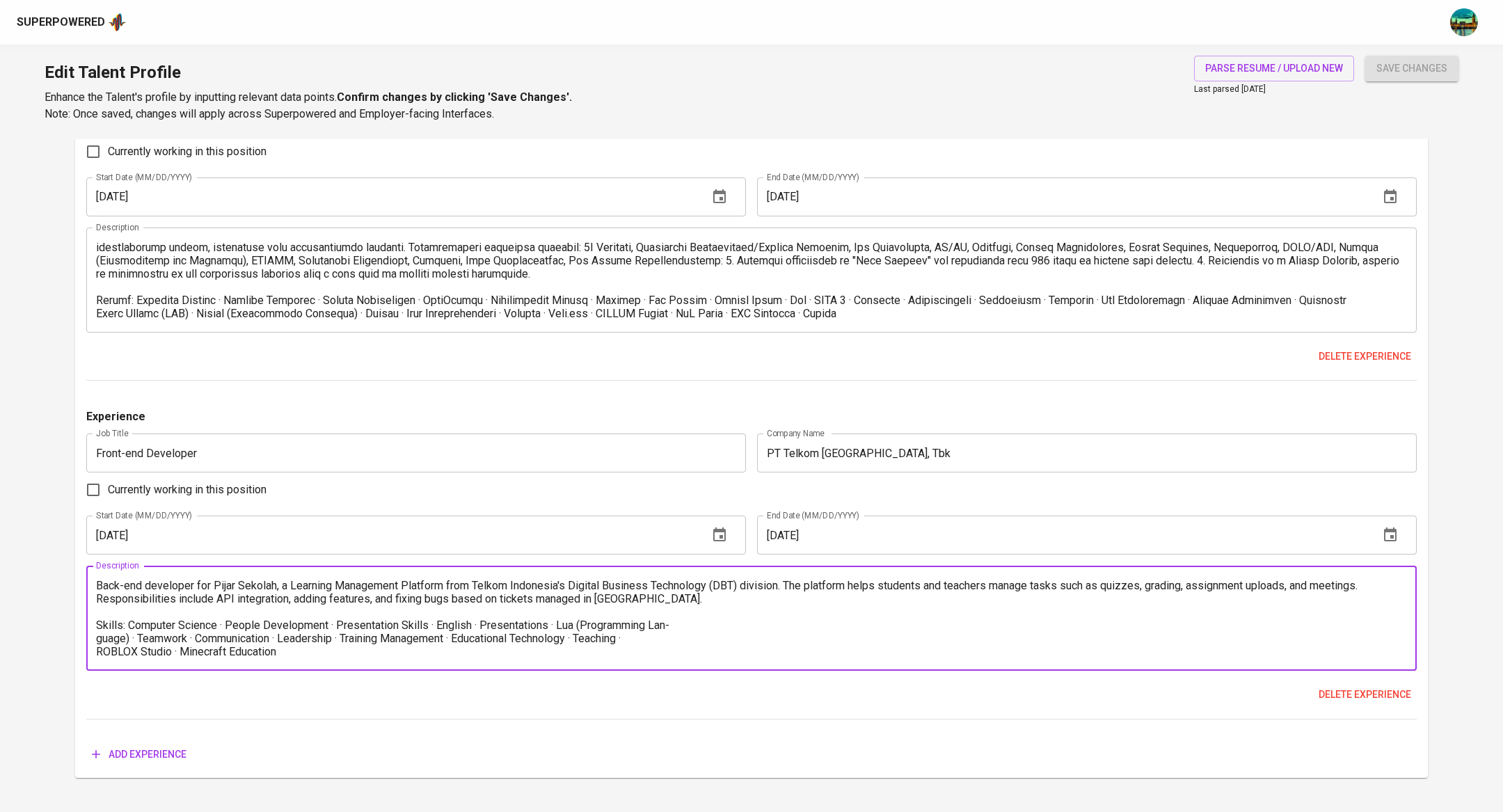
click at [96, 613] on textarea "Back-end developer for Pijar Sekolah, a Learning Management Platform from Telko…" at bounding box center [752, 618] width 1311 height 79
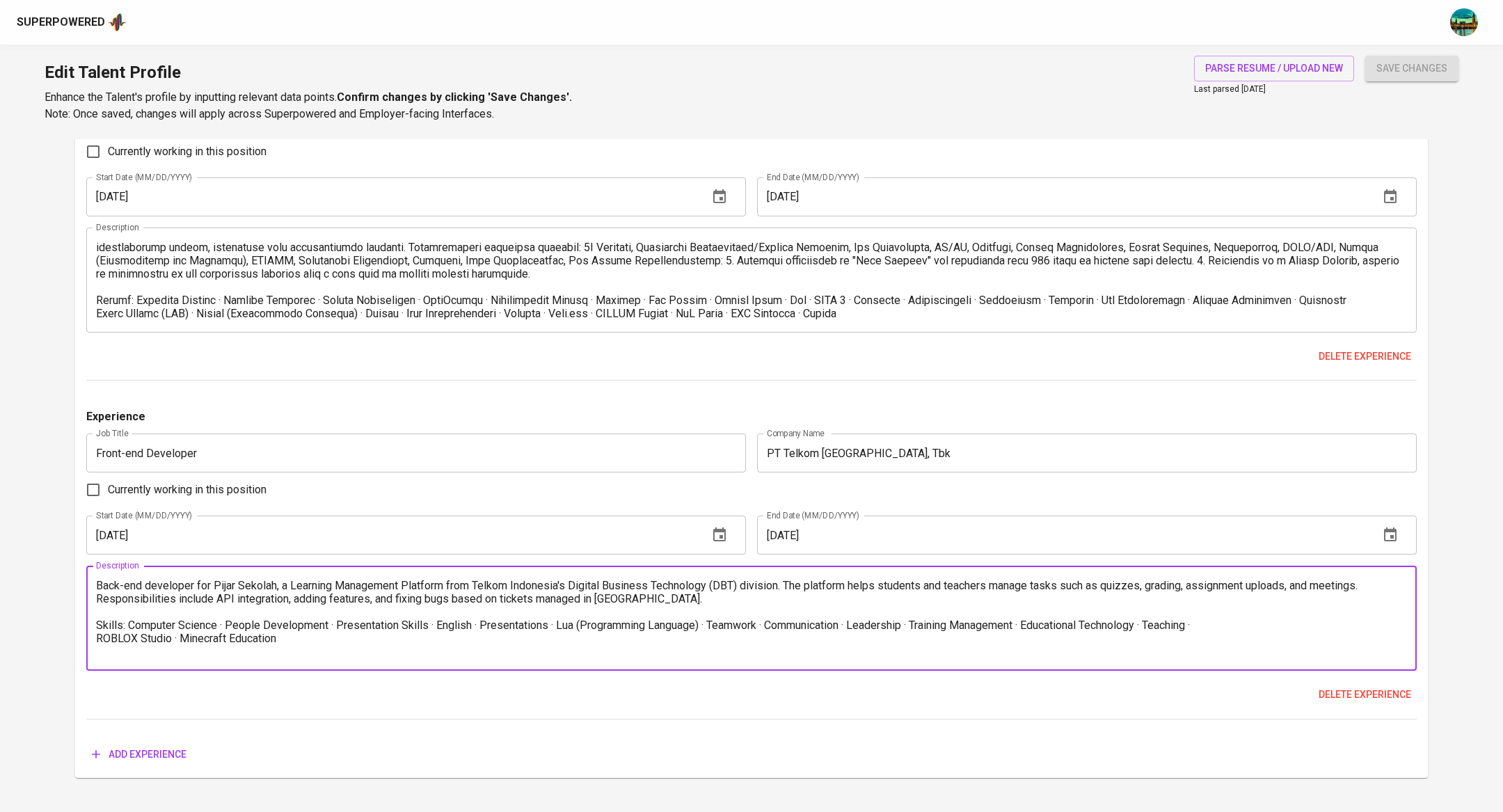
click at [96, 609] on textarea "Back-end developer for Pijar Sekolah, a Learning Management Platform from Telko…" at bounding box center [752, 618] width 1311 height 79
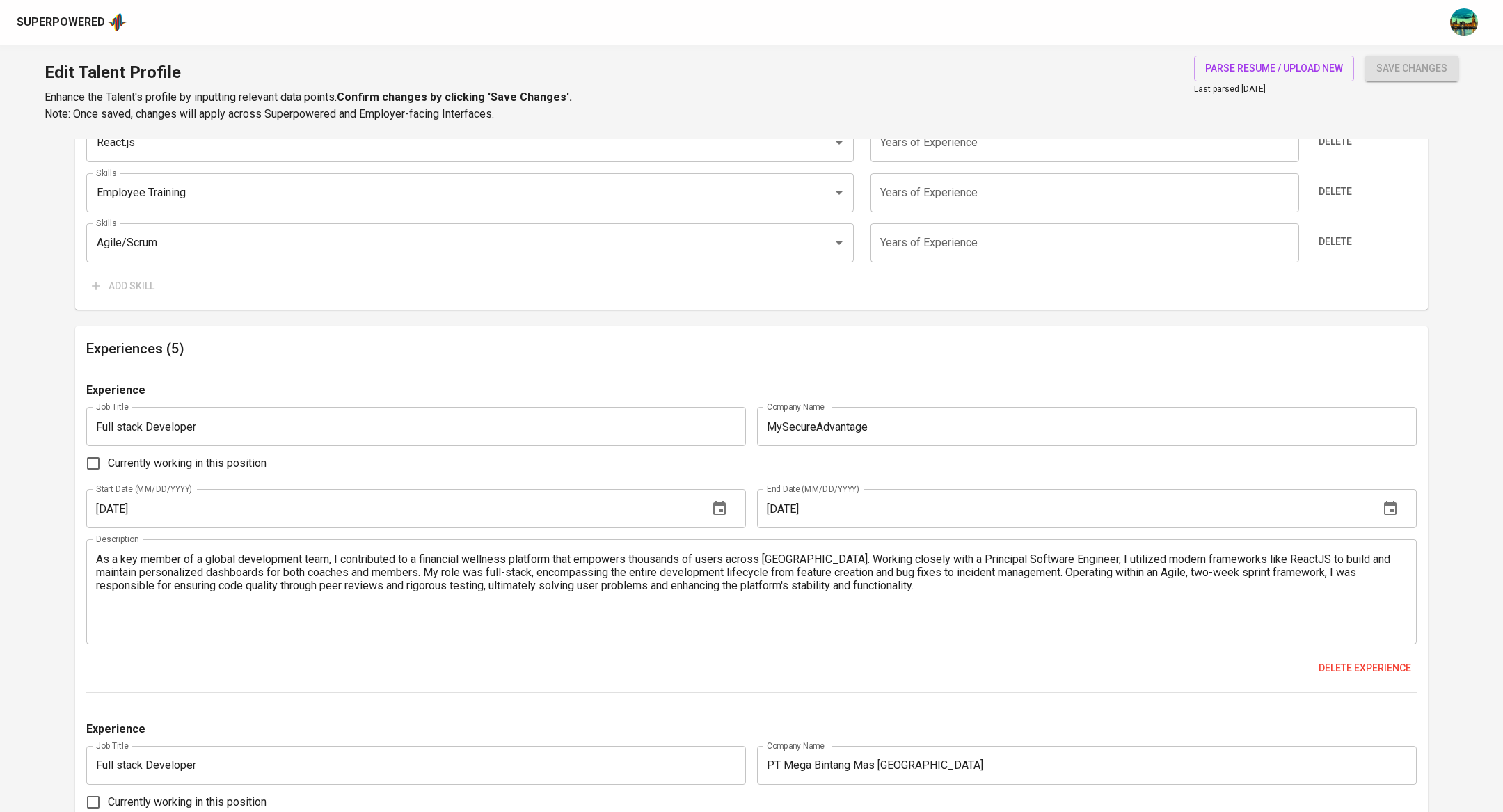
scroll to position [1161, 0]
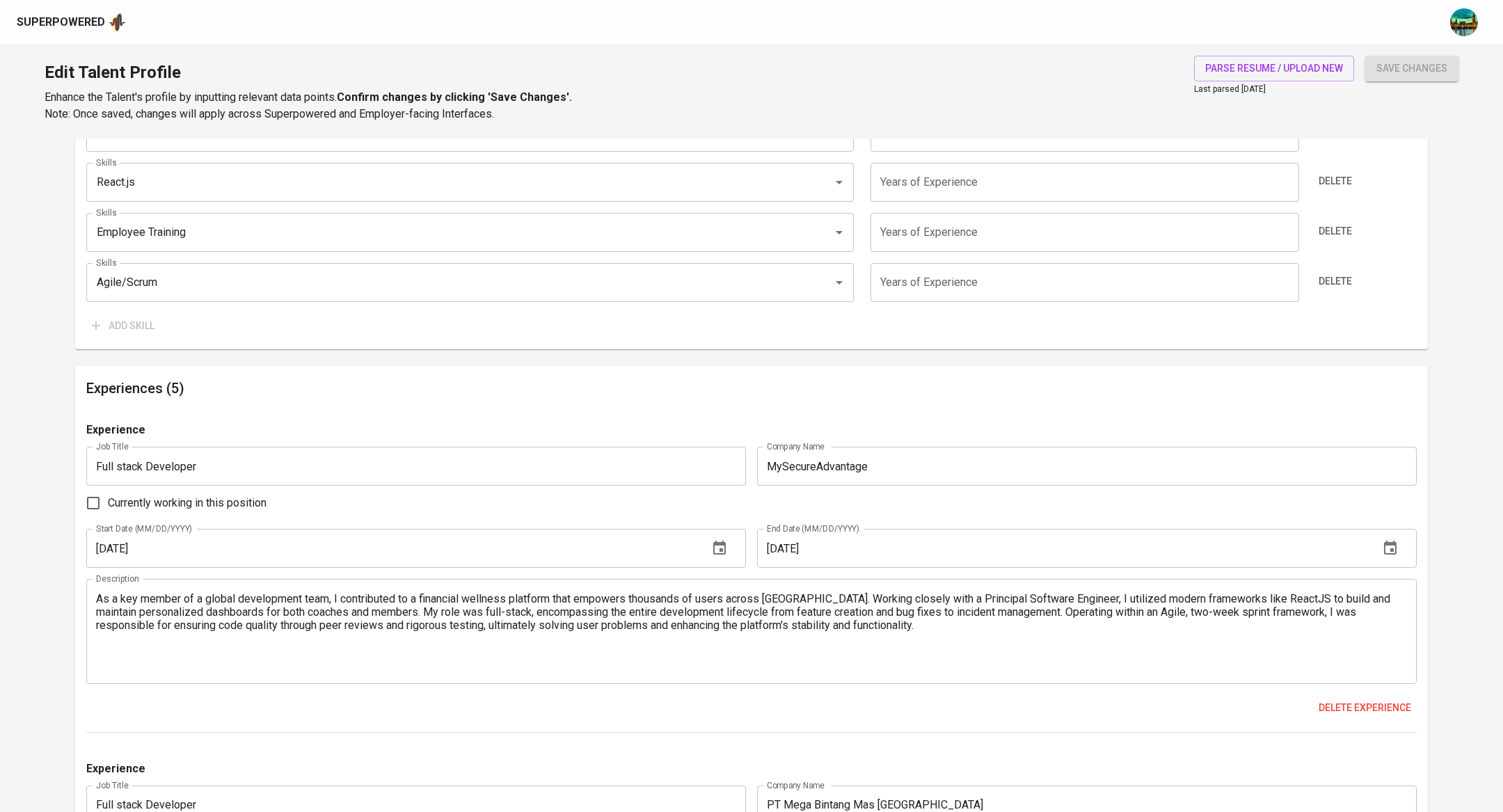
type textarea "Back-end developer for Pijar Sekolah, a Learning Management Platform from Telko…"
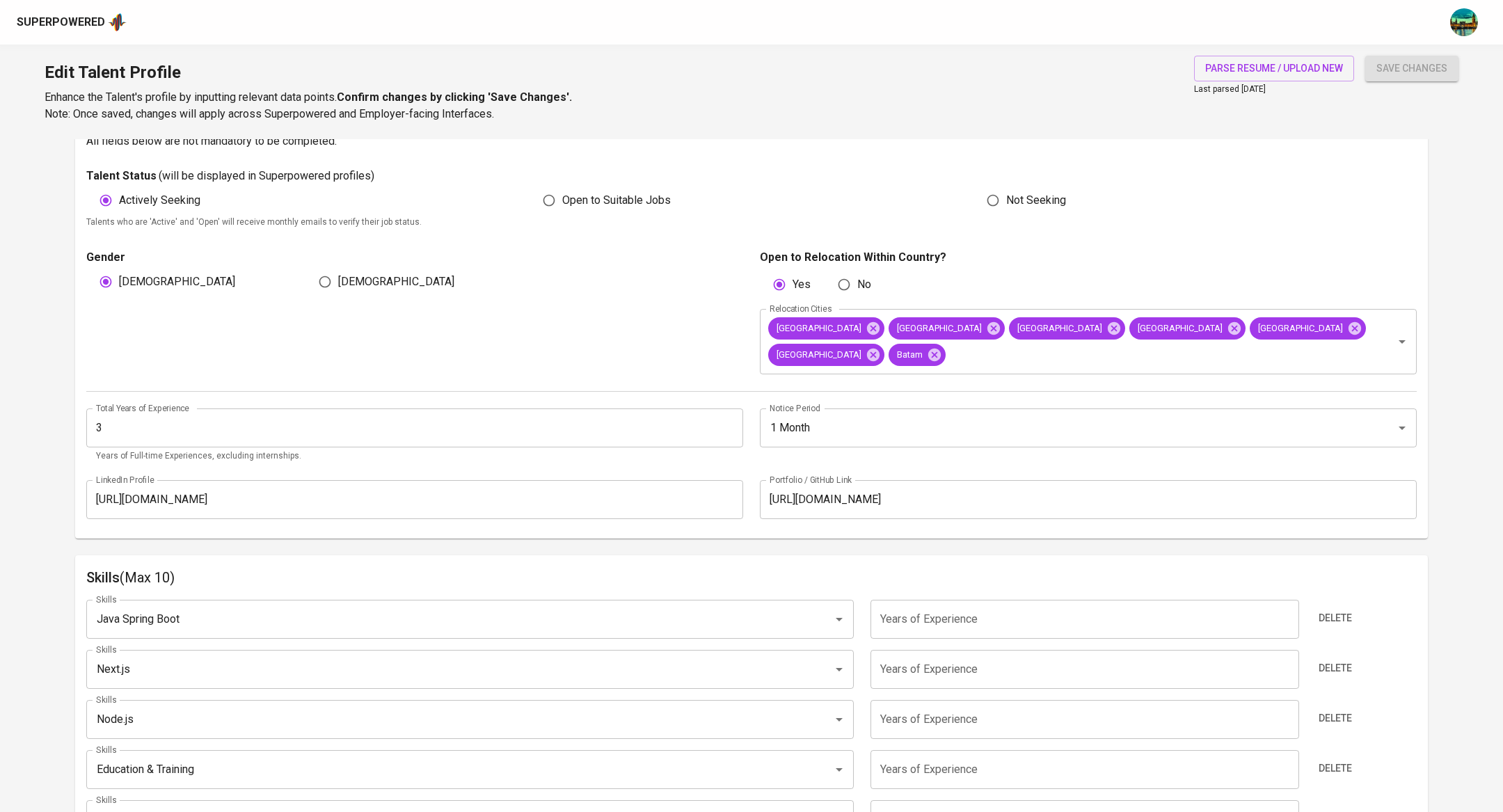
scroll to position [376, 0]
click at [865, 327] on icon at bounding box center [872, 327] width 15 height 15
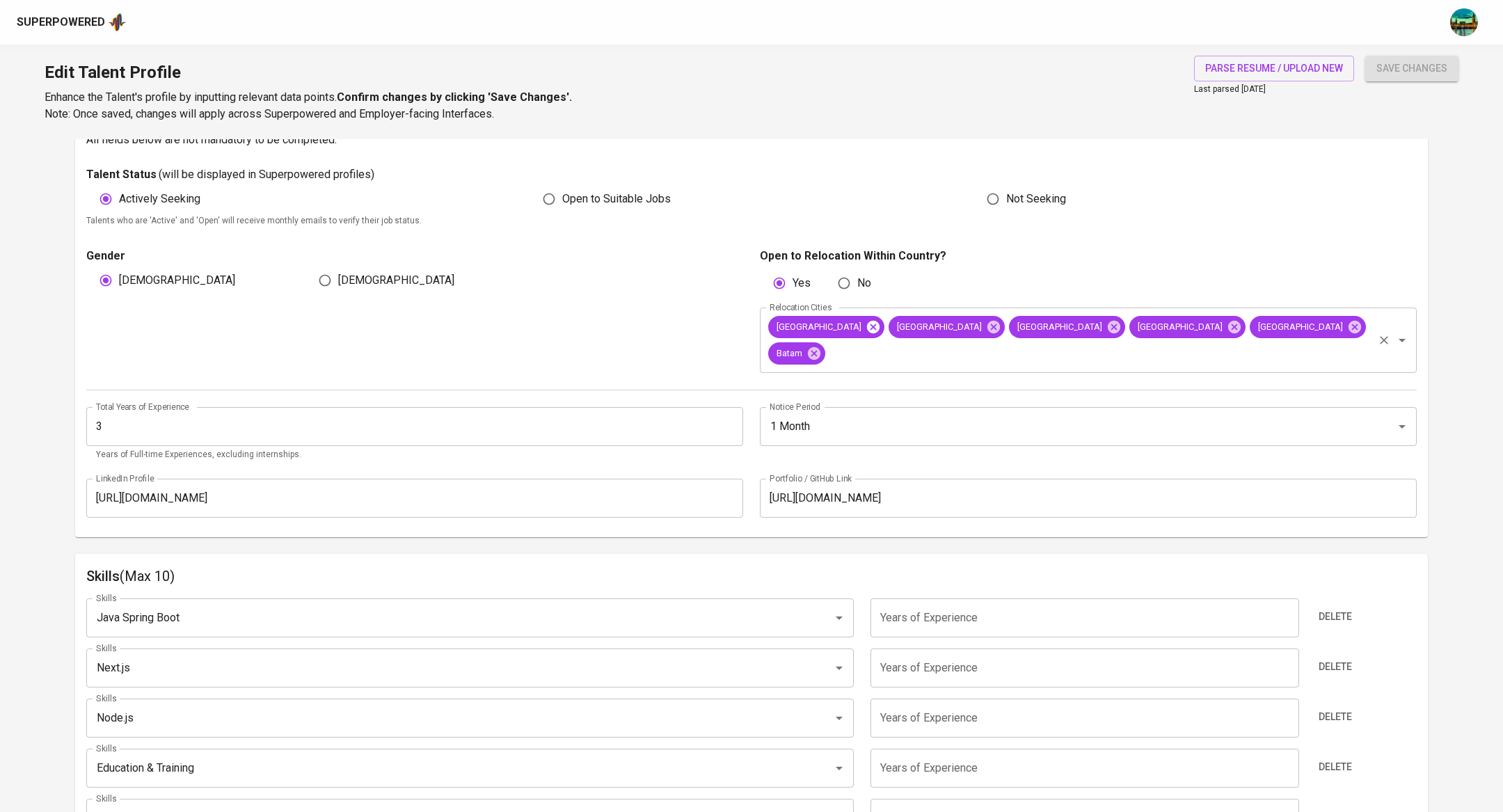
click at [865, 327] on icon at bounding box center [872, 327] width 15 height 15
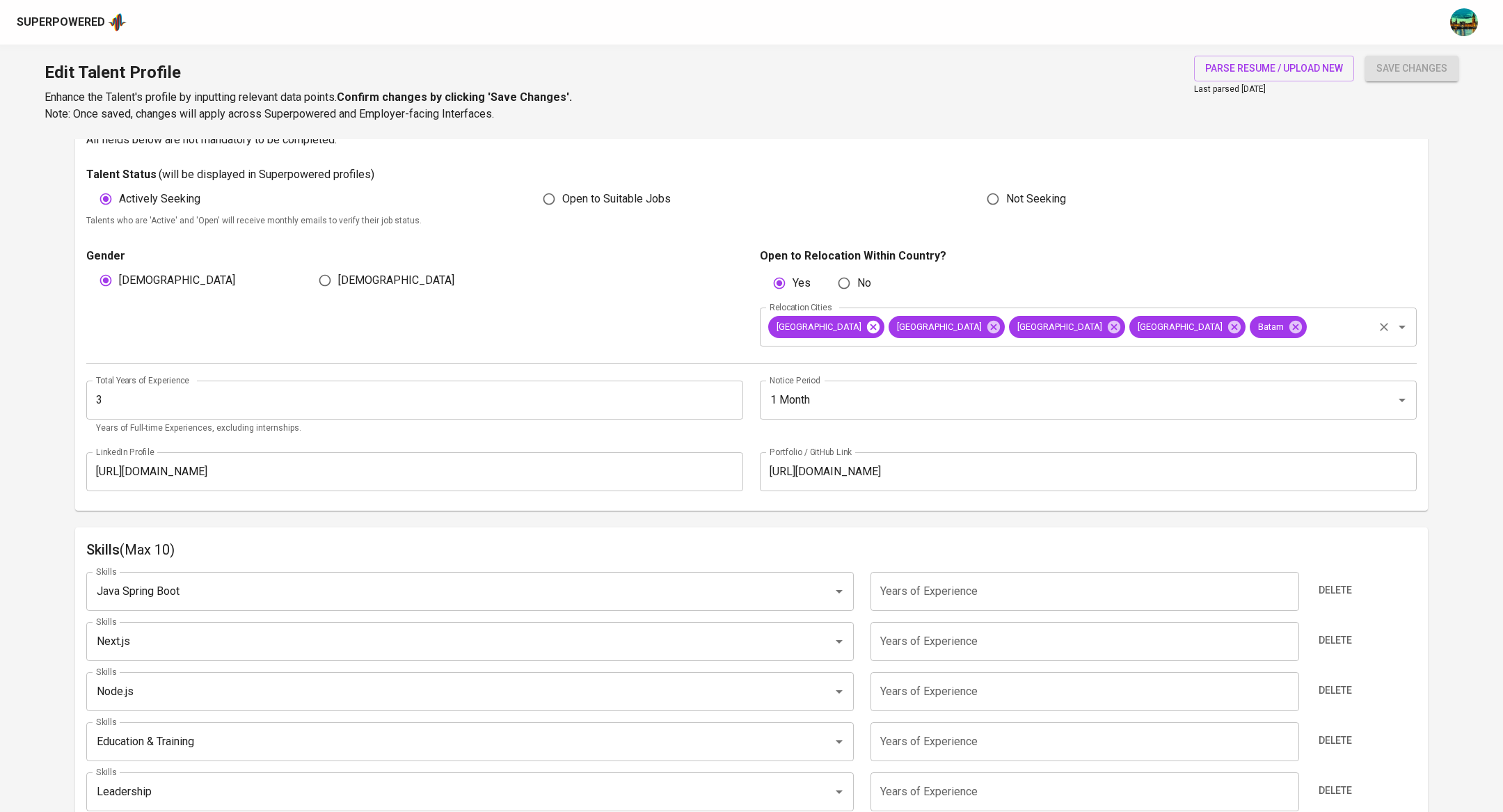
click at [835, 327] on div "Surakarta" at bounding box center [826, 327] width 116 height 22
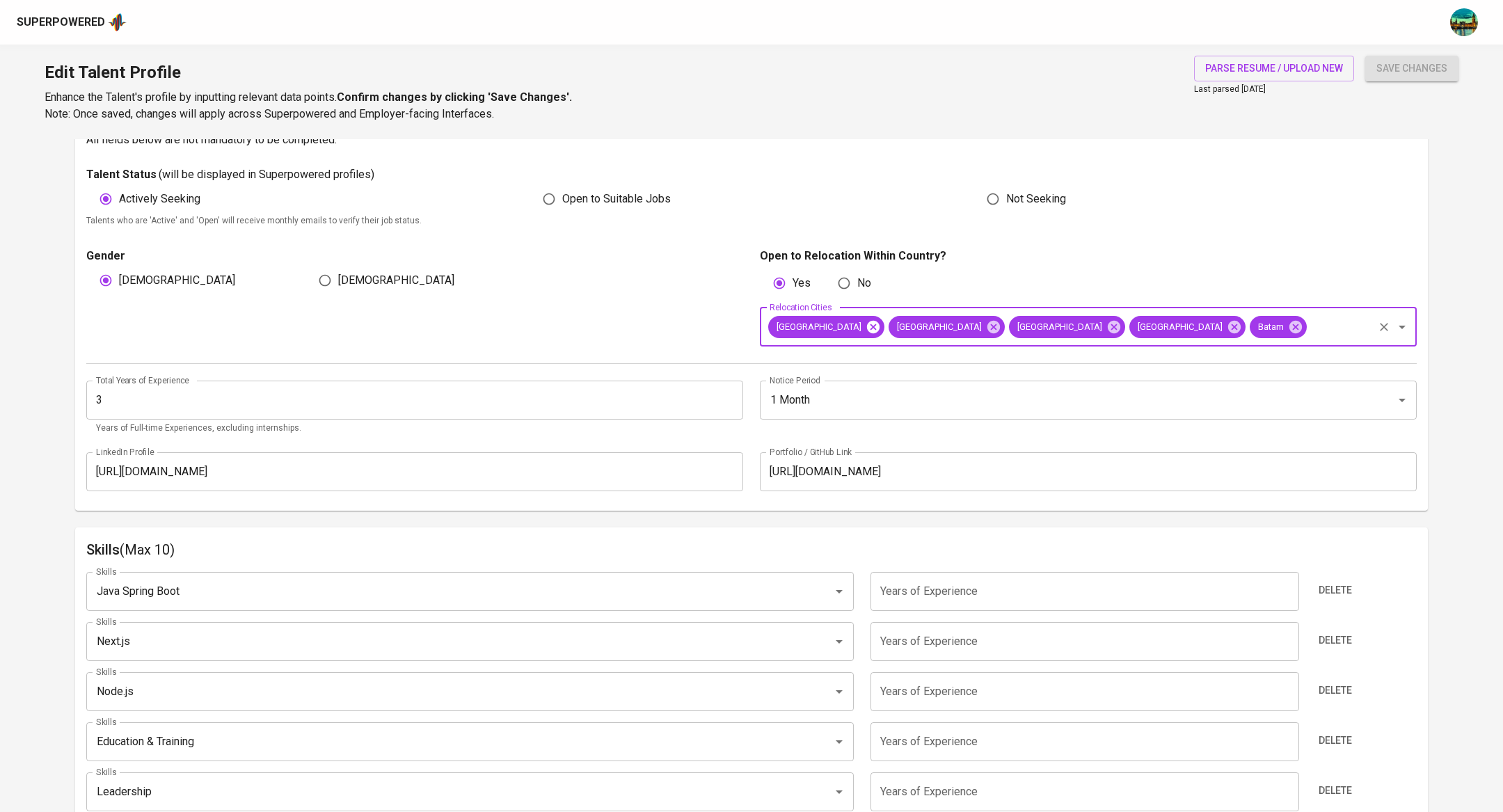
click at [867, 325] on icon at bounding box center [873, 327] width 13 height 13
click at [865, 325] on icon at bounding box center [872, 327] width 15 height 15
click at [889, 325] on span "Batam" at bounding box center [909, 326] width 42 height 14
click at [865, 327] on icon at bounding box center [872, 327] width 15 height 15
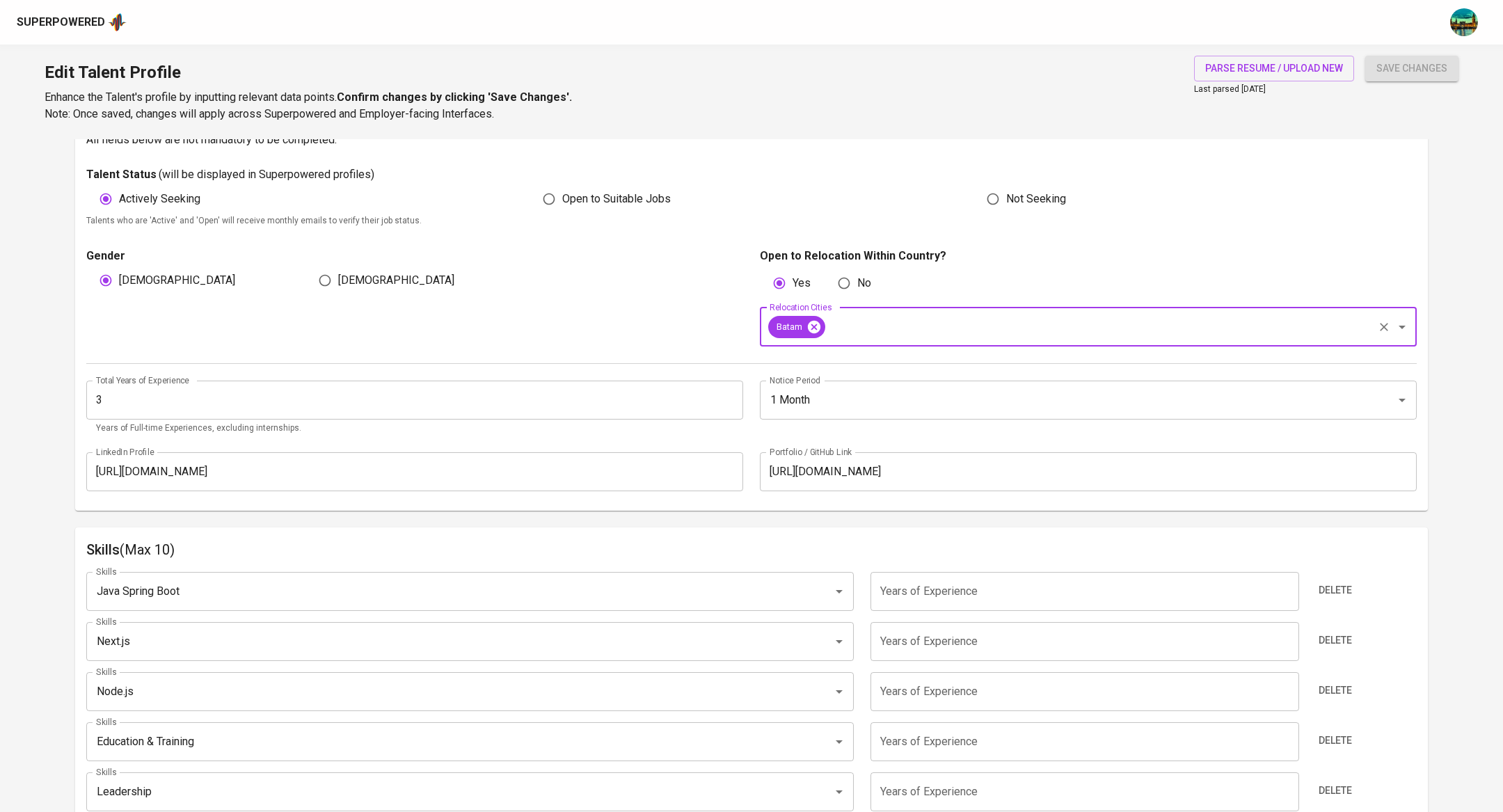
click at [815, 328] on icon at bounding box center [814, 327] width 15 height 15
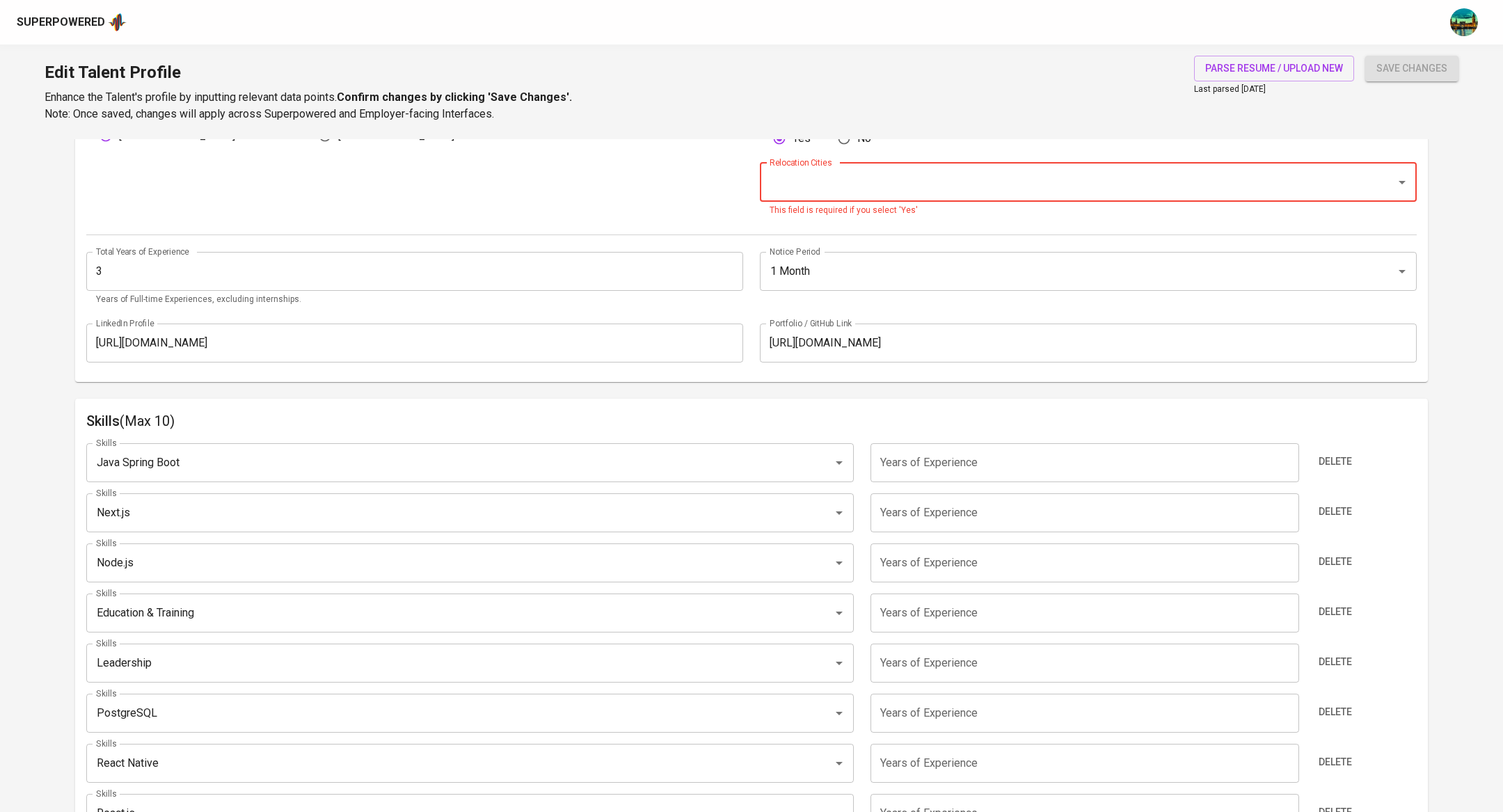
scroll to position [508, 0]
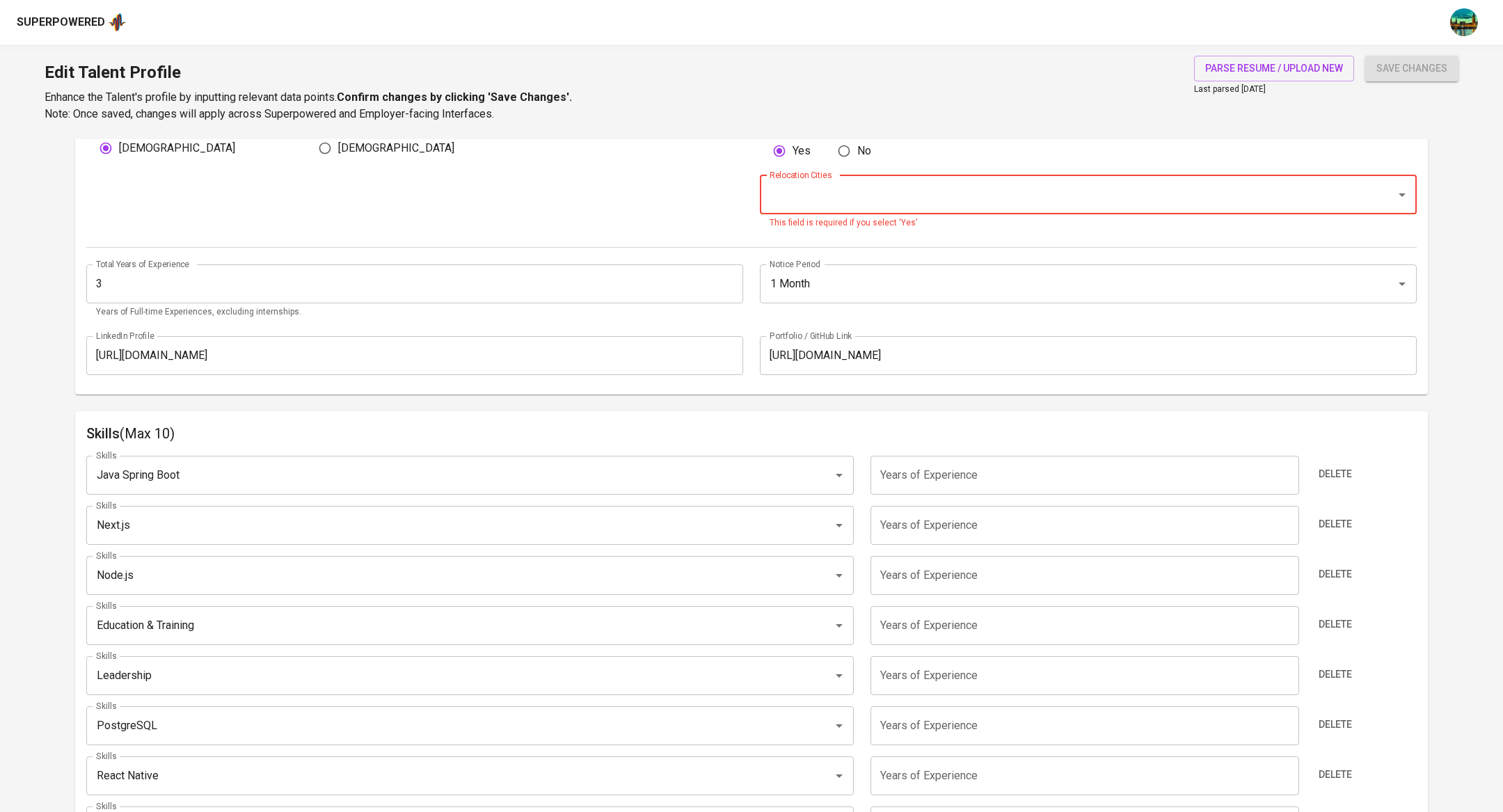
click at [923, 473] on input "number" at bounding box center [1084, 475] width 428 height 39
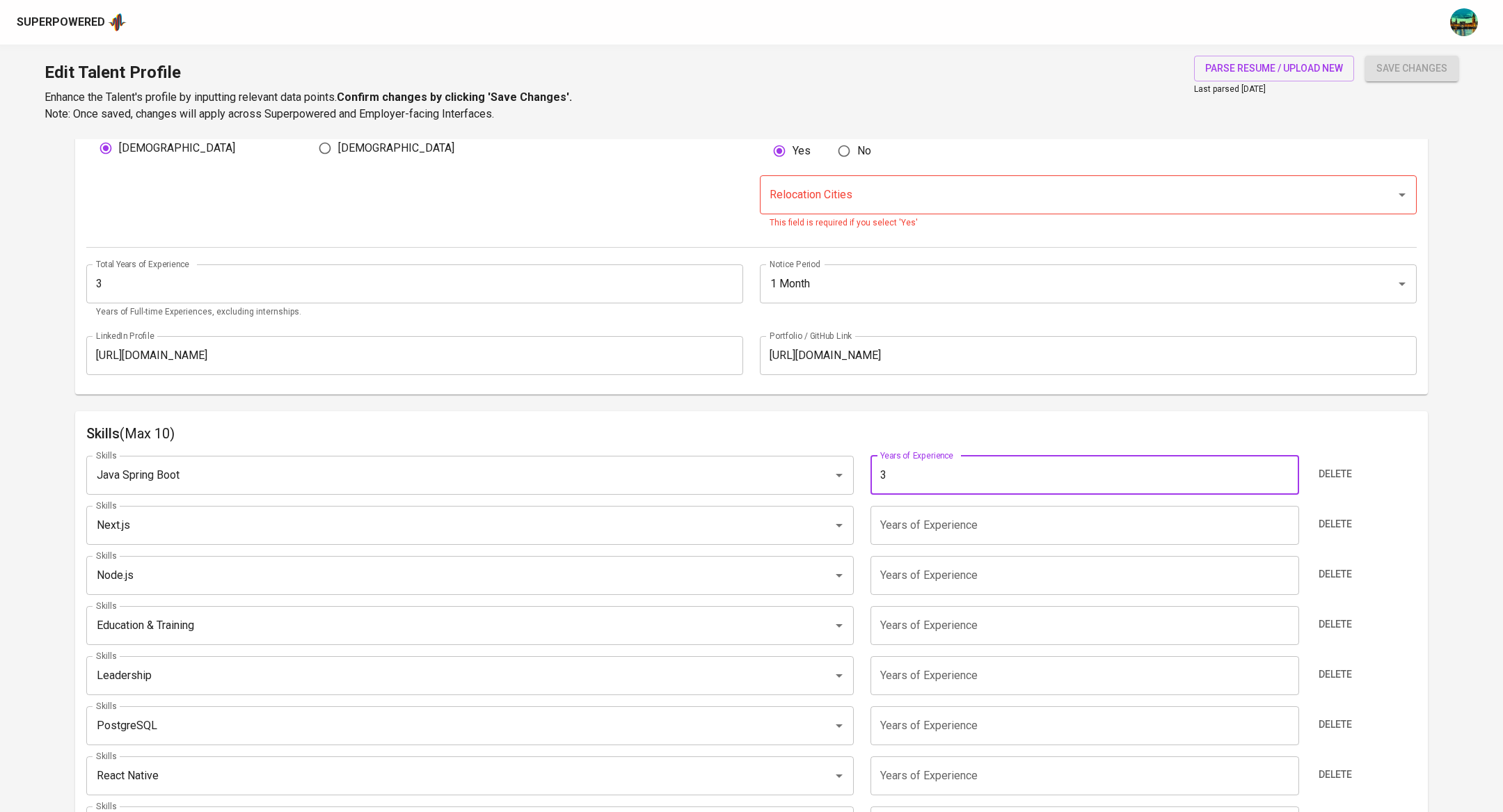
type input "3"
click at [970, 532] on input "number" at bounding box center [1084, 525] width 428 height 39
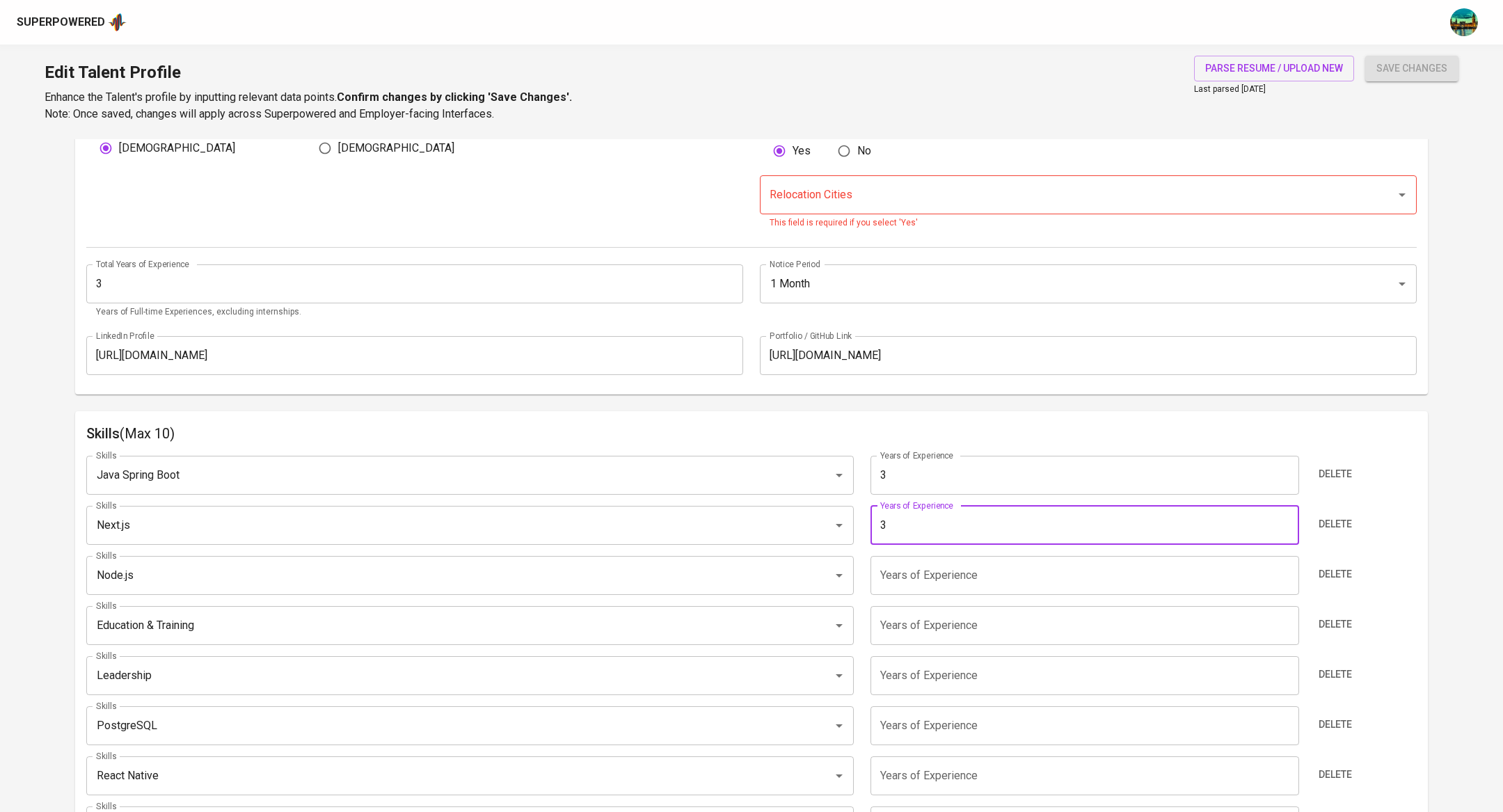
type input "3"
click at [996, 565] on input "number" at bounding box center [1084, 575] width 428 height 39
type input "3"
click at [972, 634] on input "number" at bounding box center [1084, 625] width 428 height 39
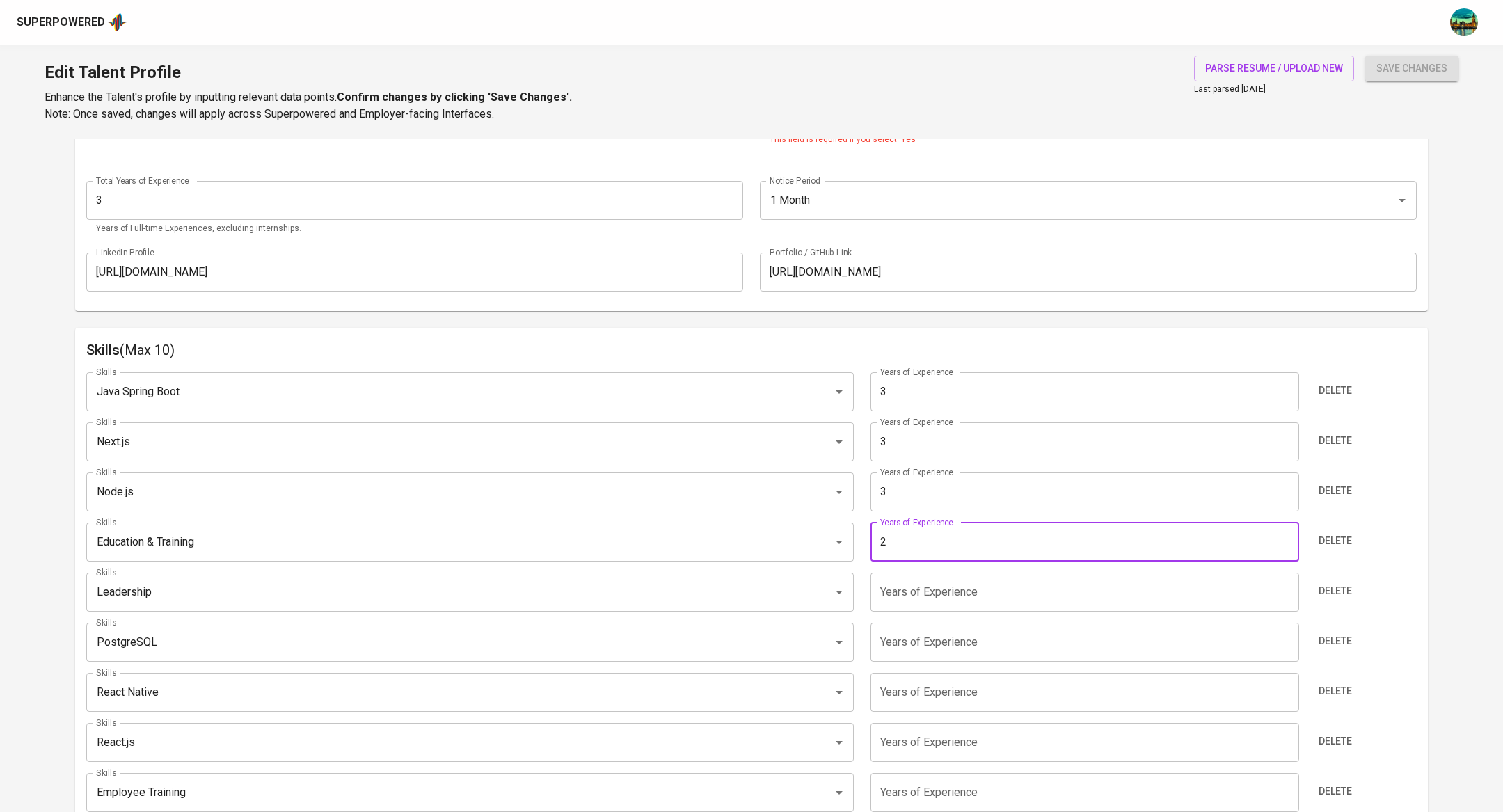
scroll to position [595, 0]
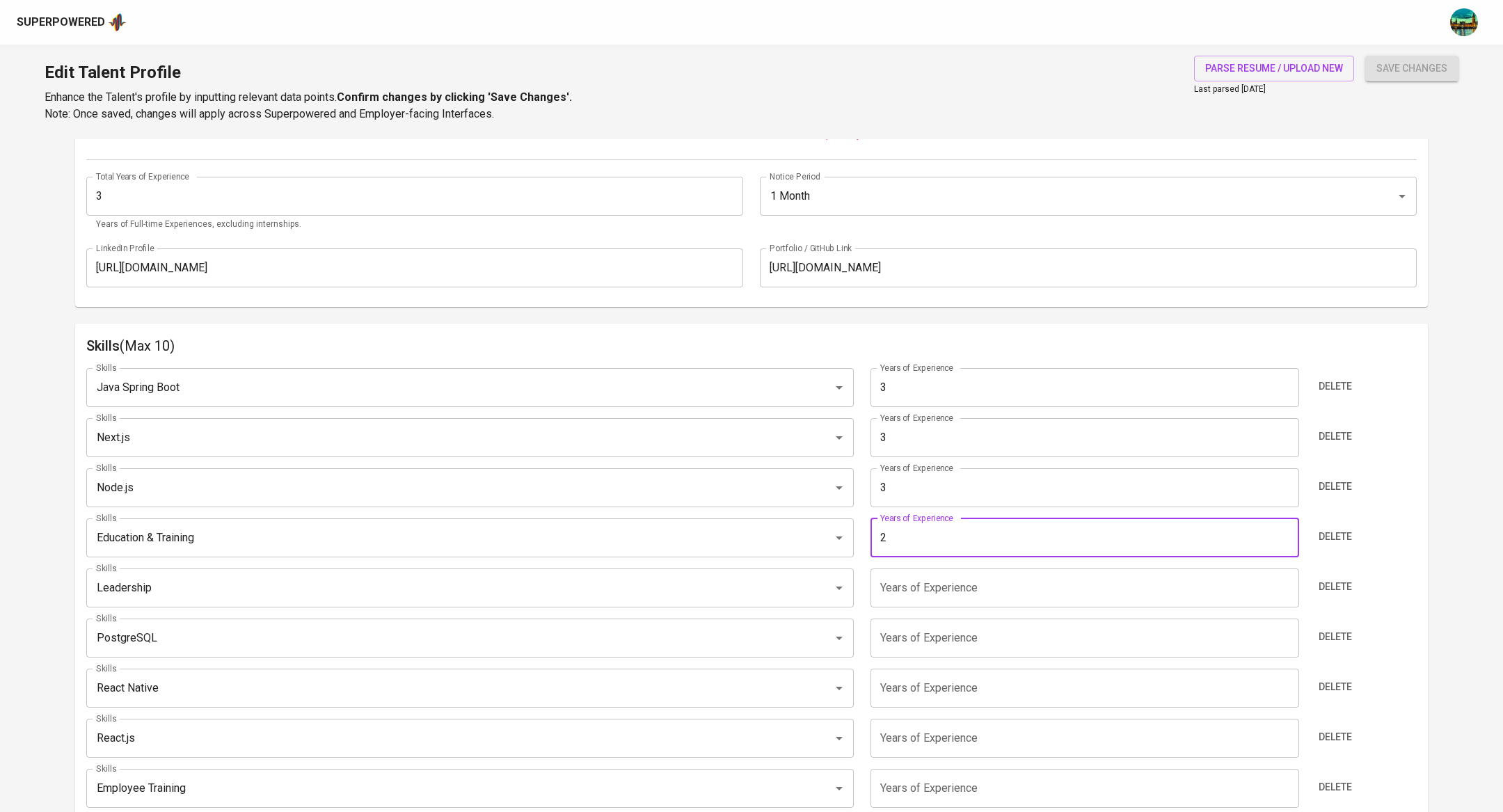
type input "2"
click at [976, 598] on input "number" at bounding box center [1084, 588] width 428 height 39
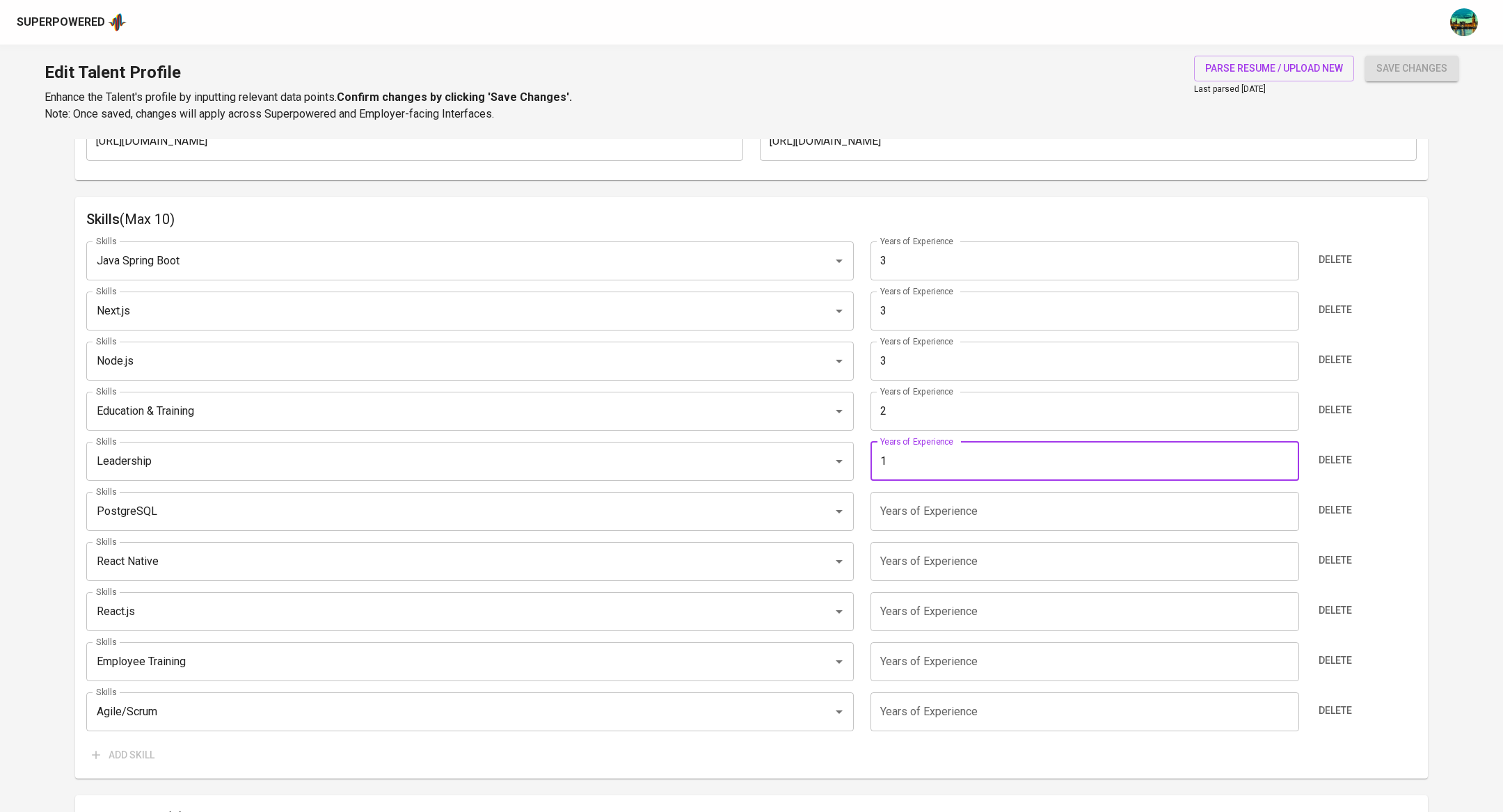
scroll to position [728, 0]
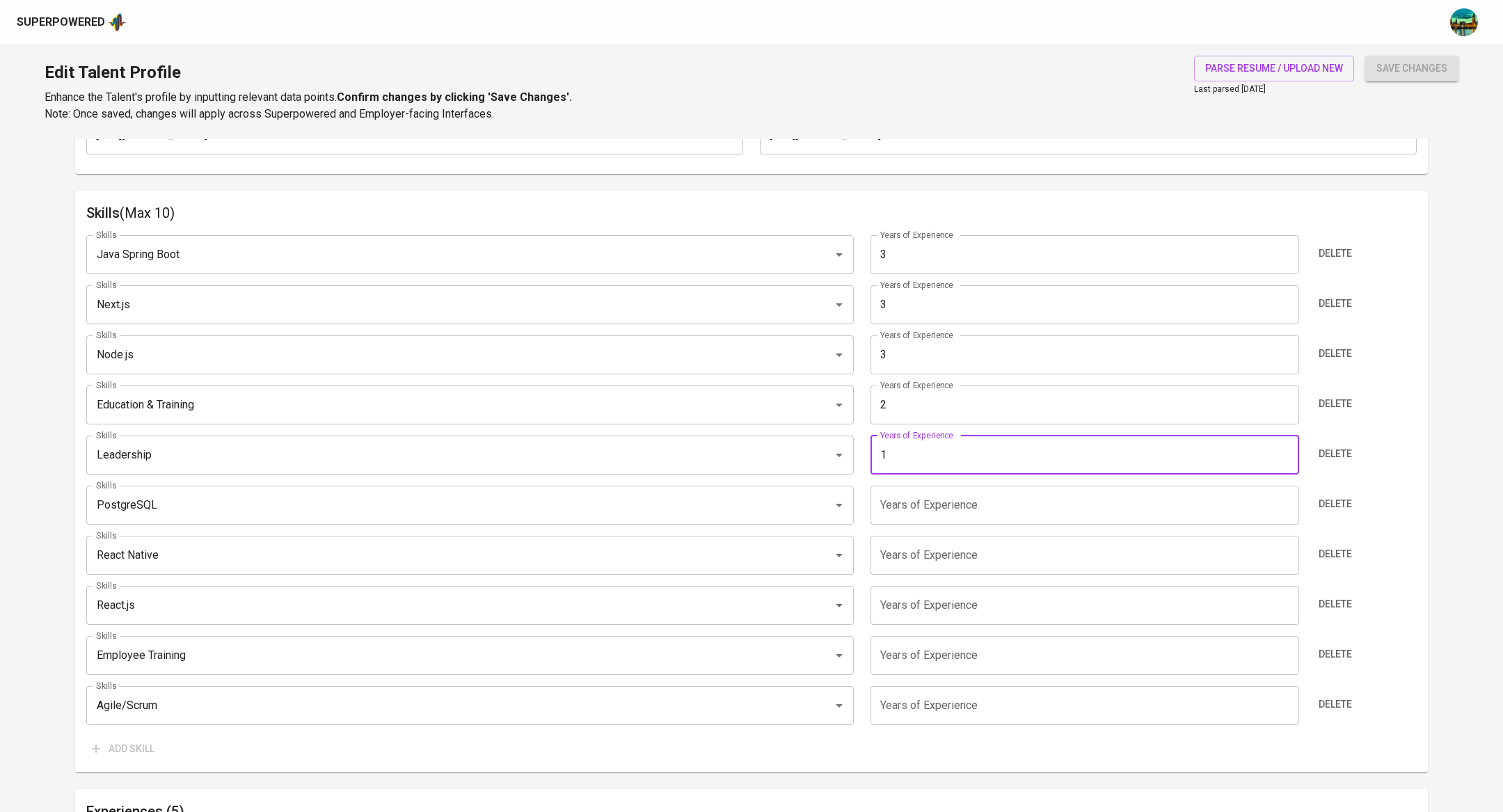
type input "1"
click at [1012, 507] on input "number" at bounding box center [1084, 504] width 428 height 39
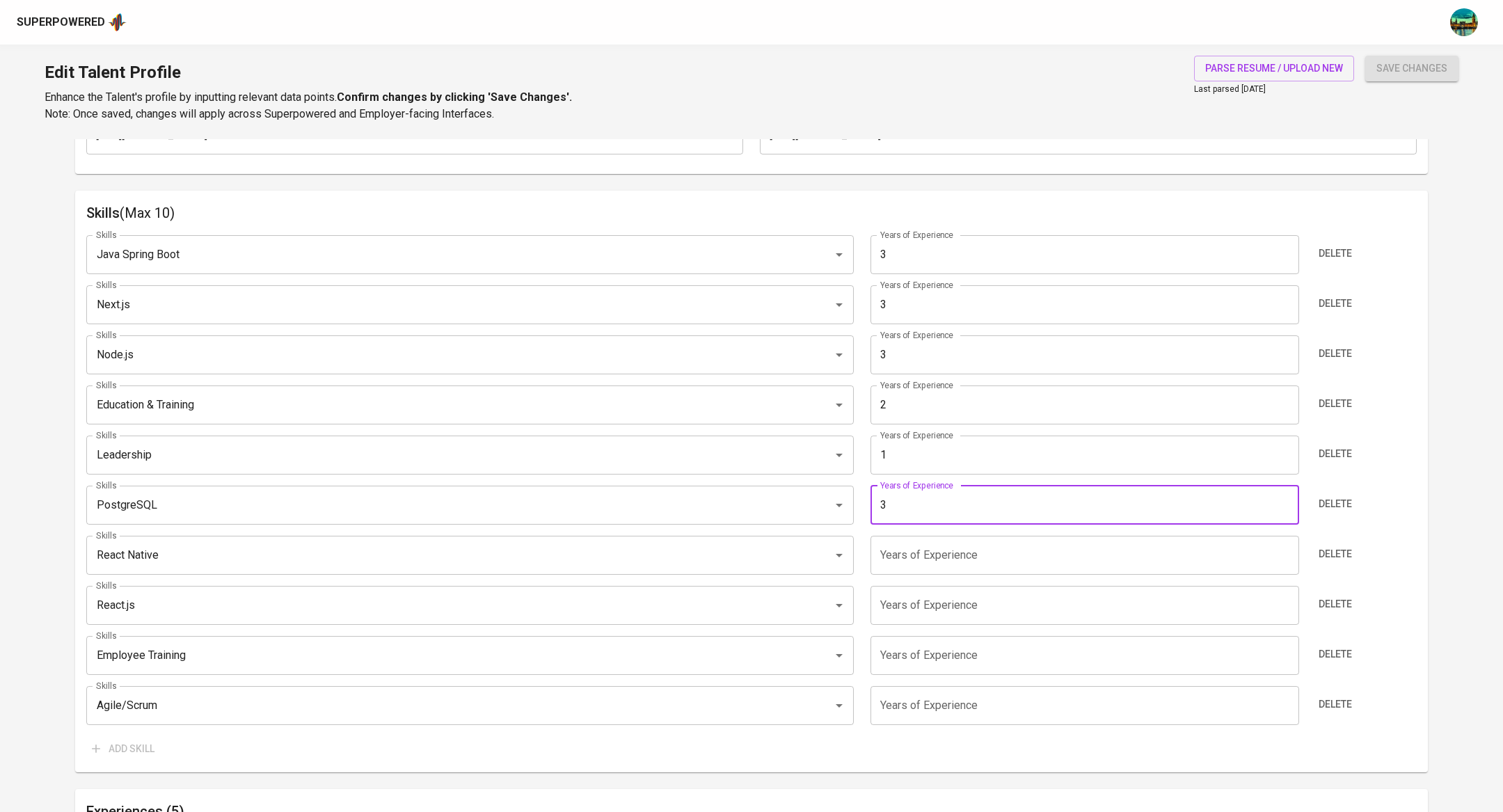
type input "3"
click at [987, 560] on input "number" at bounding box center [1084, 555] width 428 height 39
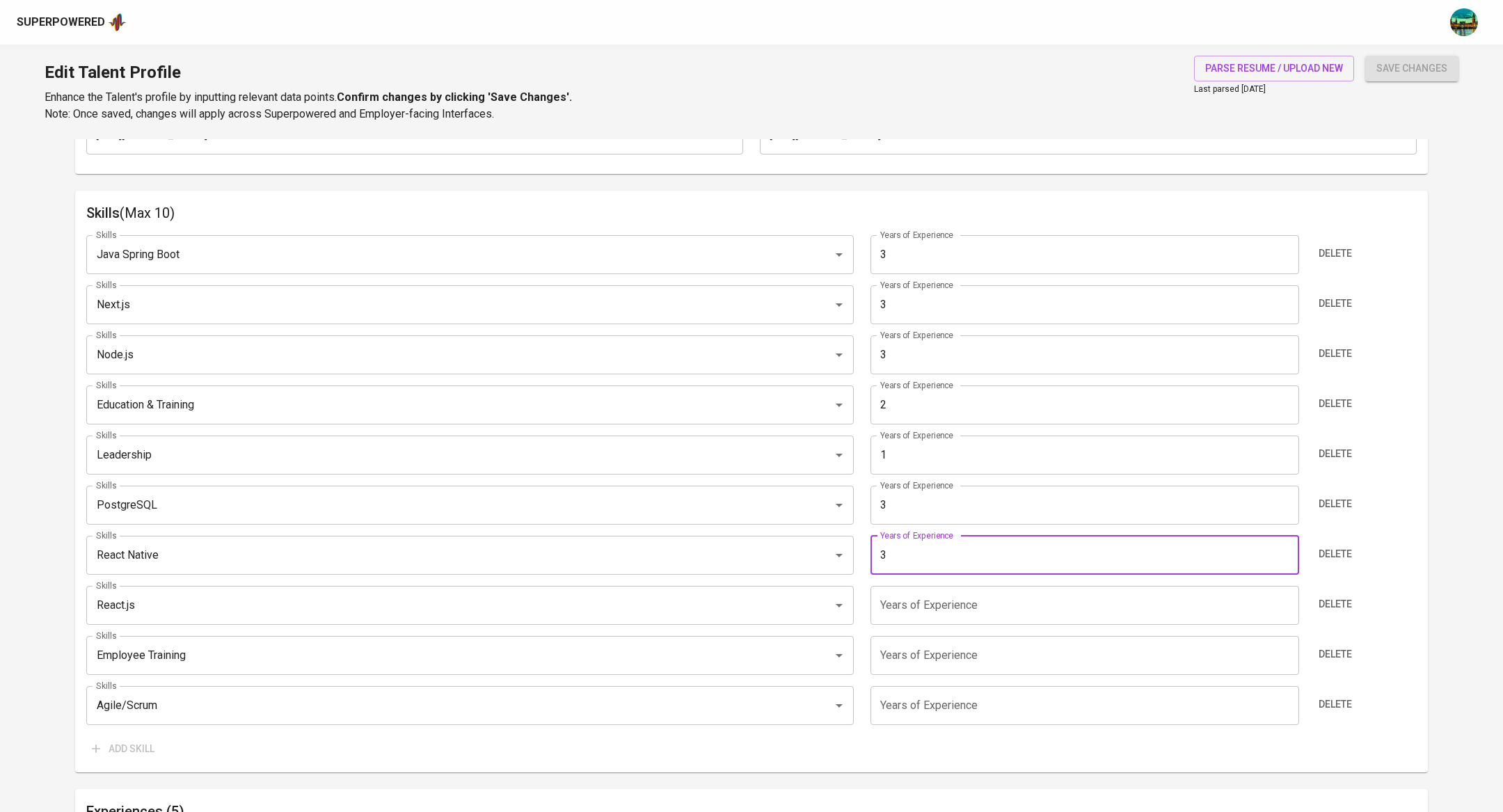
type input "3"
click at [972, 608] on input "number" at bounding box center [1084, 605] width 428 height 39
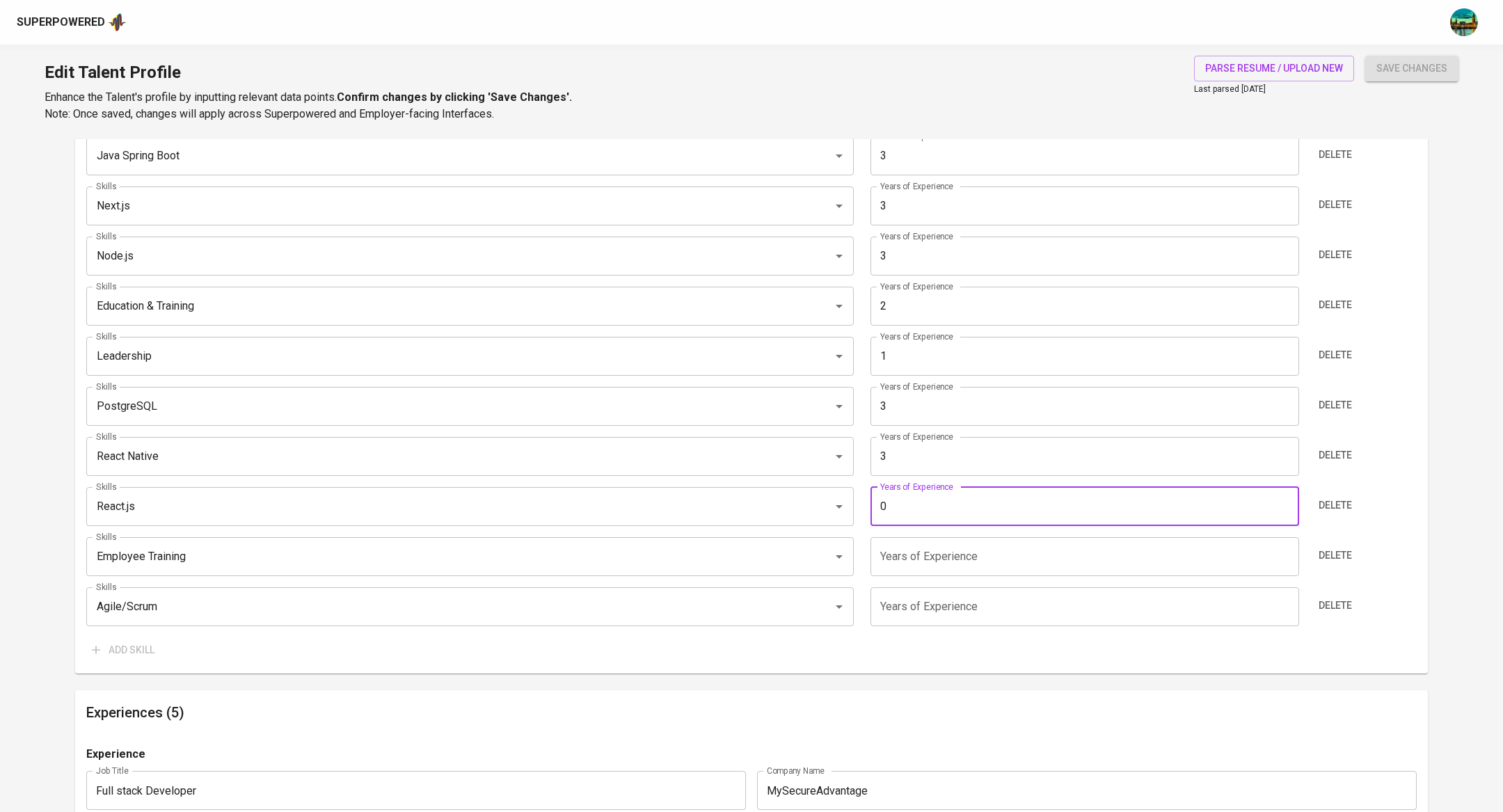
scroll to position [833, 0]
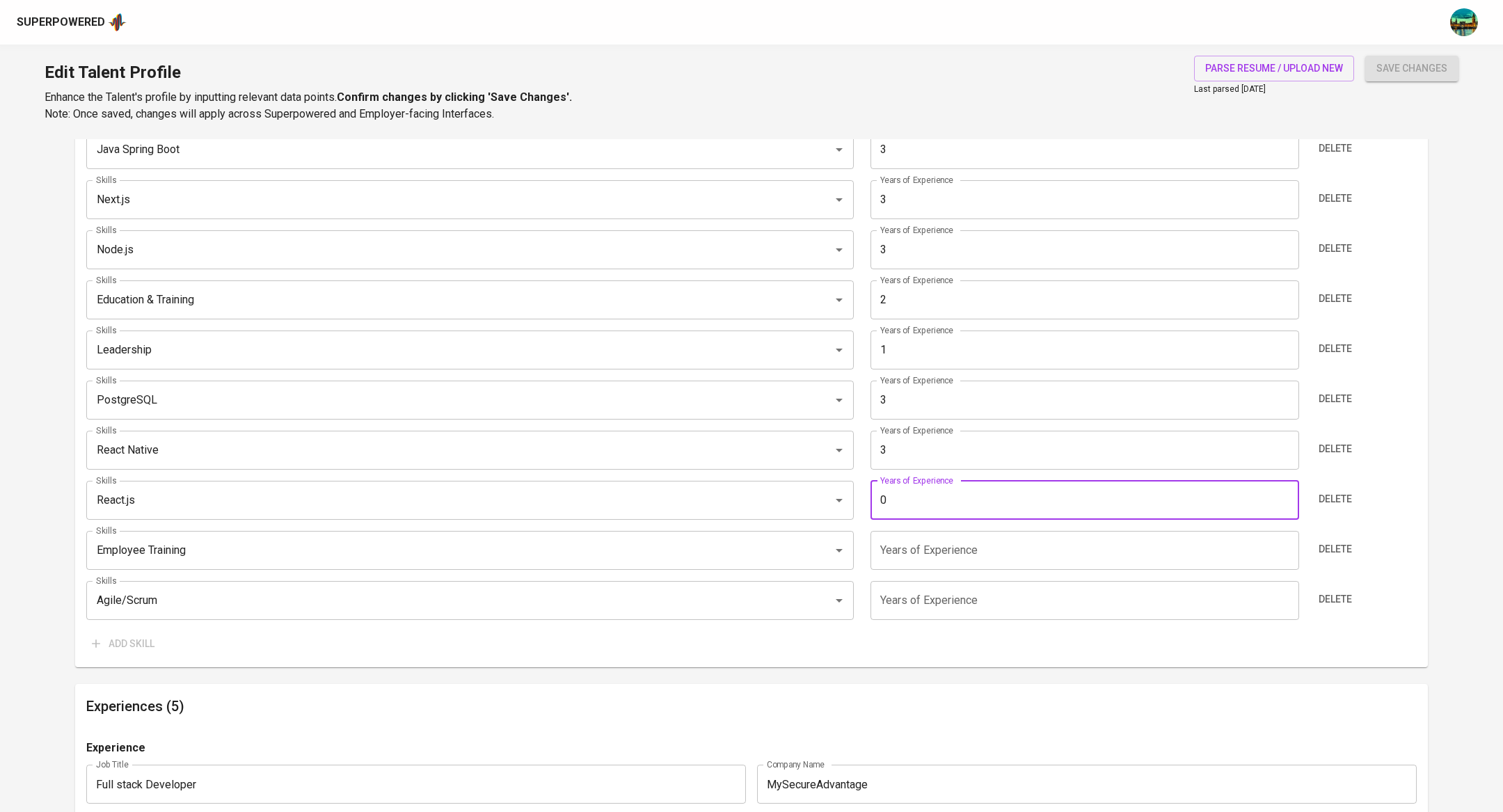
type input "0"
click at [995, 565] on input "number" at bounding box center [1084, 550] width 428 height 39
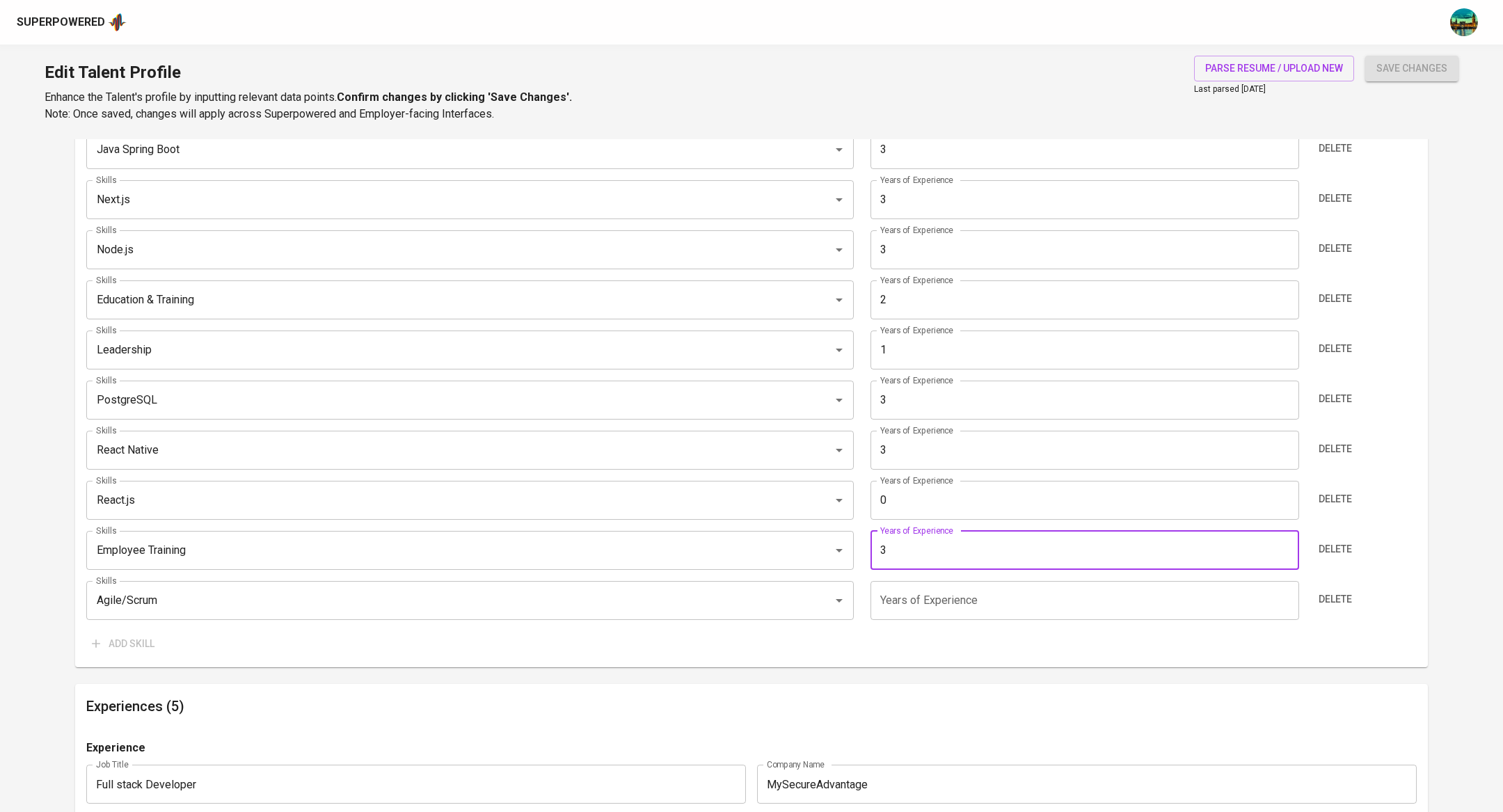
type input "3"
click at [978, 600] on input "number" at bounding box center [1084, 600] width 428 height 39
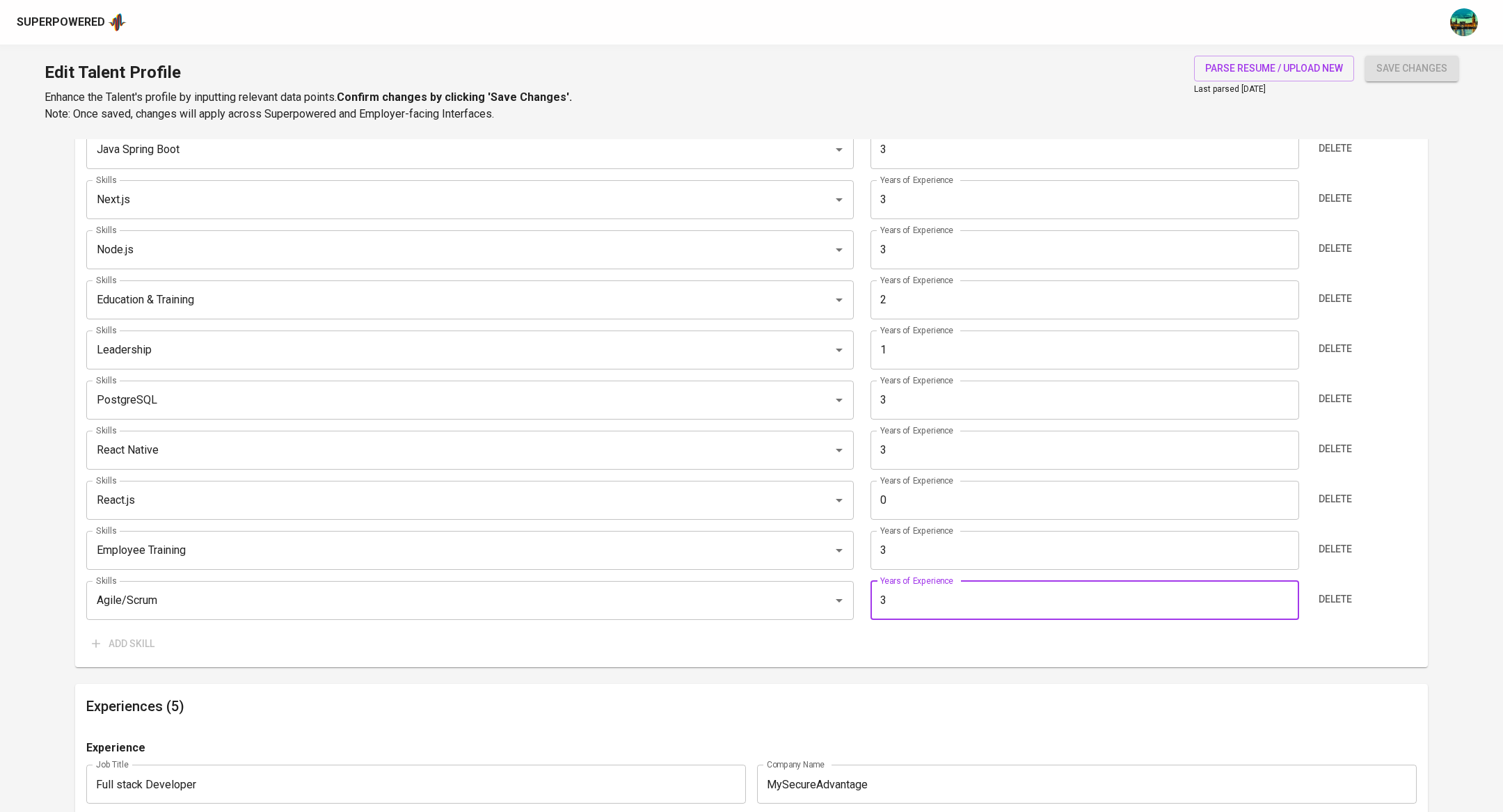
type input "3"
click at [945, 505] on input "0" at bounding box center [1084, 500] width 428 height 39
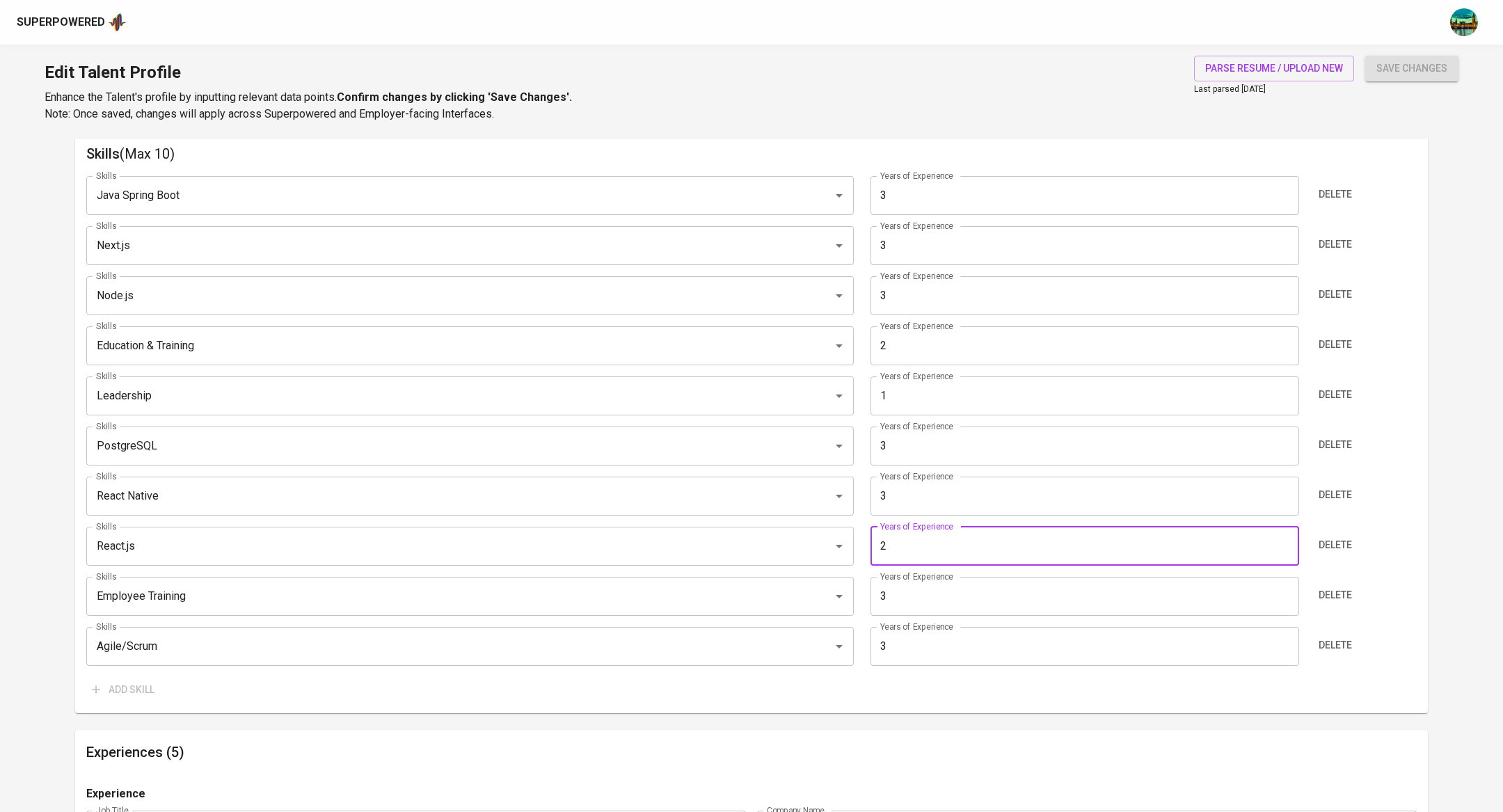
scroll to position [0, 0]
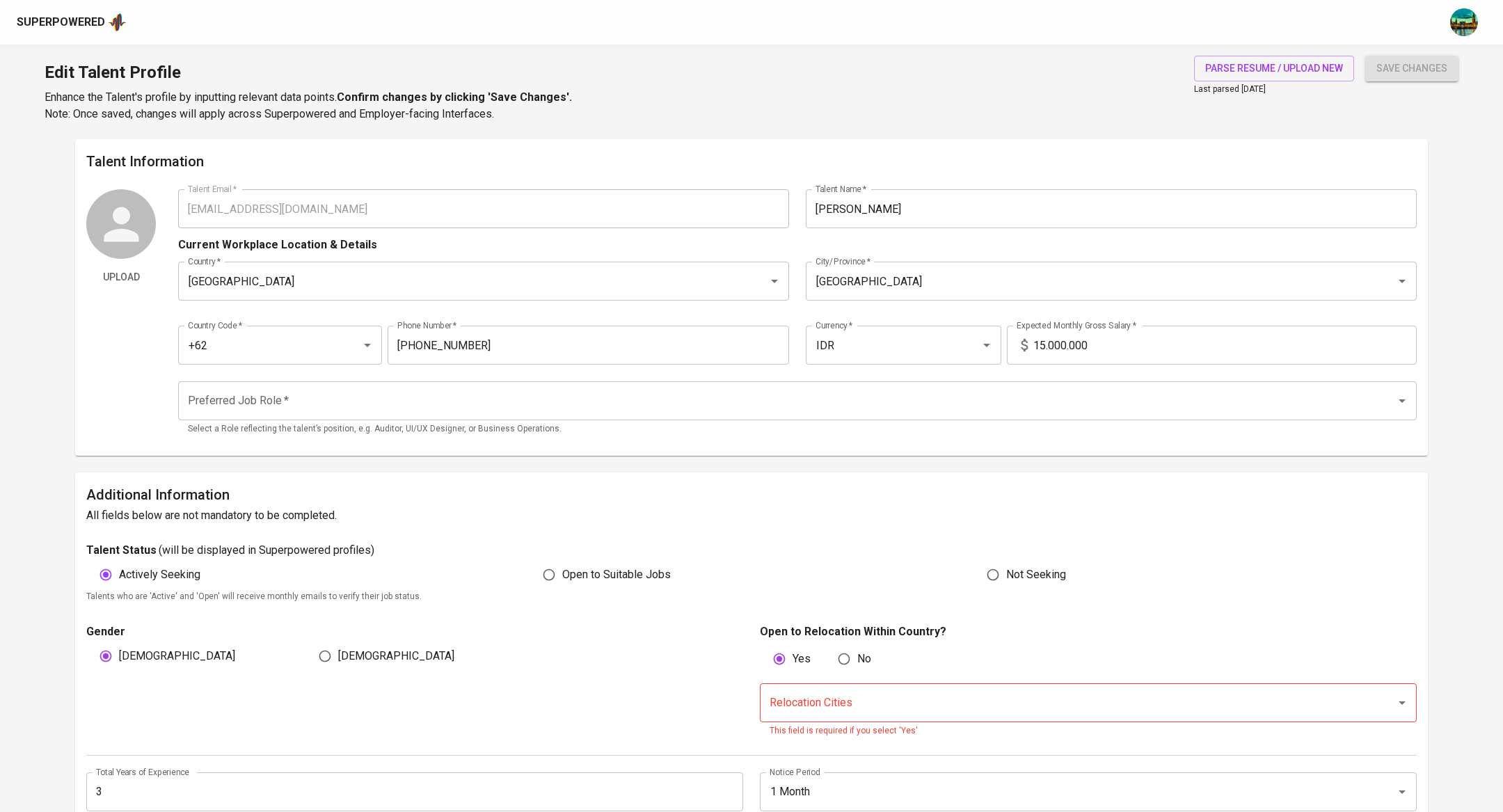
type input "2"
click at [857, 691] on input "Relocation Cities" at bounding box center [1069, 702] width 606 height 26
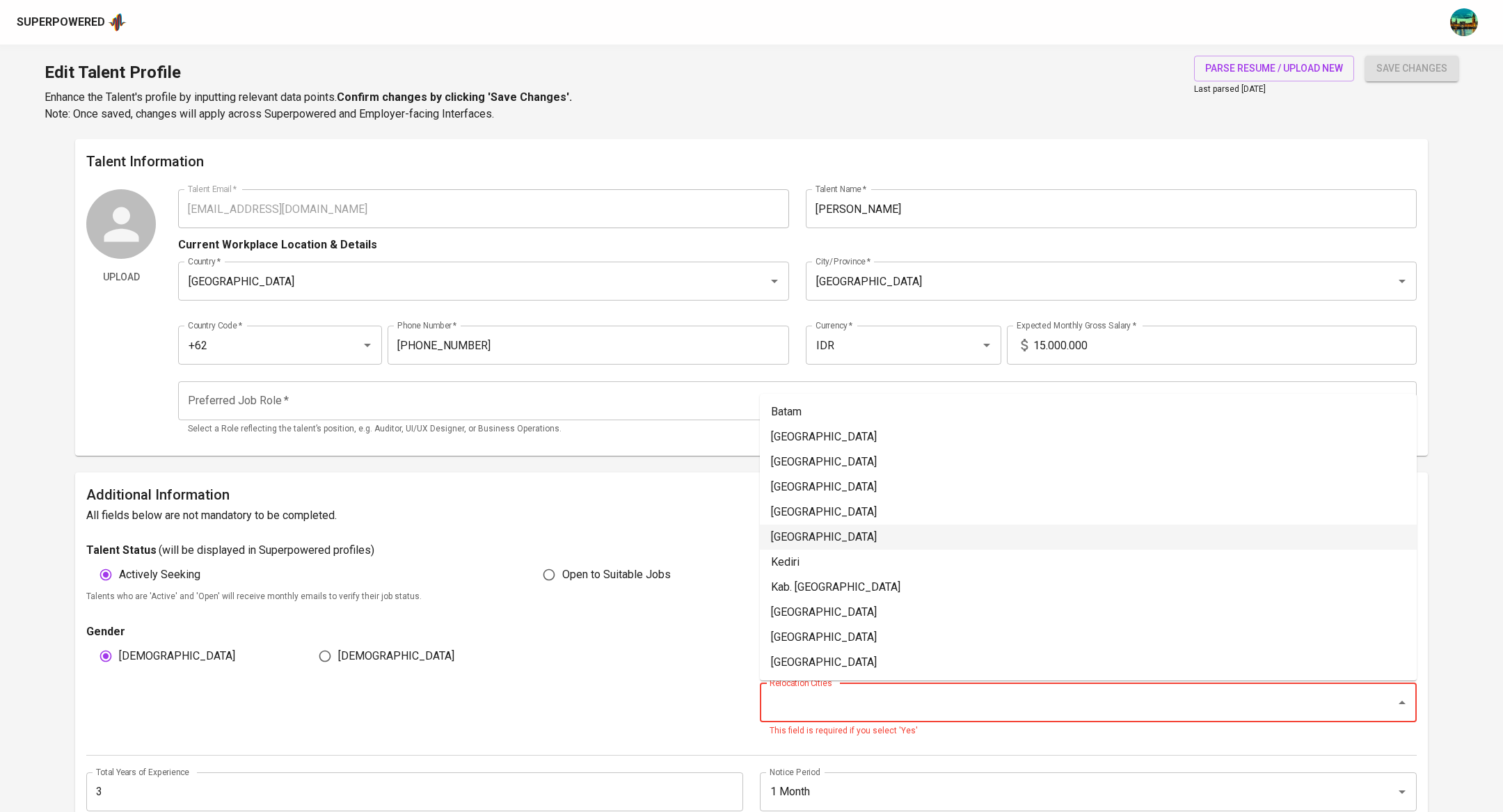
click at [629, 701] on div "Gender Male Female" at bounding box center [419, 680] width 665 height 115
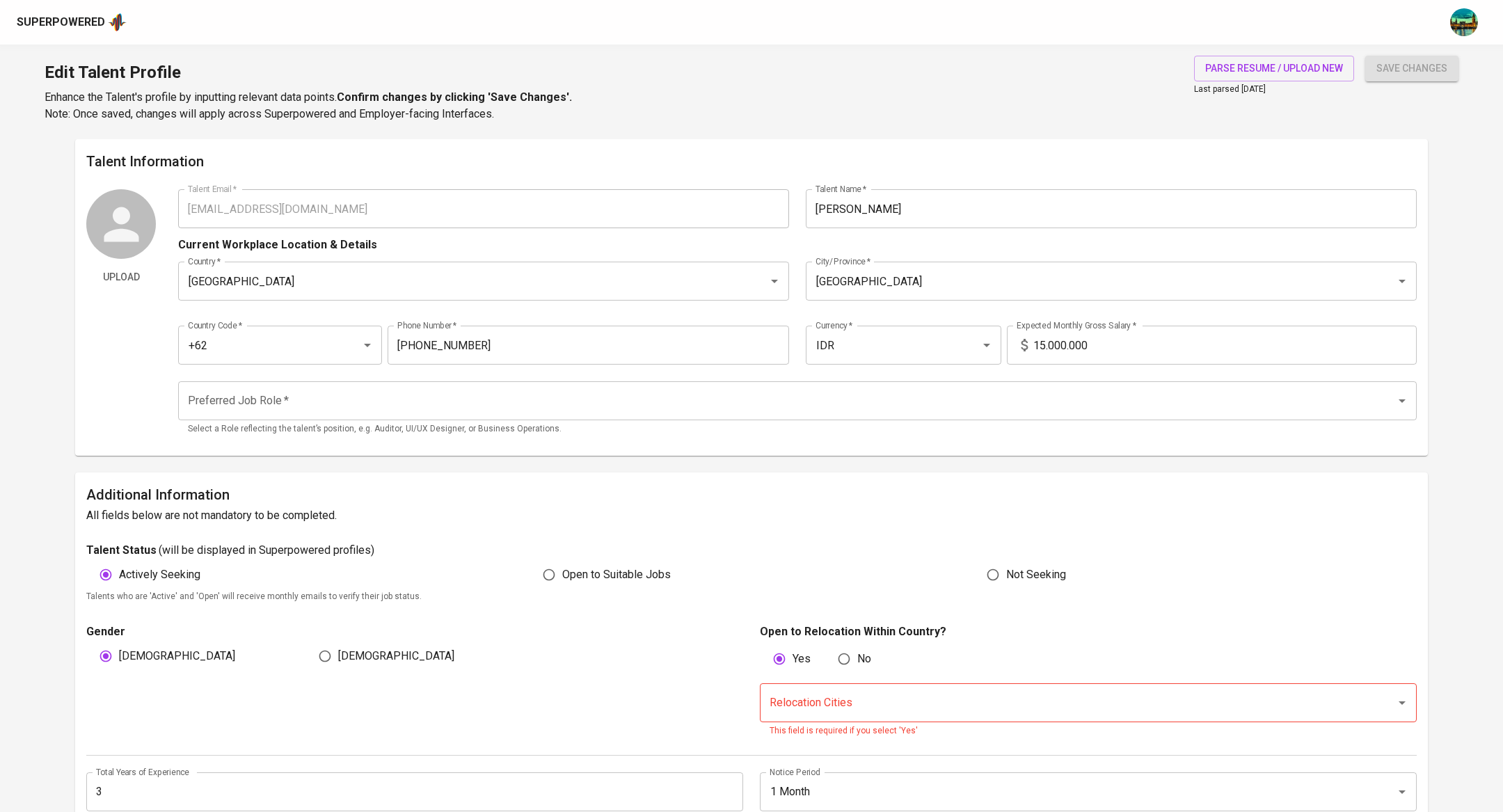
click at [839, 657] on input "No" at bounding box center [844, 658] width 26 height 26
radio input "true"
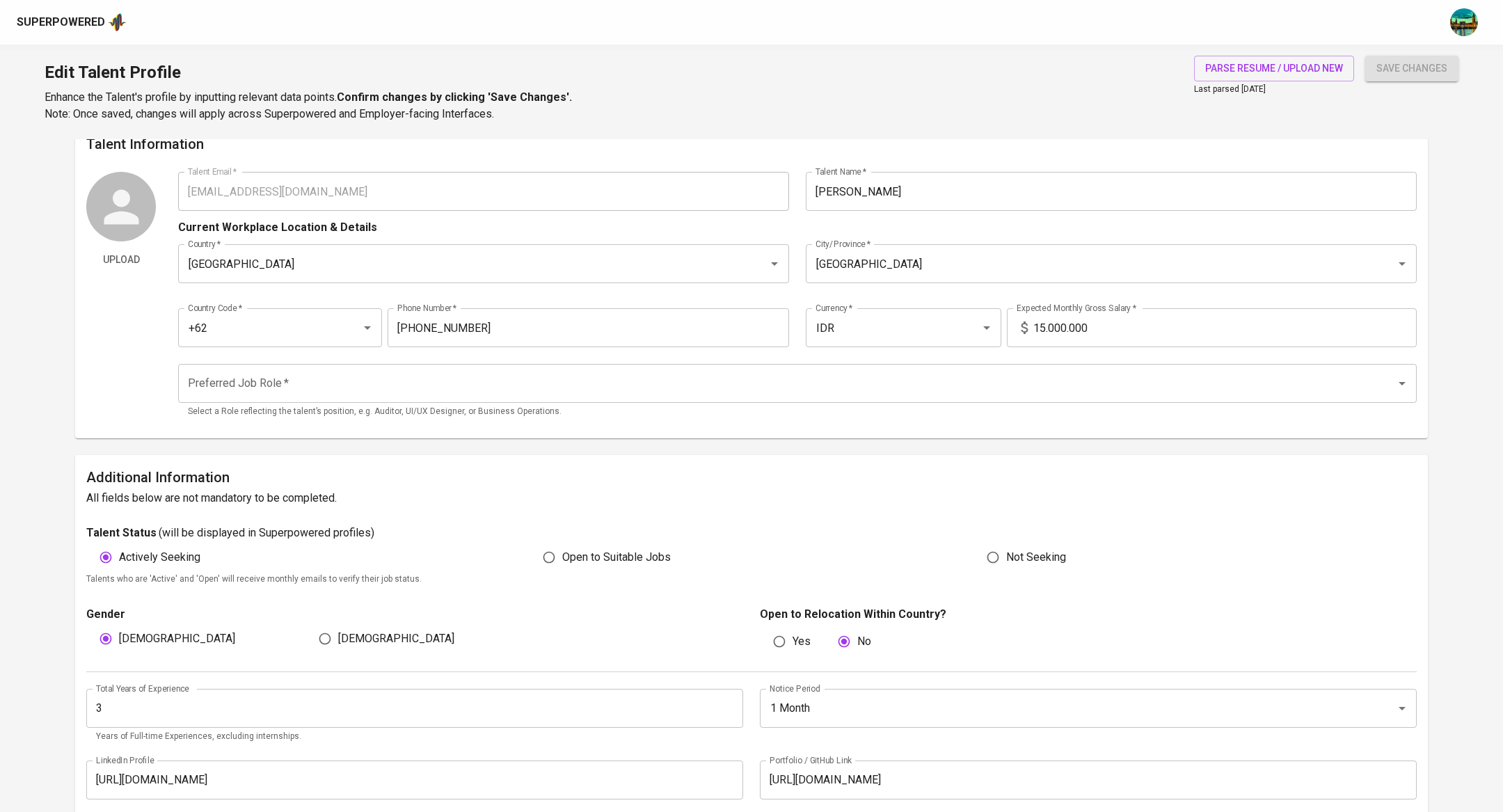
scroll to position [32, 0]
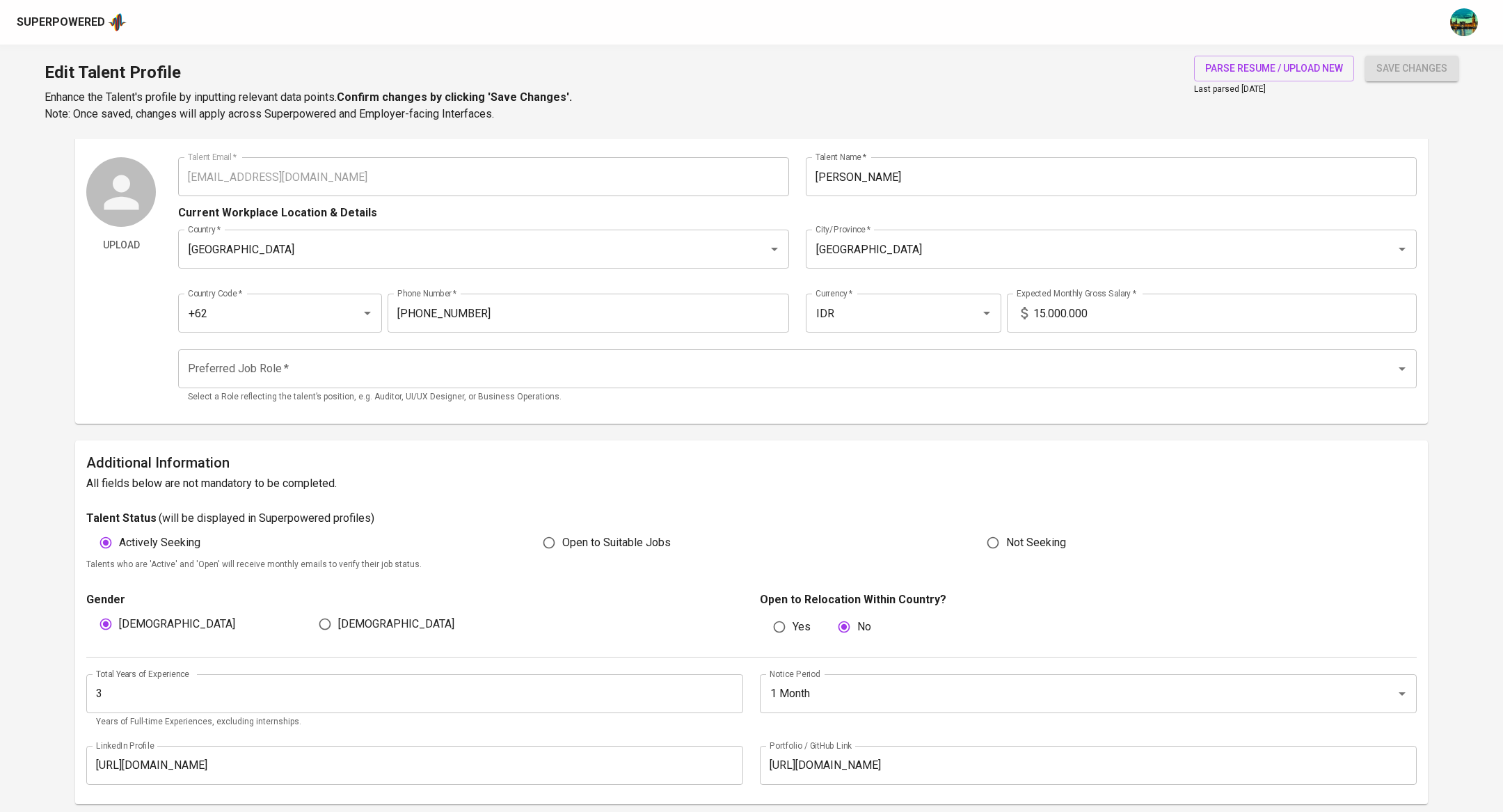
click at [496, 361] on input "Preferred Job Role   *" at bounding box center [778, 368] width 1187 height 26
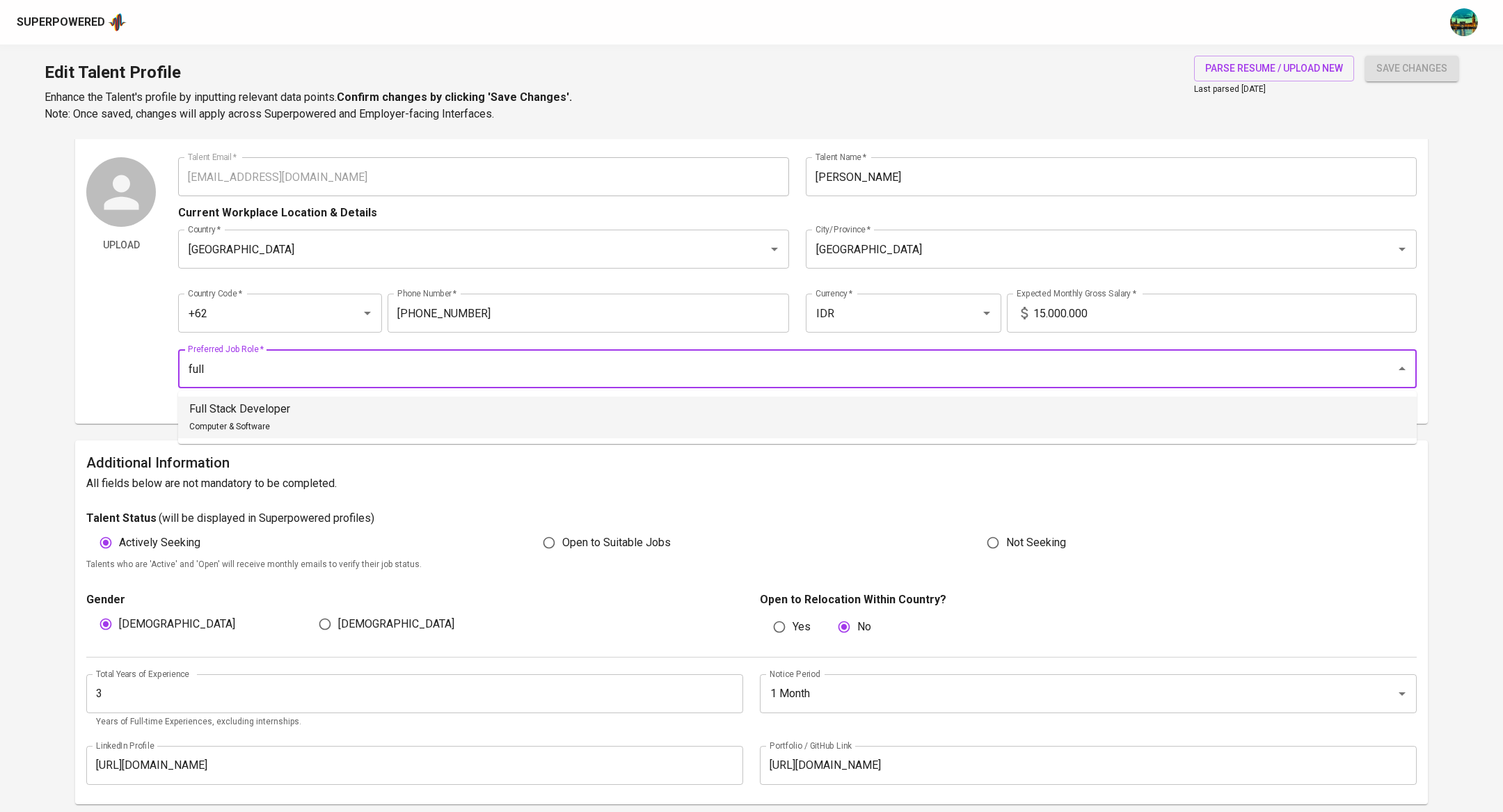
click at [502, 407] on li "Full Stack Developer Computer & Software" at bounding box center [797, 417] width 1239 height 42
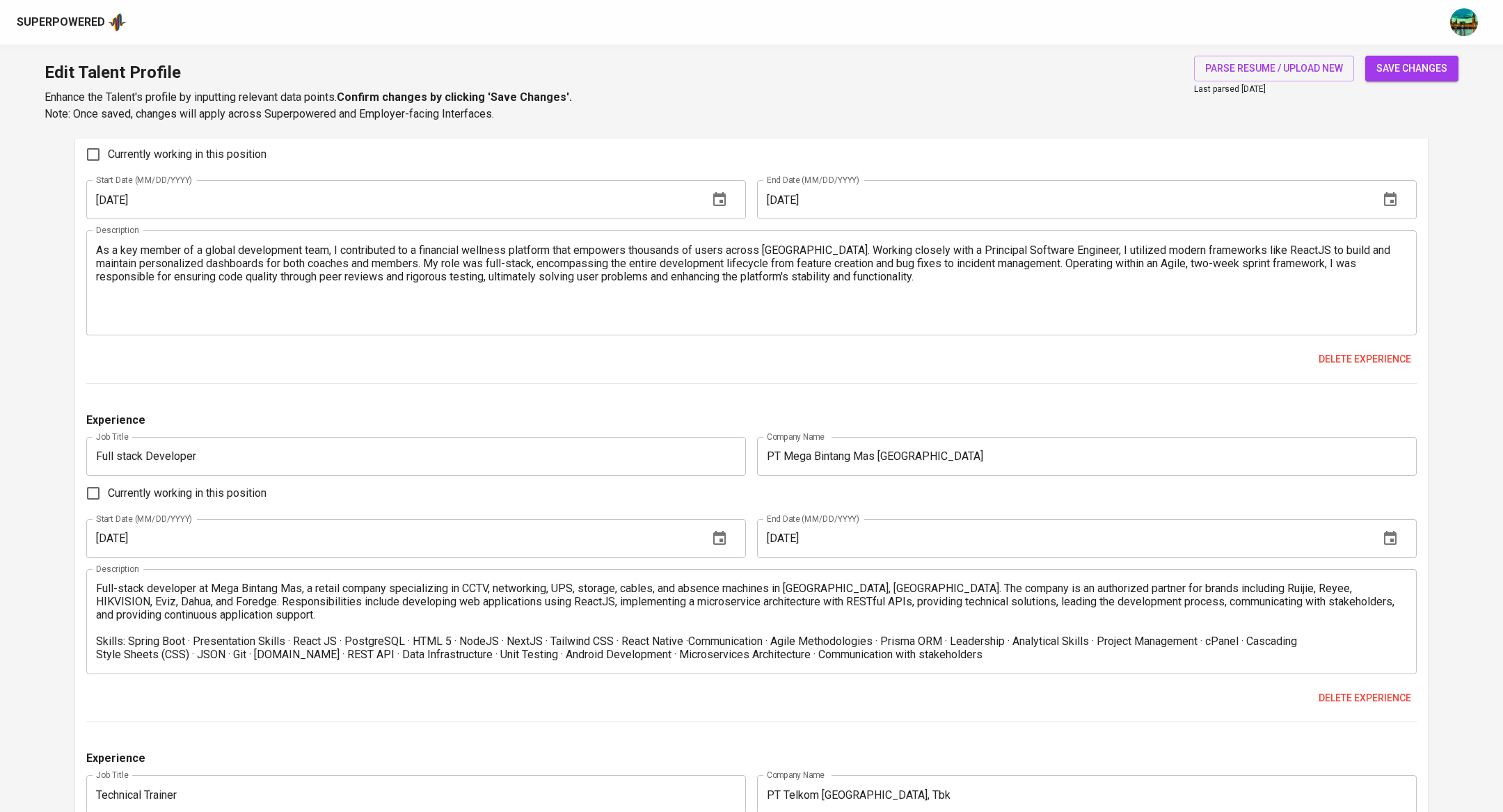
scroll to position [1732, 0]
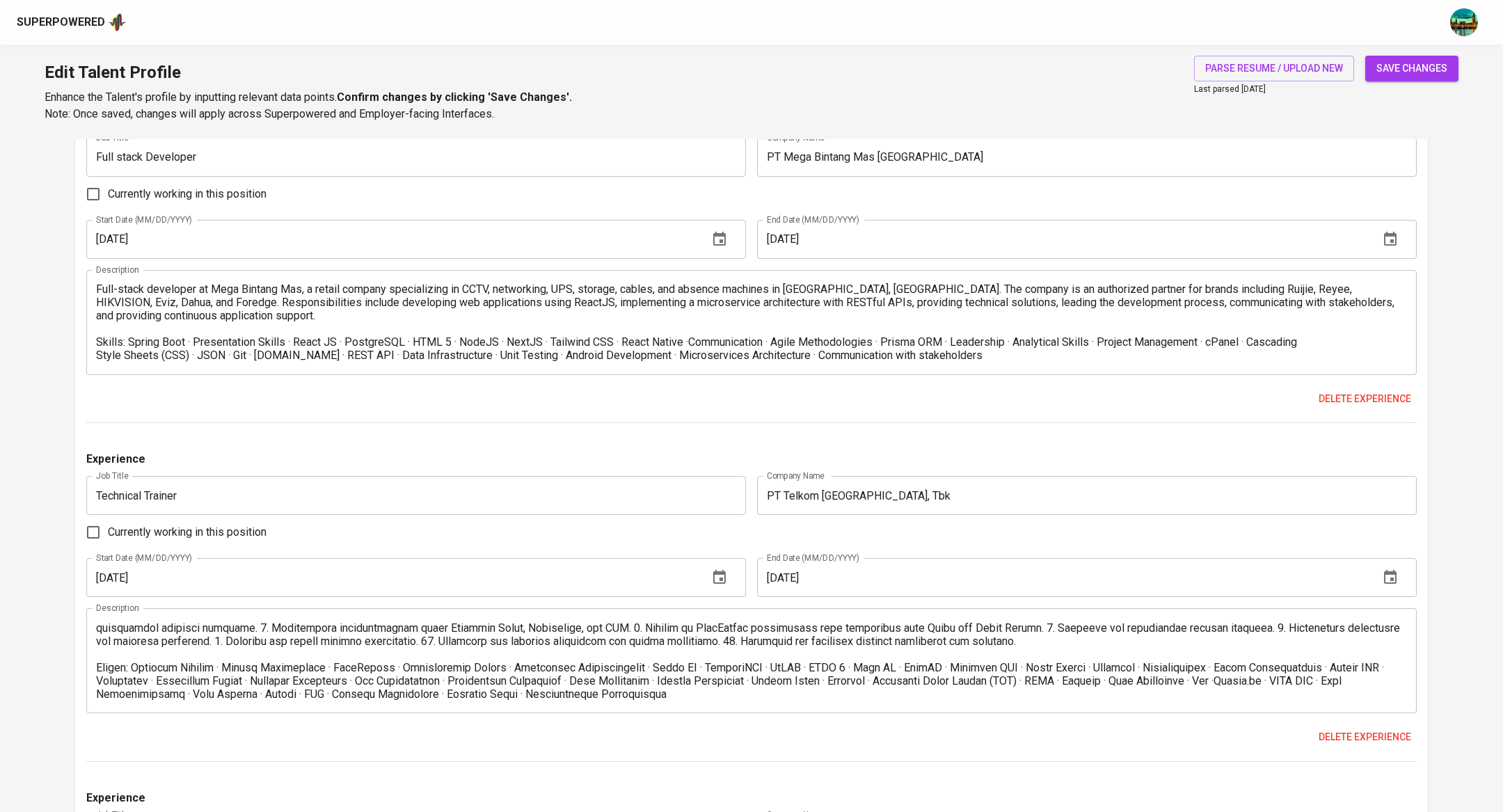
type input "Full Stack Developer"
click at [1406, 71] on span "save changes" at bounding box center [1412, 69] width 71 height 18
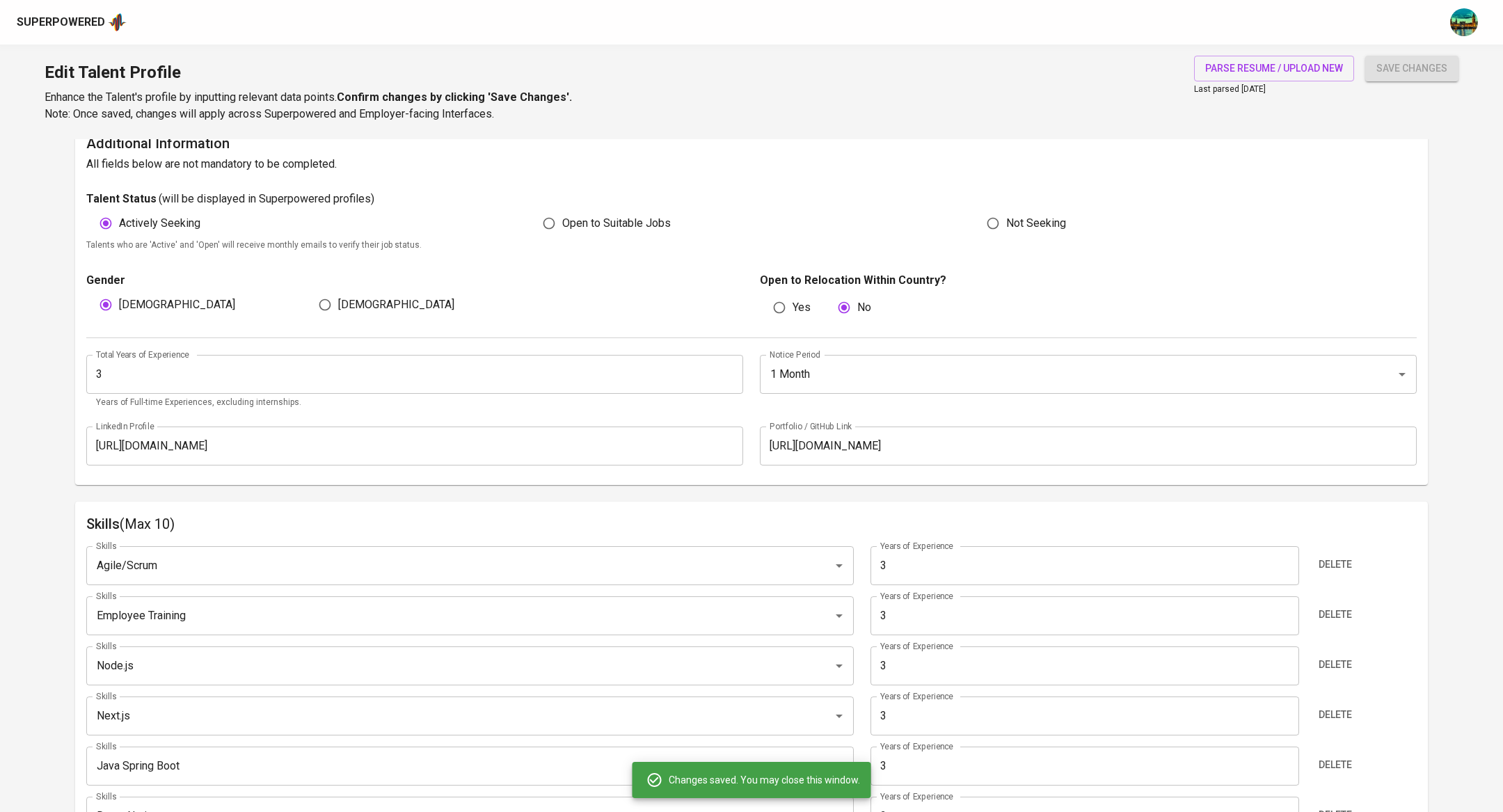
scroll to position [200, 0]
